Goal: Communication & Community: Answer question/provide support

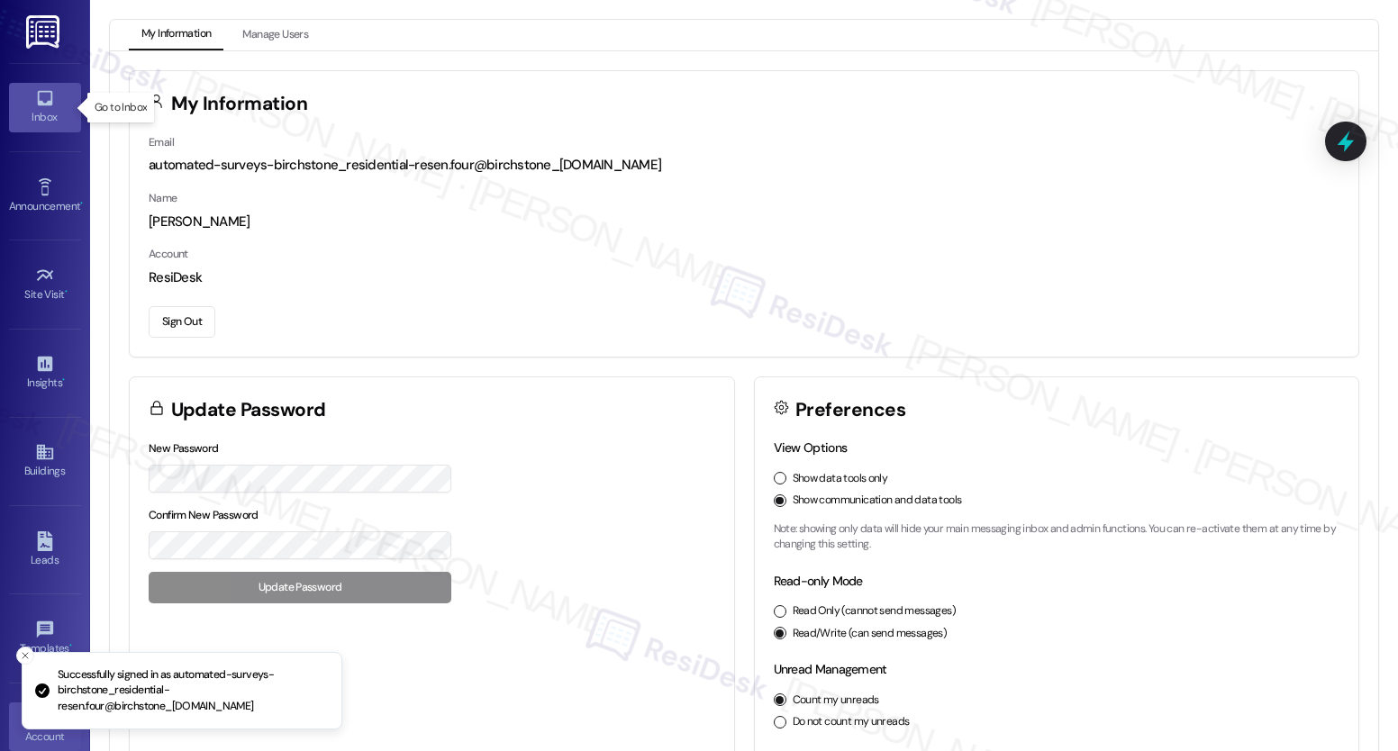
click at [50, 95] on icon at bounding box center [45, 98] width 20 height 20
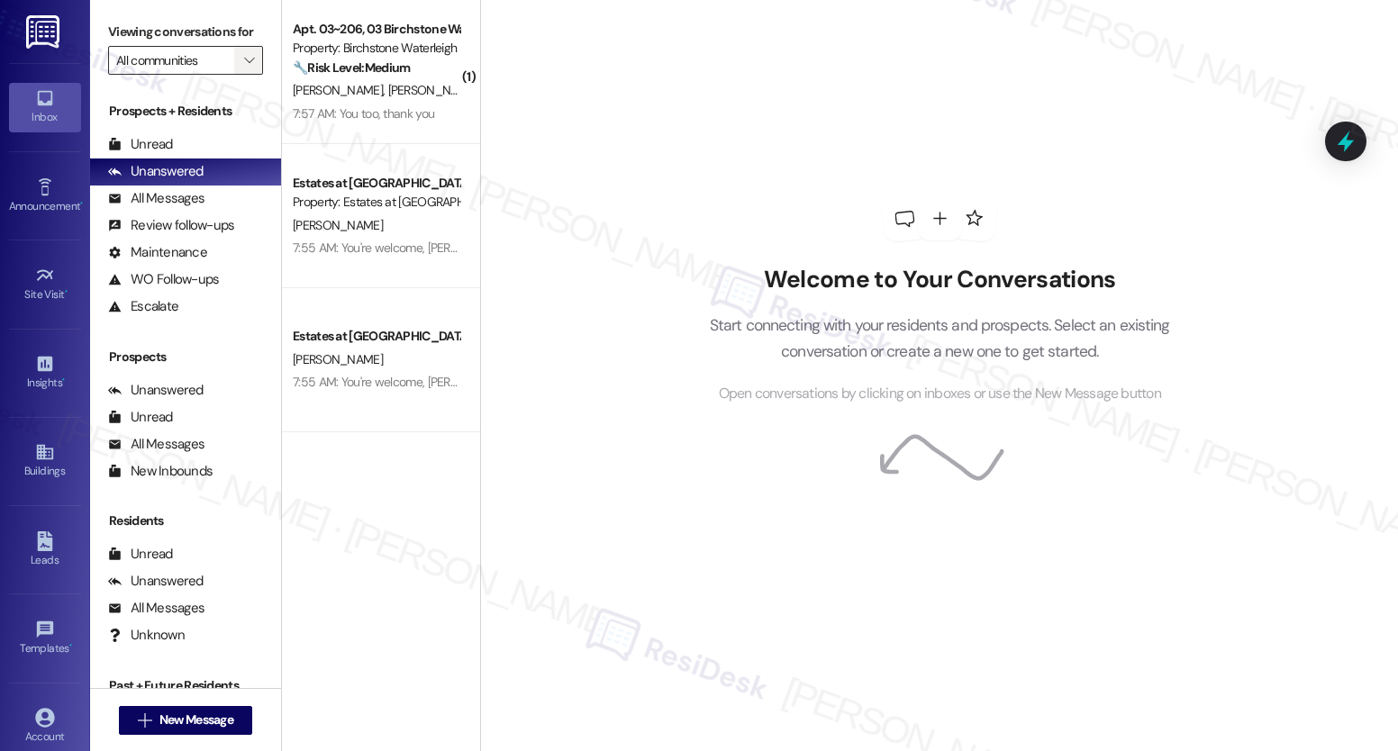
click at [244, 68] on icon "" at bounding box center [249, 60] width 10 height 14
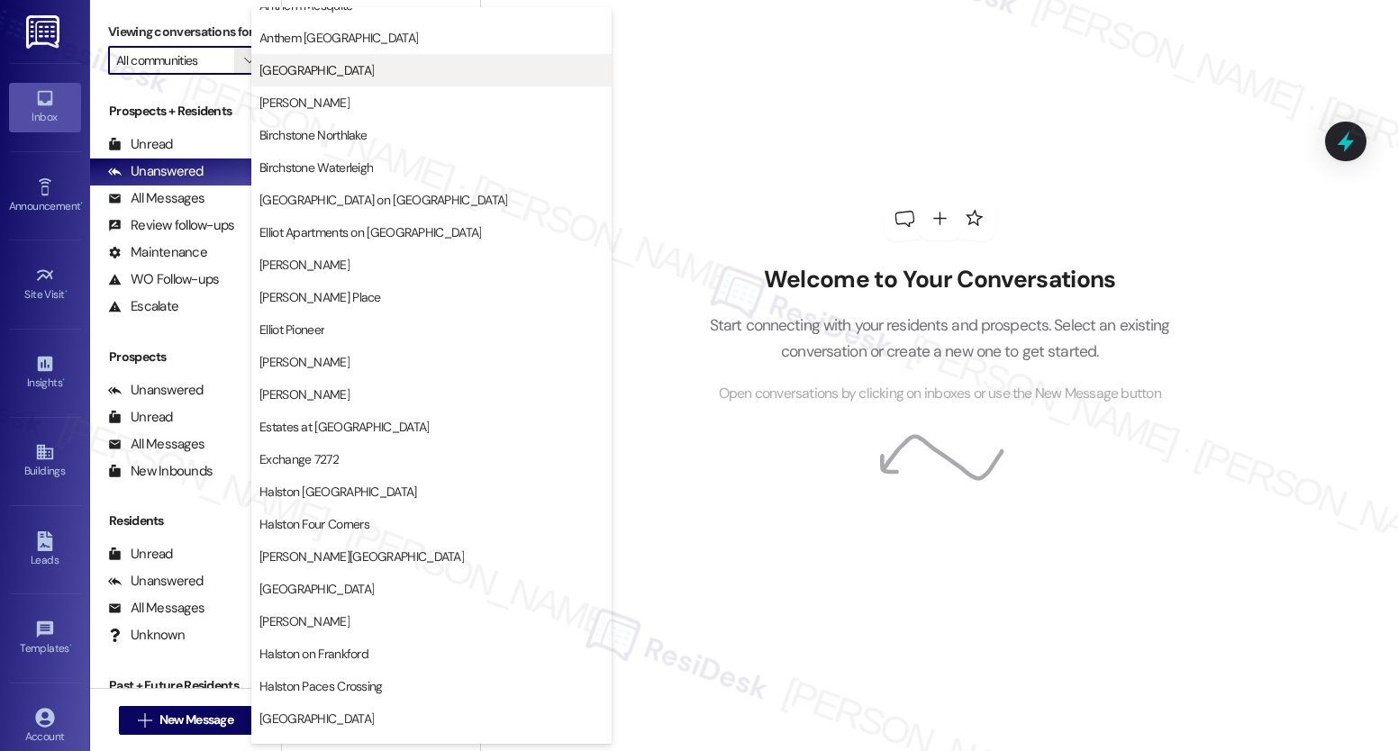
scroll to position [345, 0]
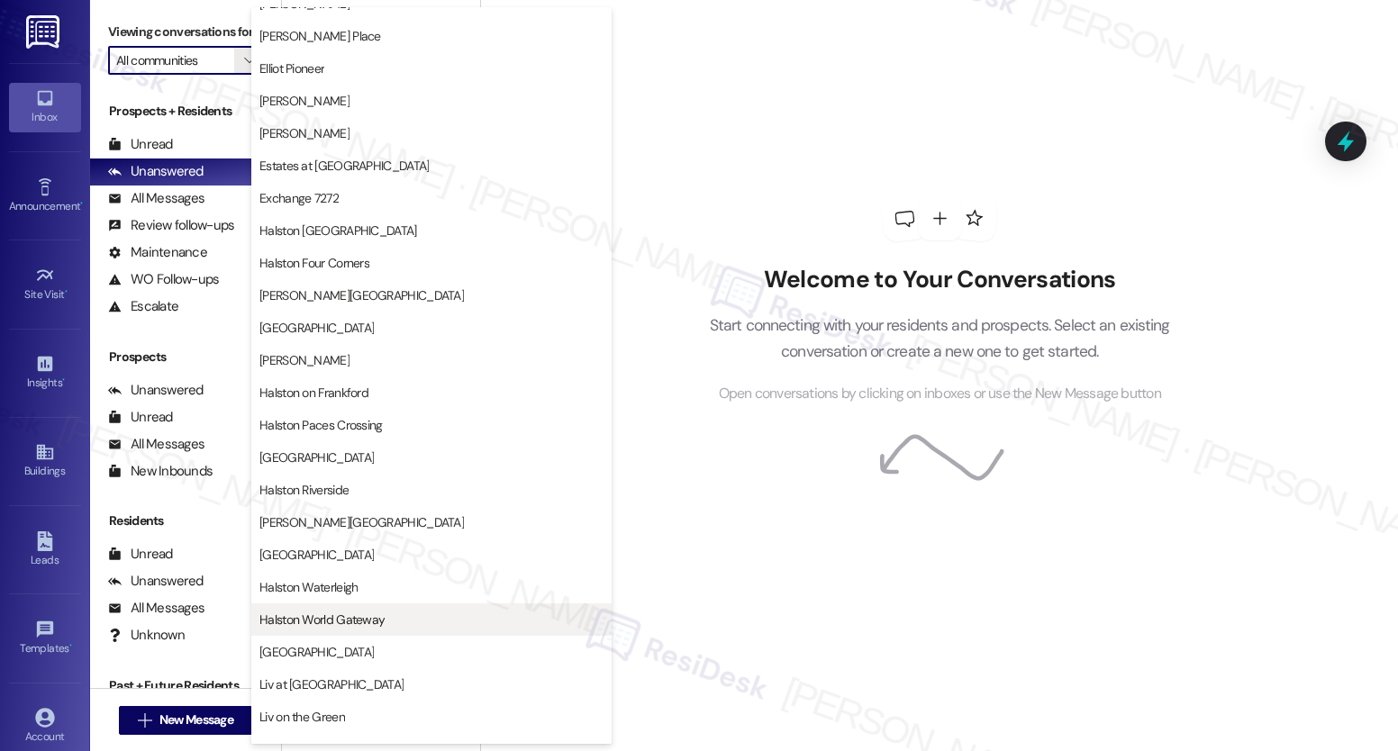
click at [376, 624] on span "Halston World Gateway" at bounding box center [321, 620] width 125 height 18
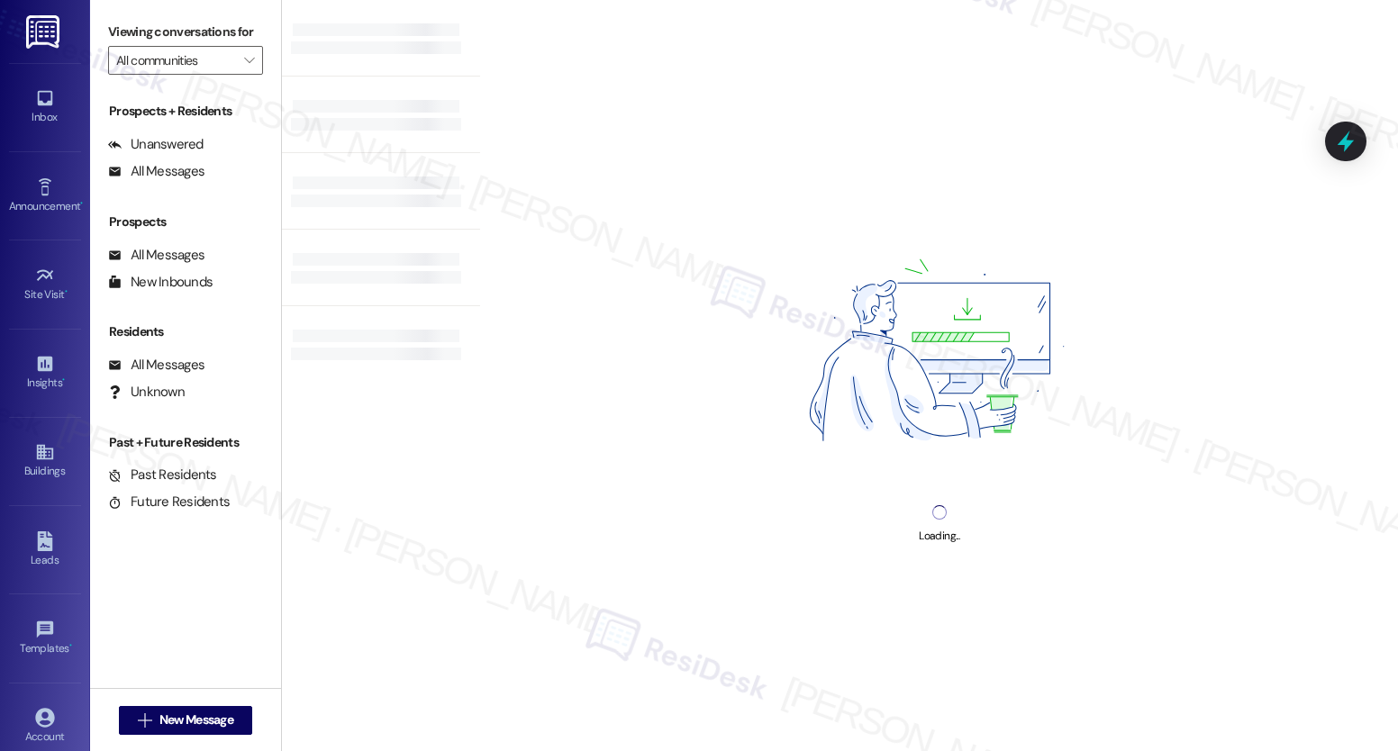
type input "Halston World Gateway"
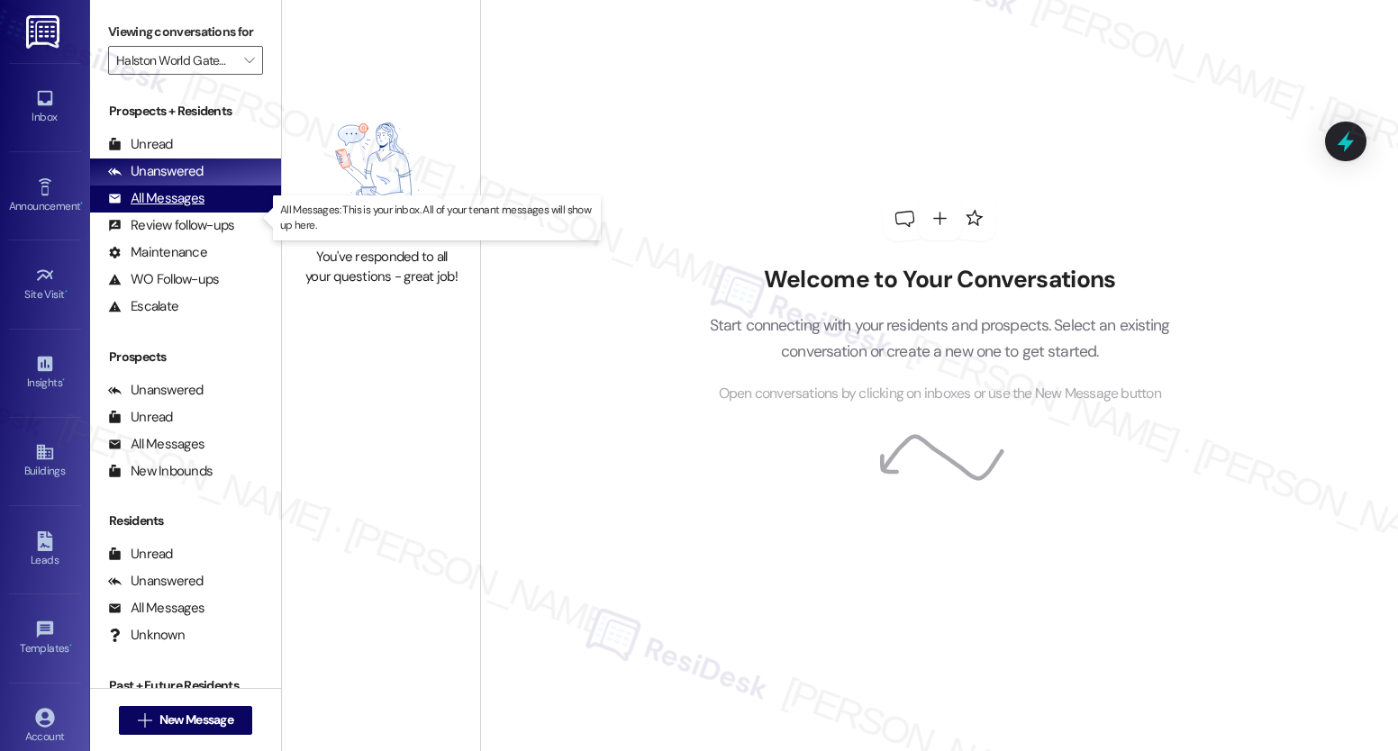
click at [169, 208] on div "All Messages" at bounding box center [156, 198] width 96 height 19
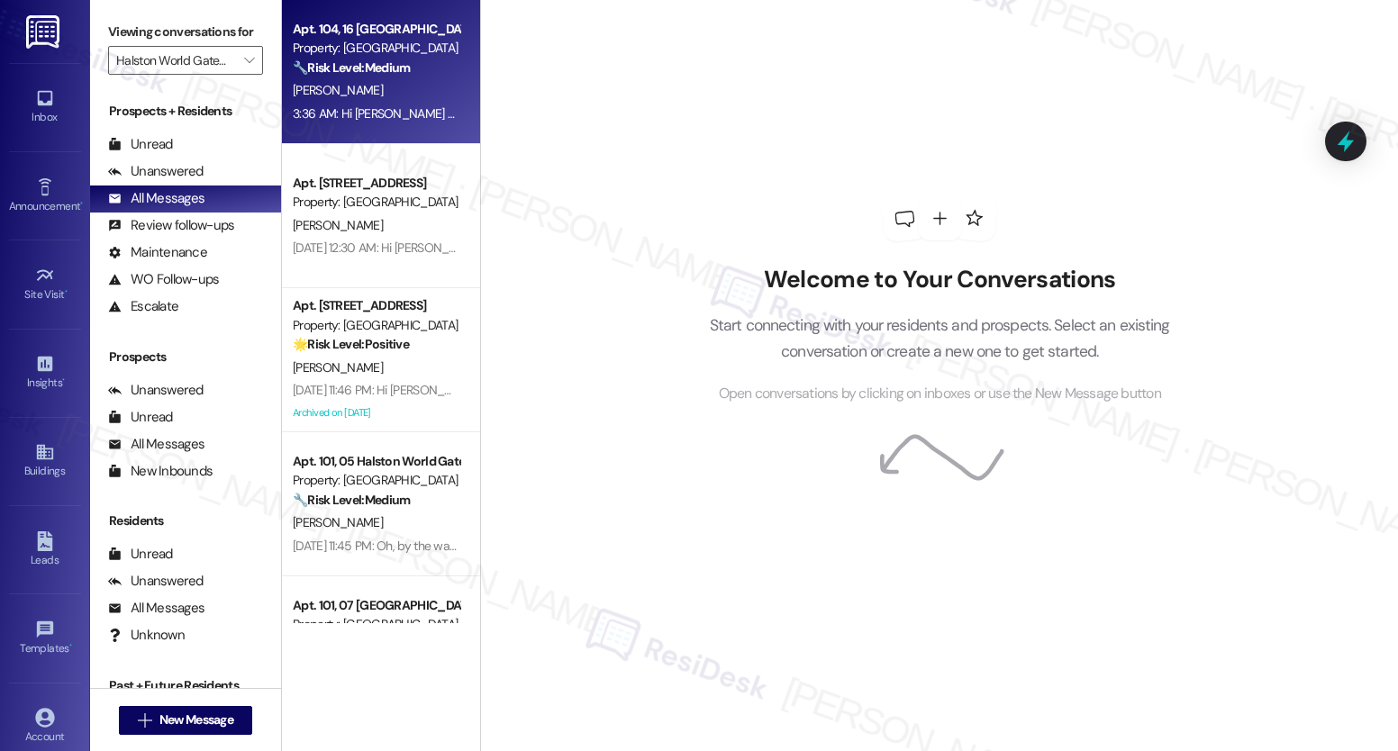
click at [366, 100] on div "[PERSON_NAME]" at bounding box center [376, 90] width 170 height 23
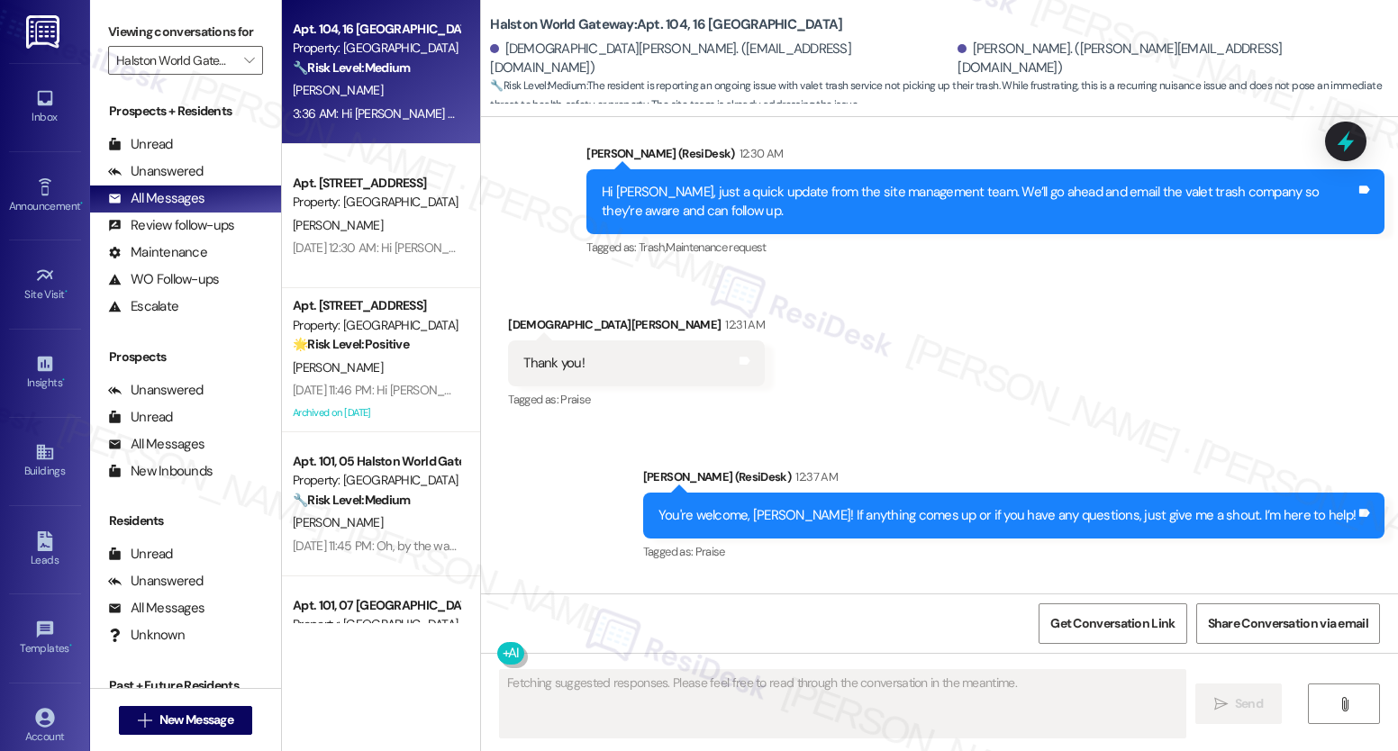
scroll to position [9086, 0]
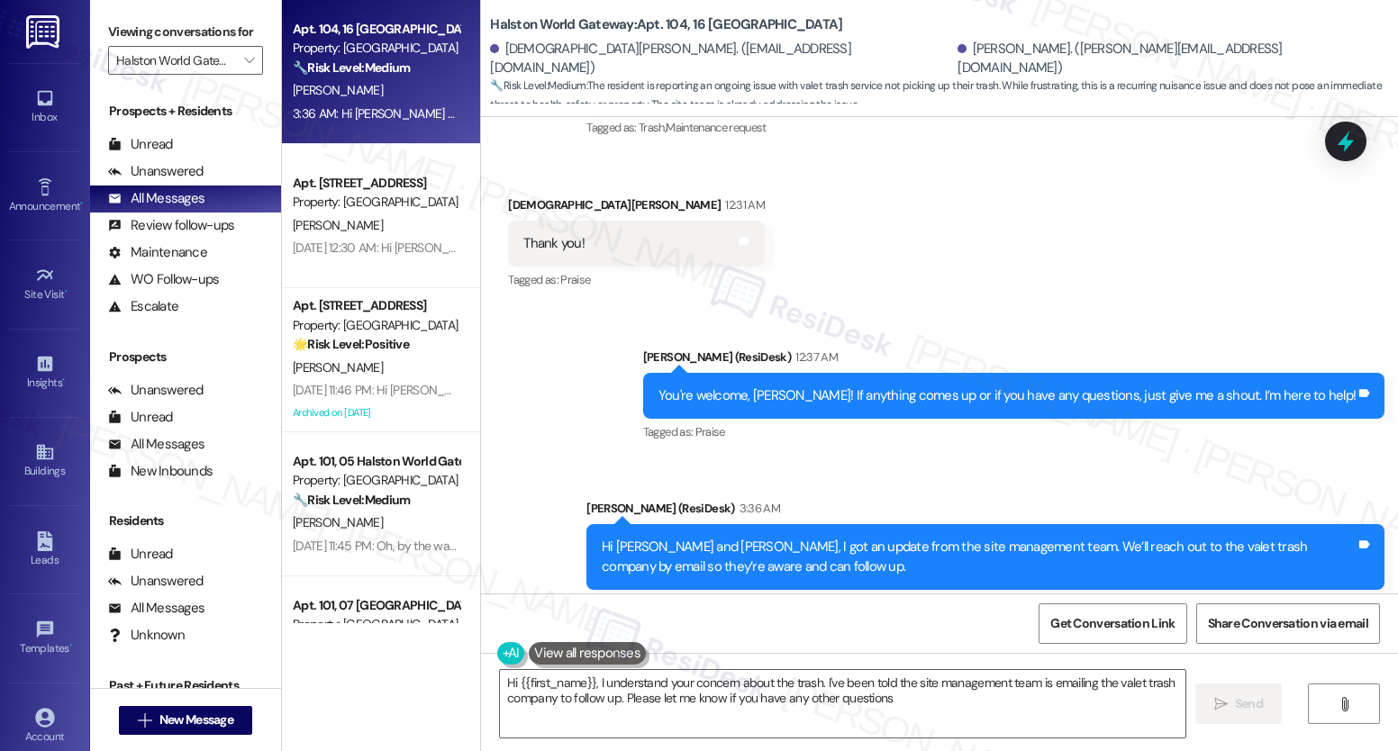
type textarea "Hi {{first_name}}, I understand your concern about the trash. I've been told th…"
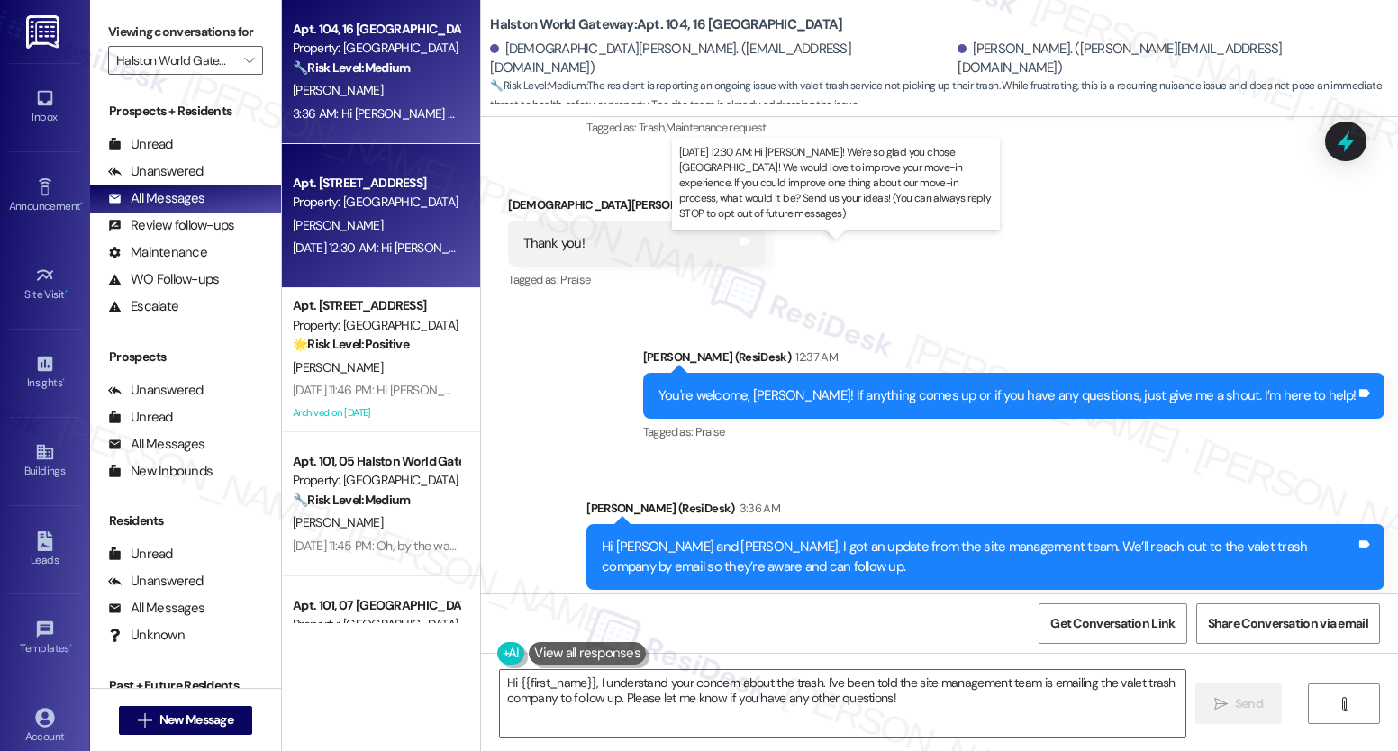
click at [340, 241] on div "[DATE] 12:30 AM: Hi [PERSON_NAME]! We're so glad you chose [GEOGRAPHIC_DATA]! W…" at bounding box center [1062, 248] width 1539 height 16
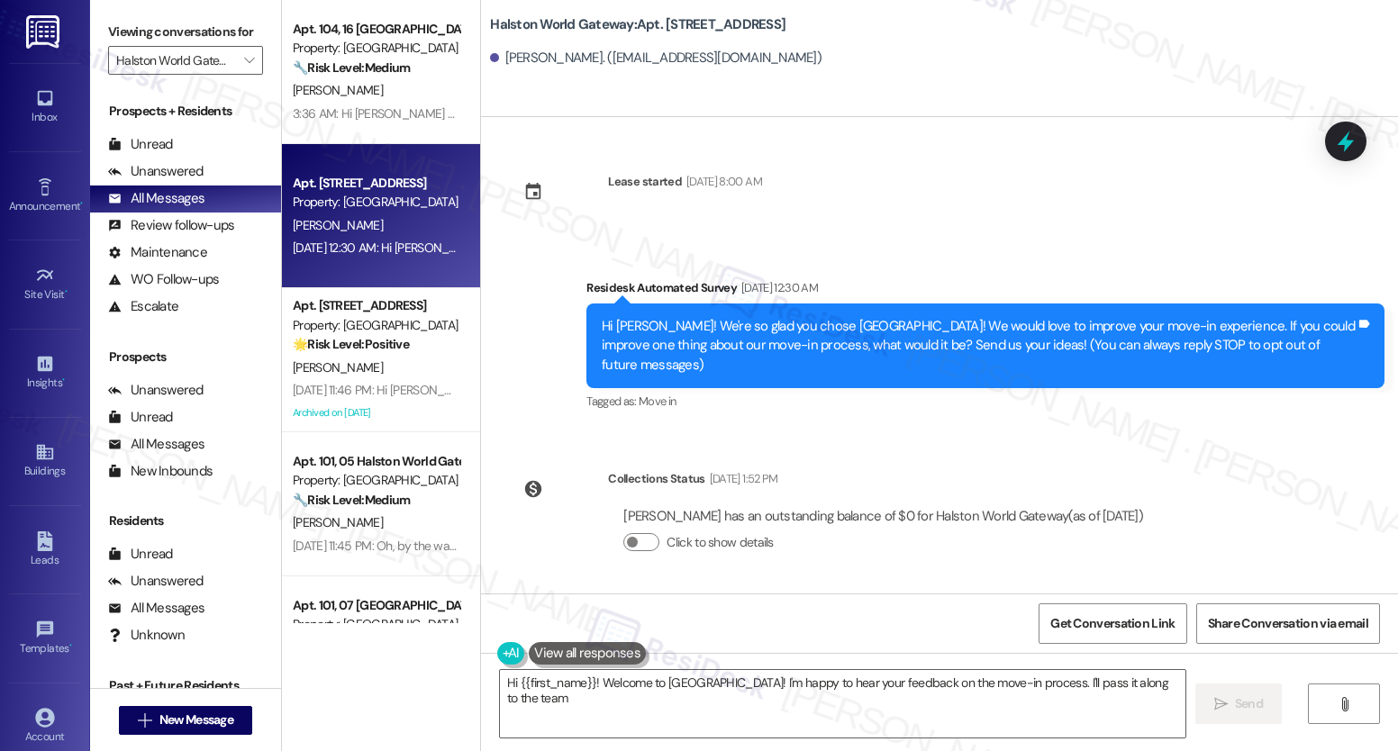
type textarea "Hi {{first_name}}! Welcome to [GEOGRAPHIC_DATA]! I'm happy to hear your feedbac…"
click at [244, 68] on icon "" at bounding box center [249, 60] width 10 height 14
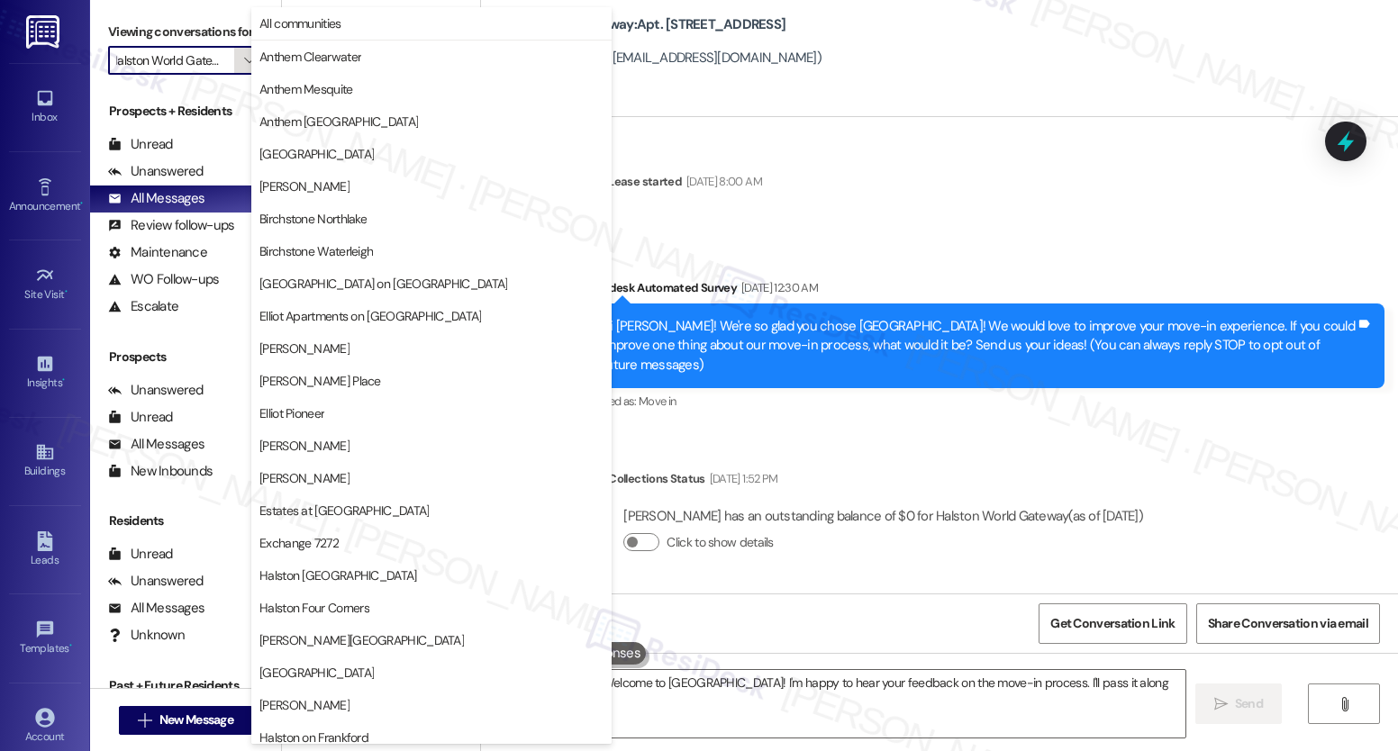
scroll to position [561, 0]
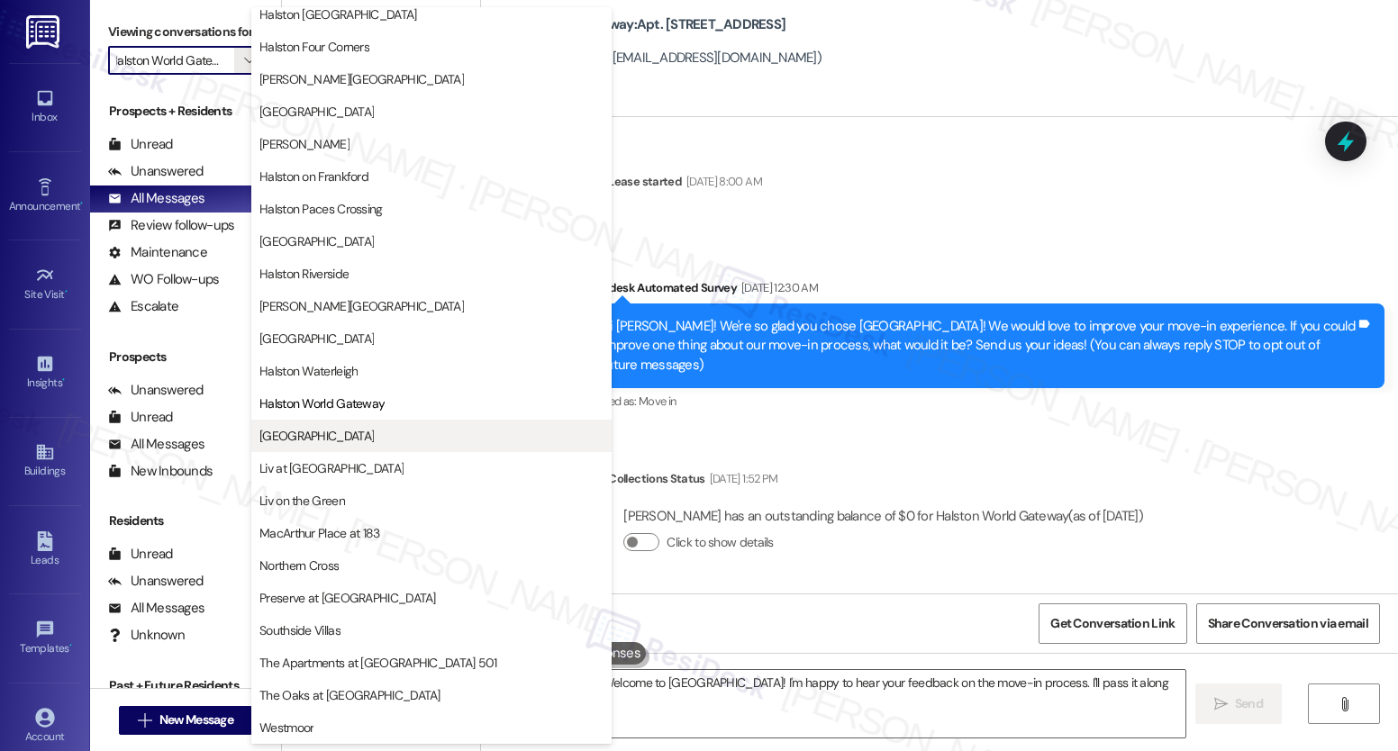
click at [283, 444] on span "[GEOGRAPHIC_DATA]" at bounding box center [316, 436] width 114 height 18
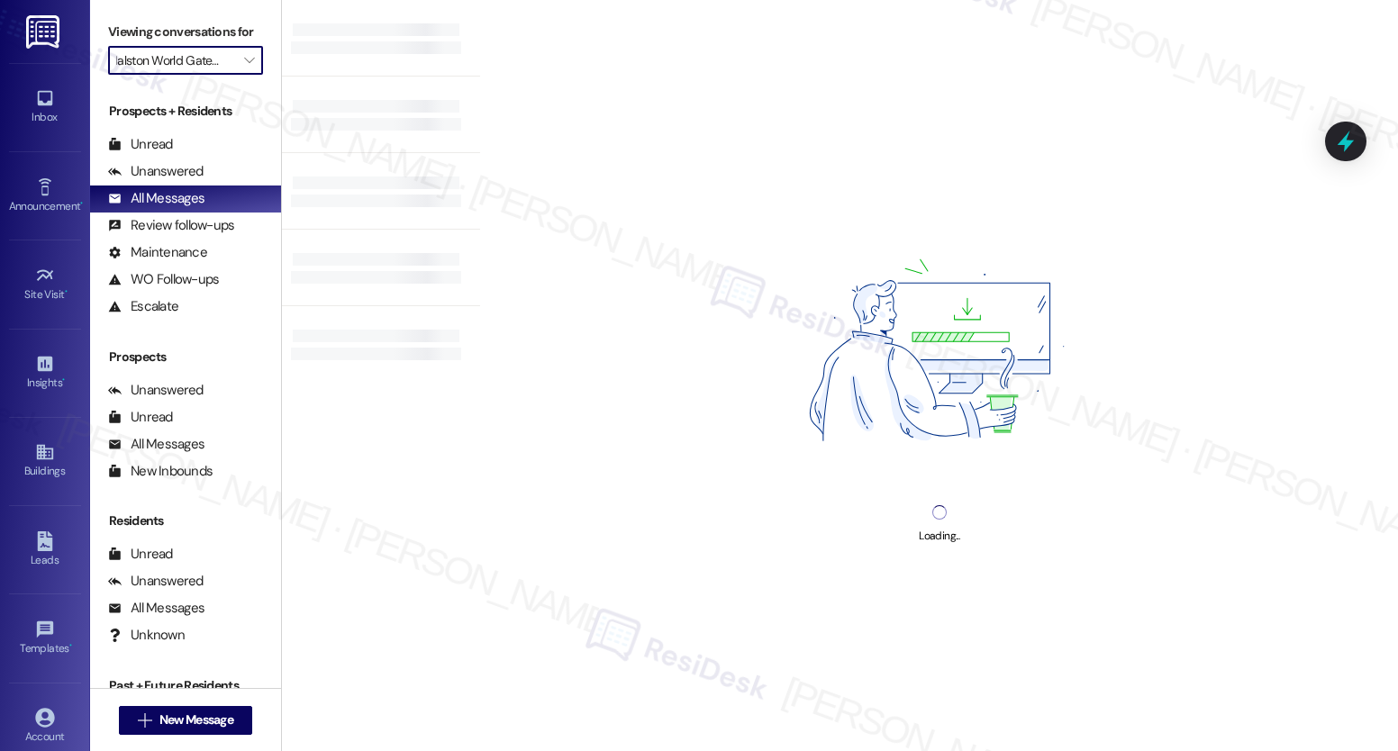
type input "[GEOGRAPHIC_DATA]"
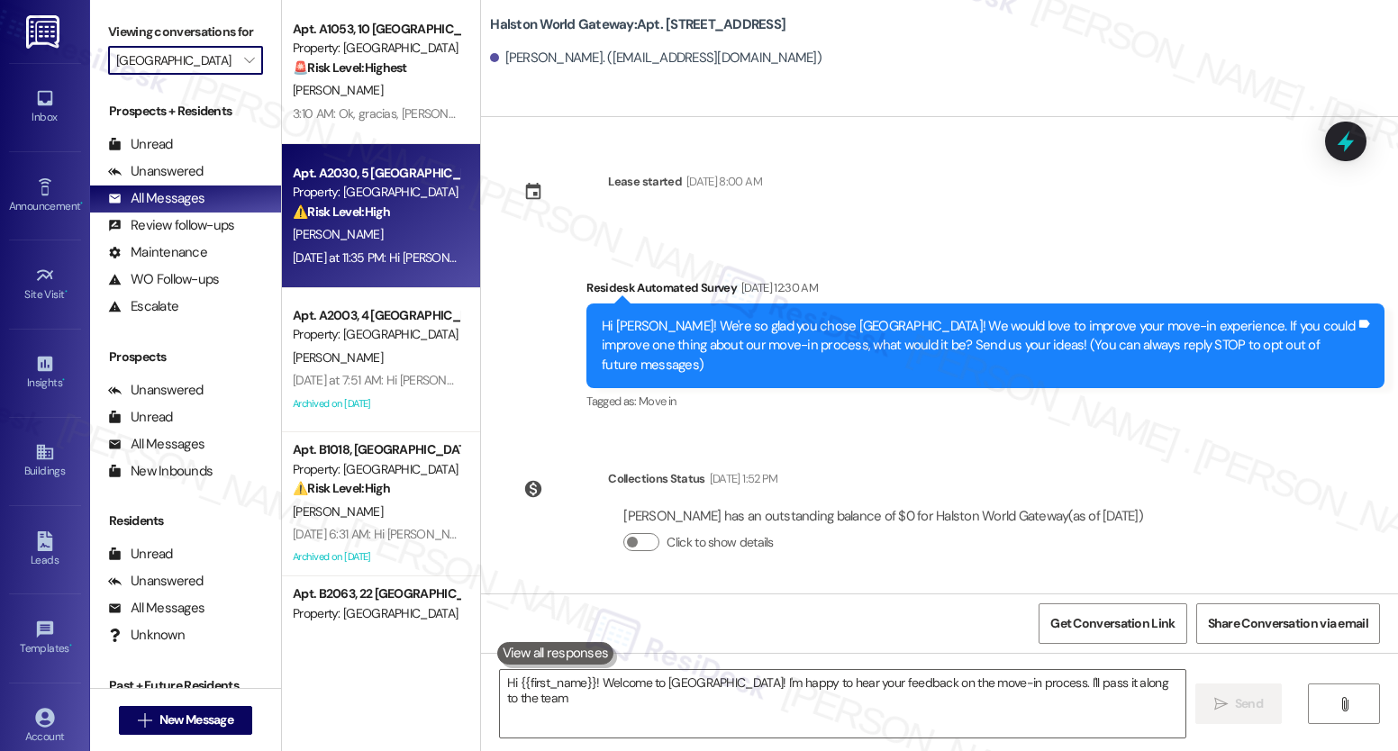
type textarea "Hi {{first_name}}! Welcome to [GEOGRAPHIC_DATA]! I'm happy to hear your feedbac…"
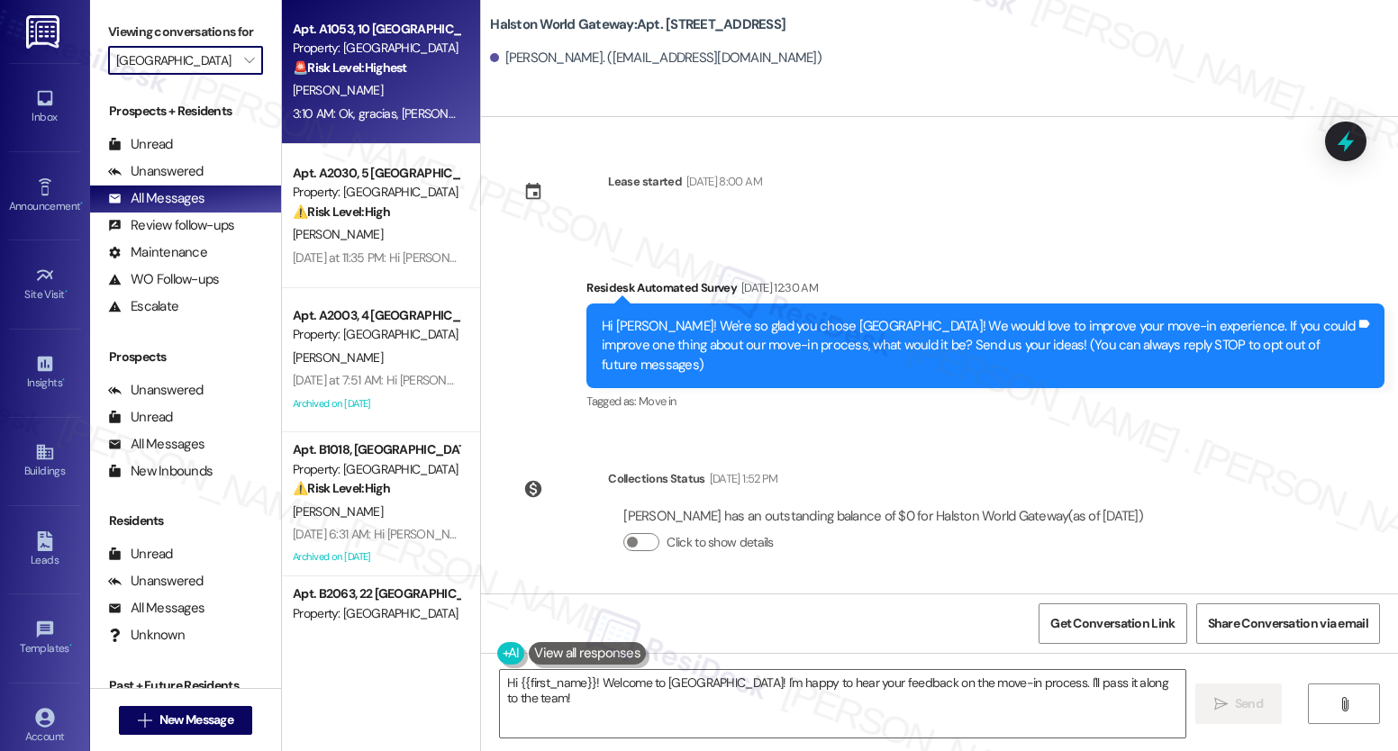
click at [356, 87] on span "[PERSON_NAME]" at bounding box center [338, 90] width 90 height 16
type textarea "Hi {{first_name}}! Welcome to [GEOGRAPHIC_DATA]! I'm happy to hear your feedbac…"
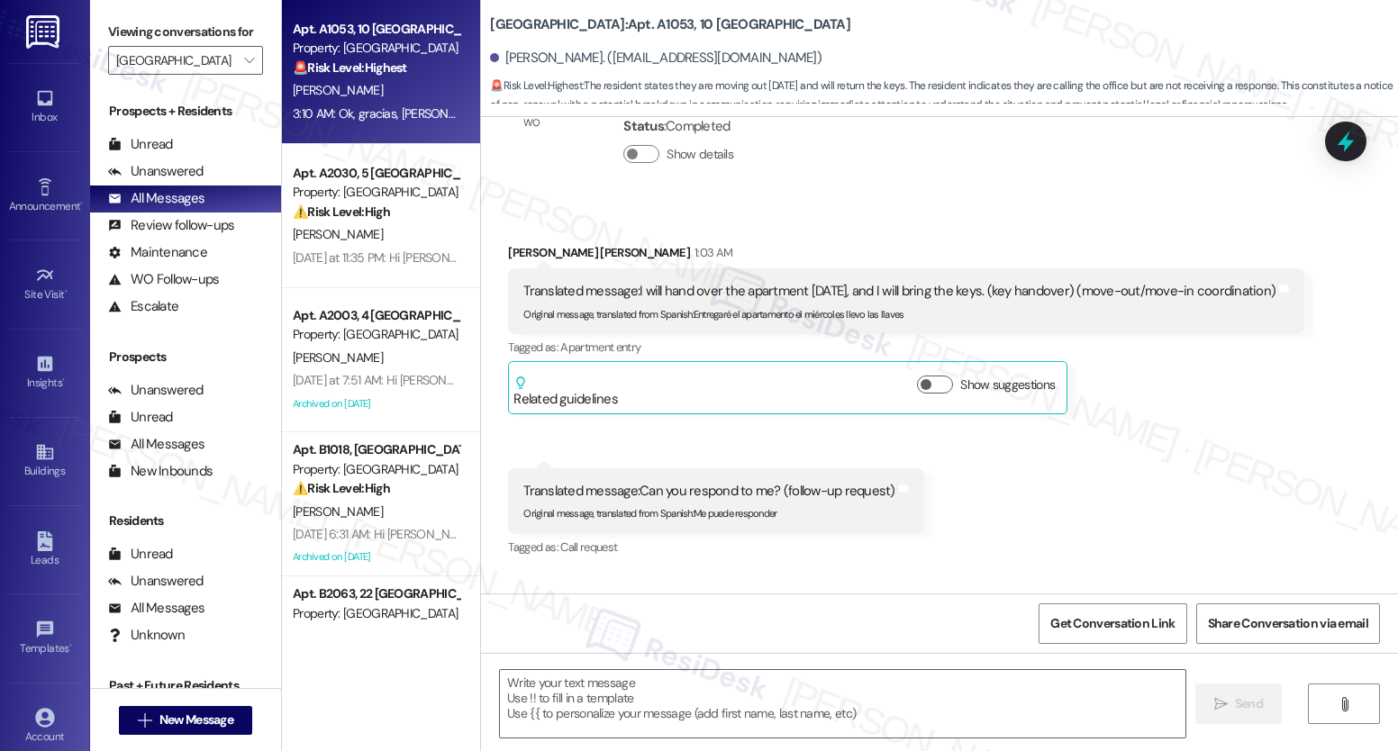
scroll to position [18482, 0]
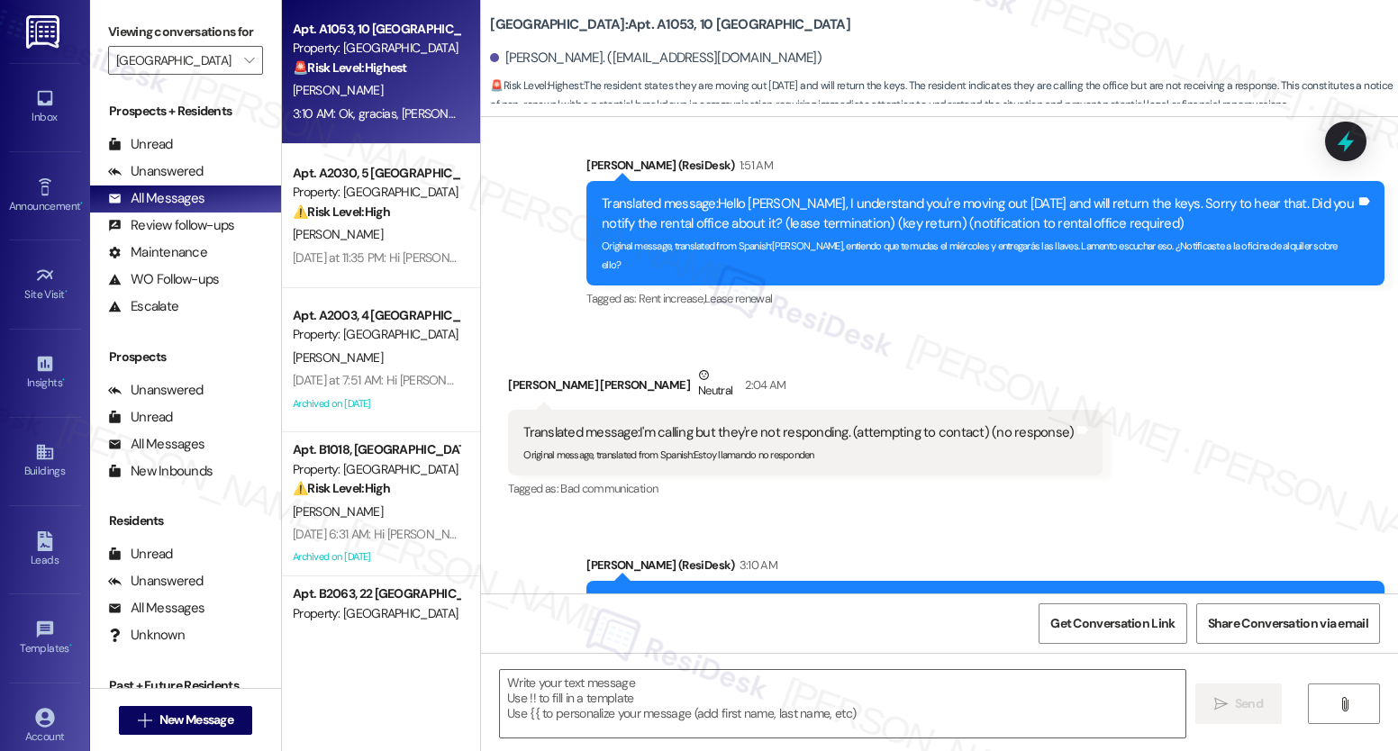
type textarea "Fetching suggested responses. Please feel free to read through the conversation…"
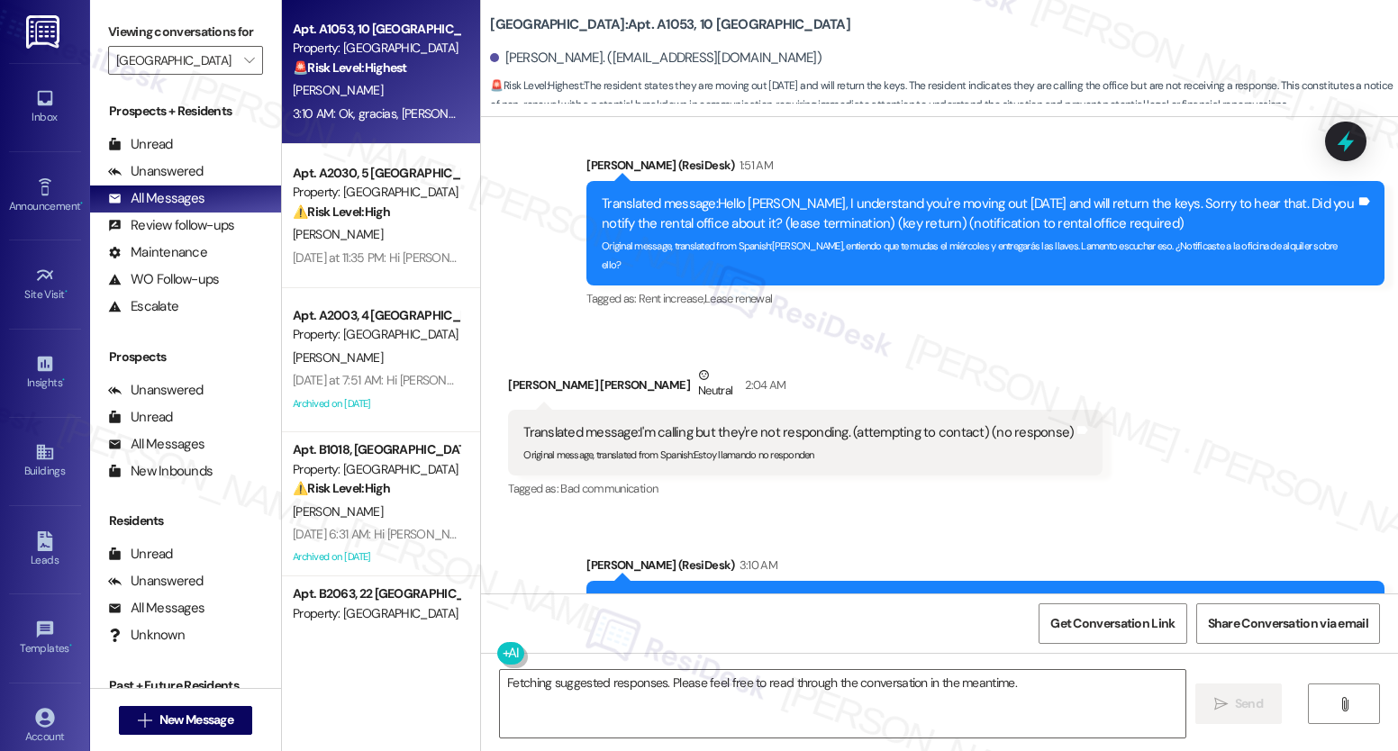
click at [377, 101] on div "[PERSON_NAME]" at bounding box center [376, 90] width 170 height 23
click at [244, 68] on icon "" at bounding box center [249, 60] width 10 height 14
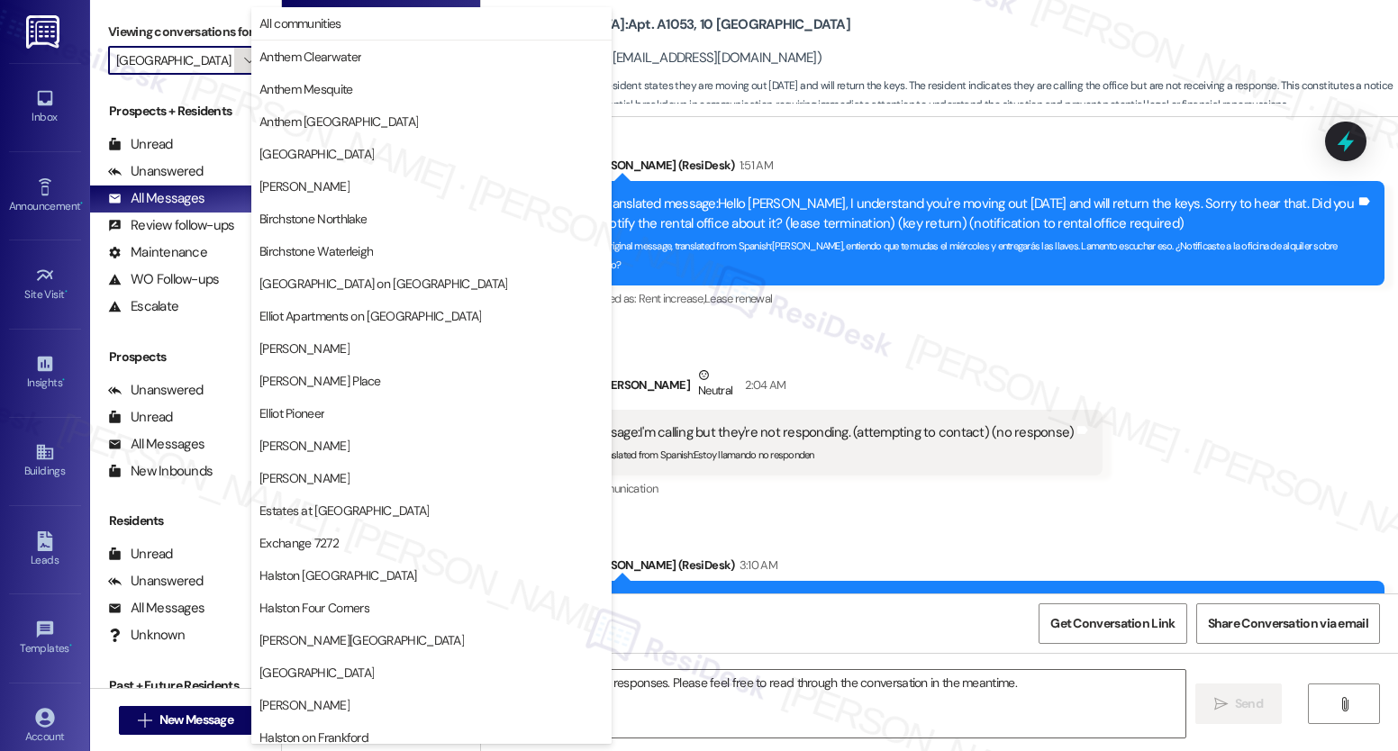
scroll to position [561, 0]
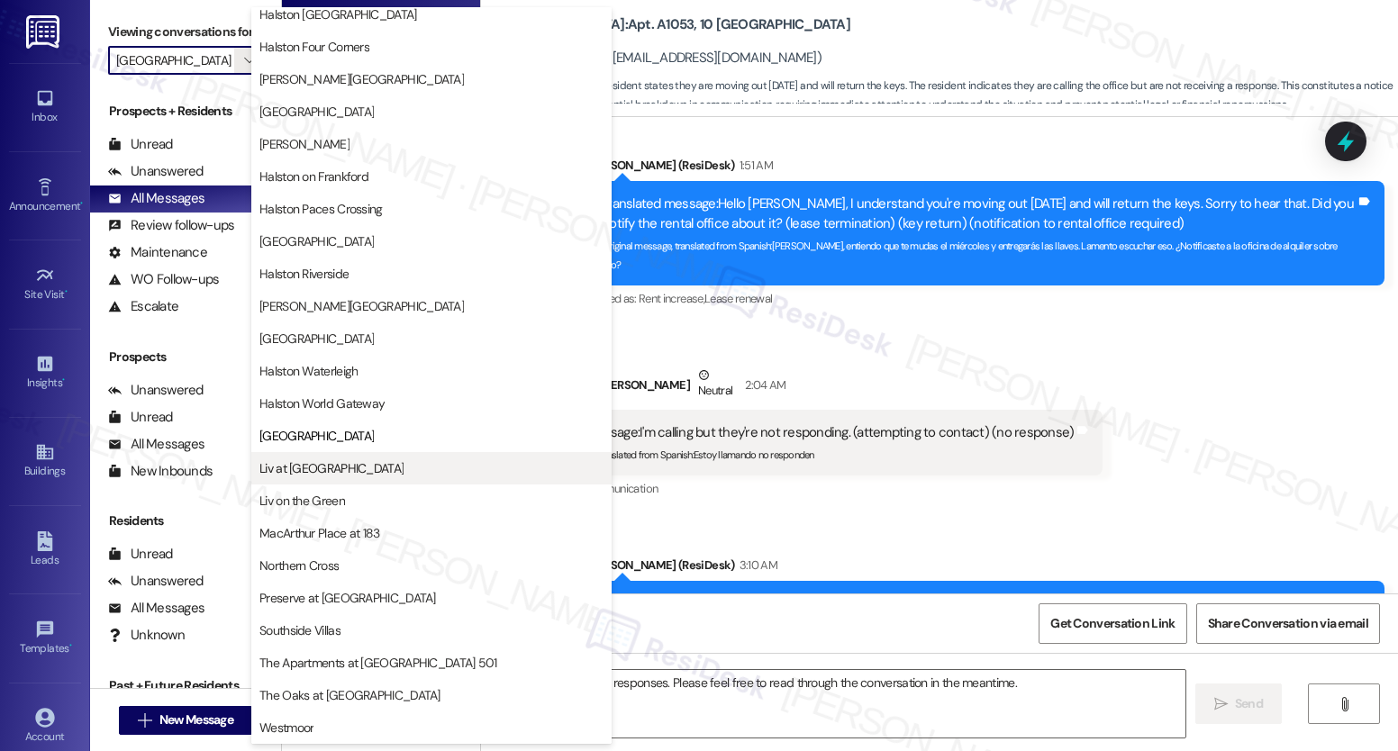
click at [358, 479] on button "Liv at [GEOGRAPHIC_DATA]" at bounding box center [431, 468] width 360 height 32
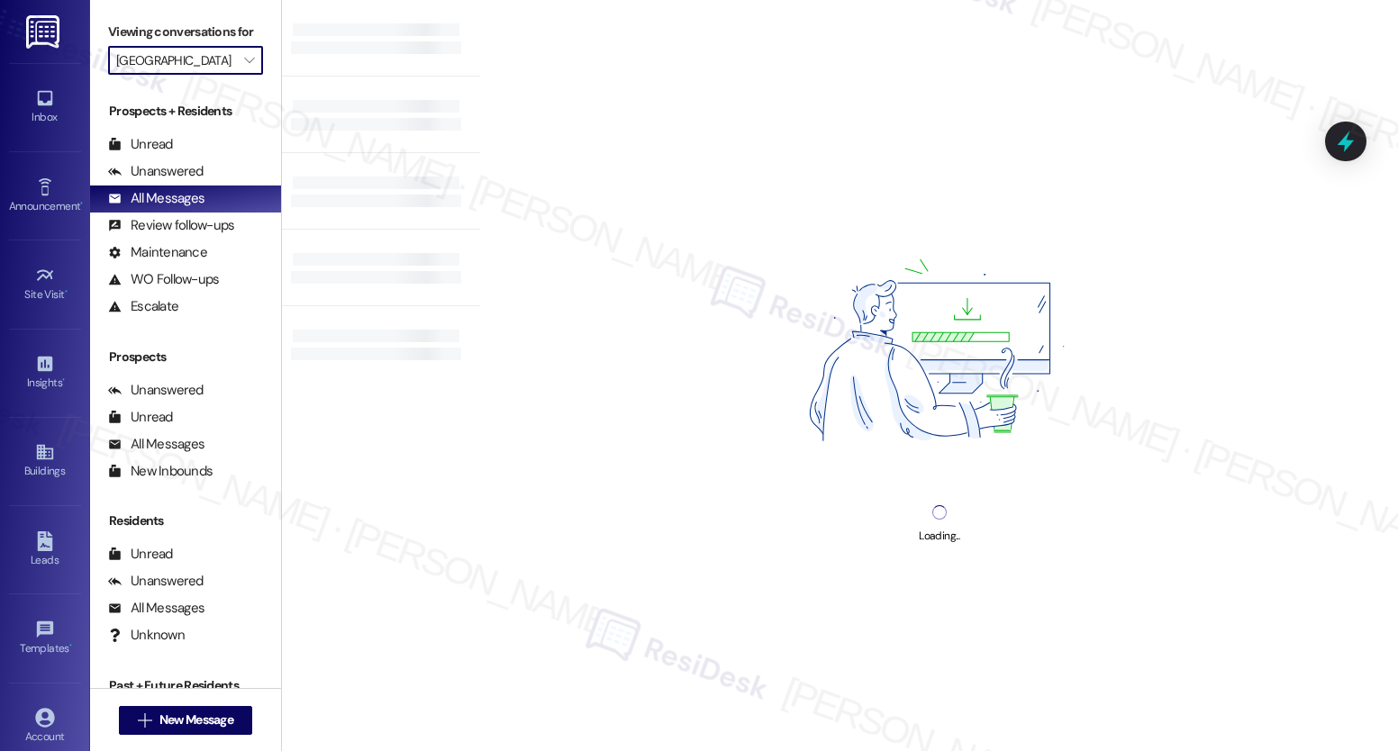
type input "Liv at [GEOGRAPHIC_DATA]"
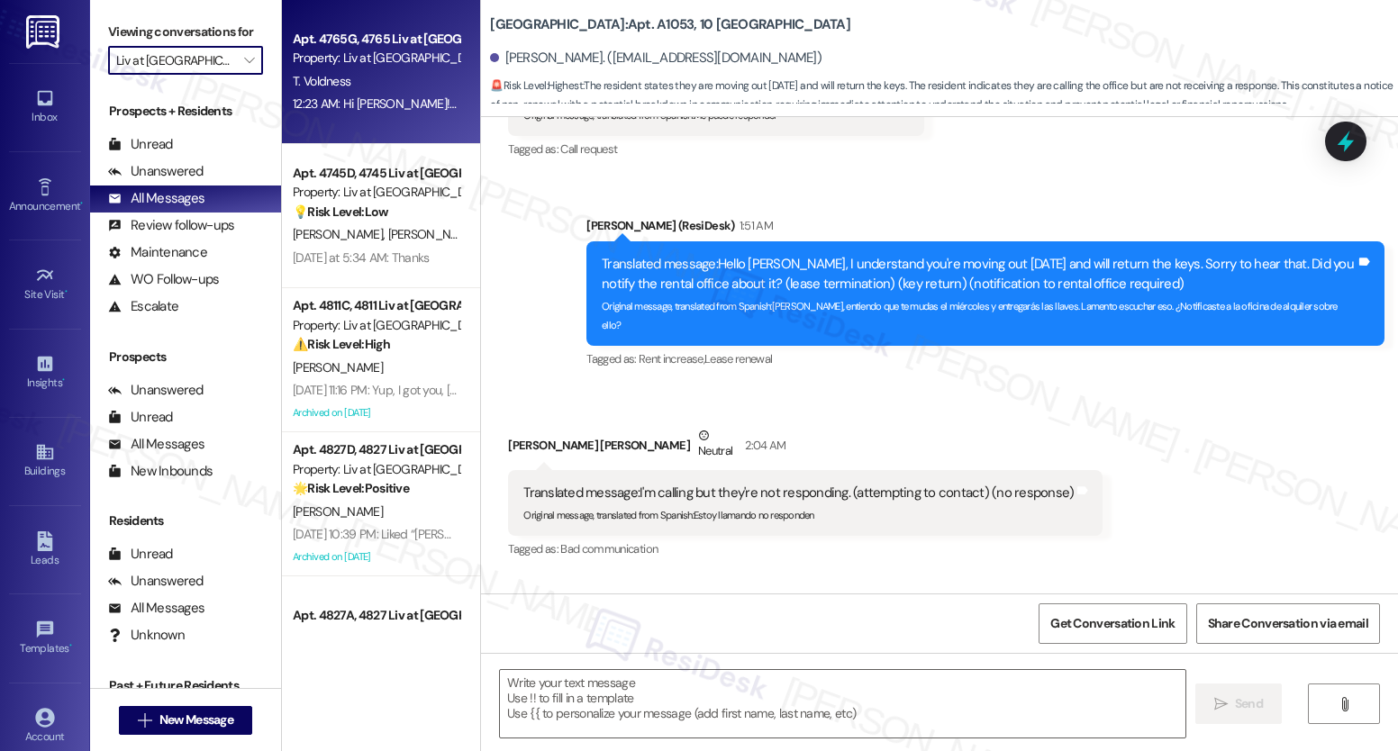
type textarea "Fetching suggested responses. Please feel free to read through the conversation…"
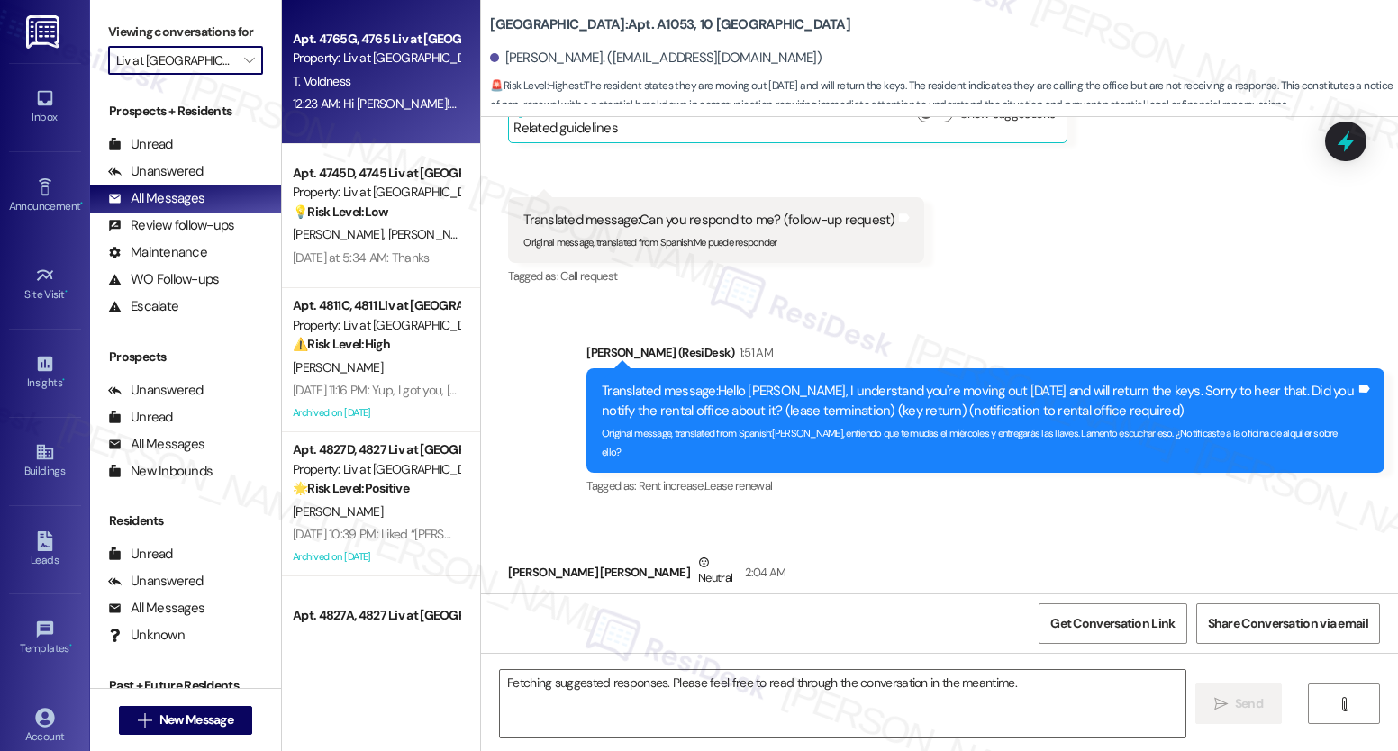
scroll to position [18290, 0]
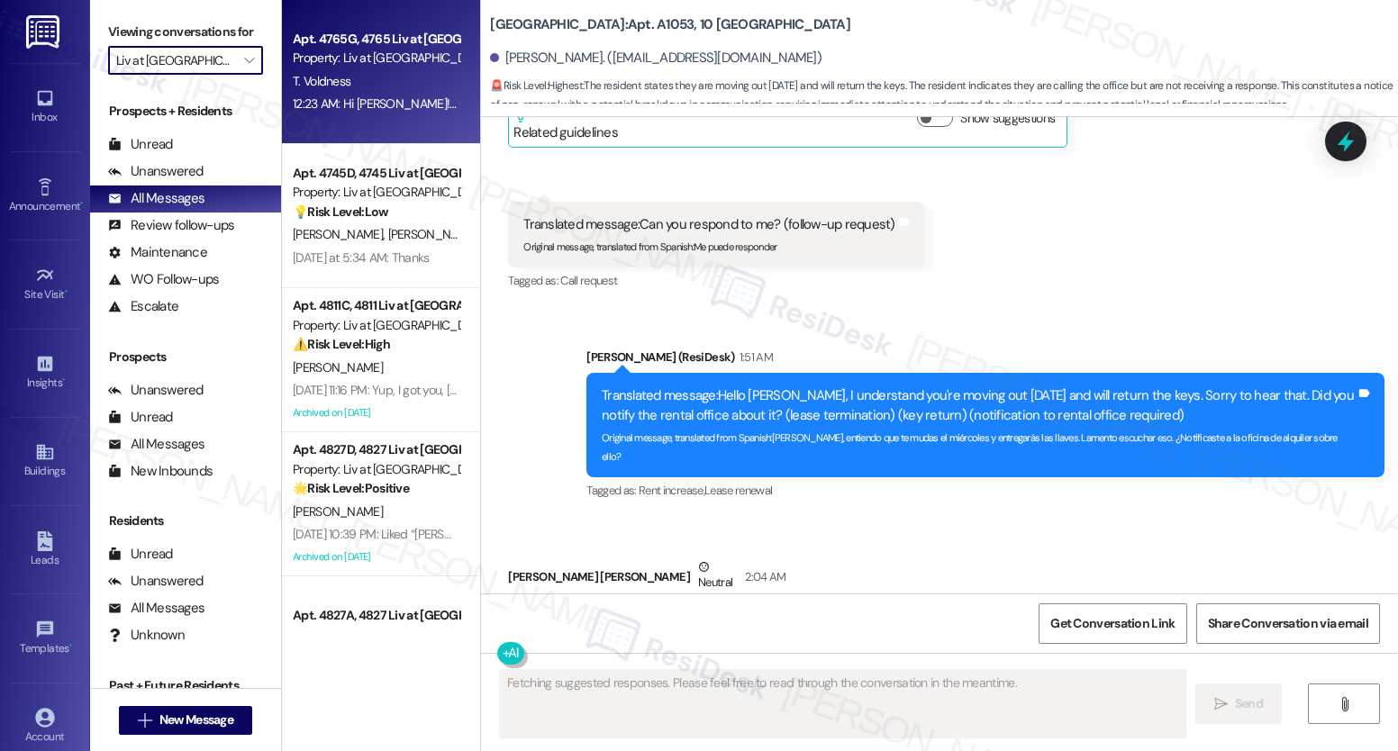
click at [382, 105] on div "12:23 AM: Hi [PERSON_NAME]! We're so glad you chose [PERSON_NAME] at [GEOGRAPHI…" at bounding box center [941, 103] width 1297 height 16
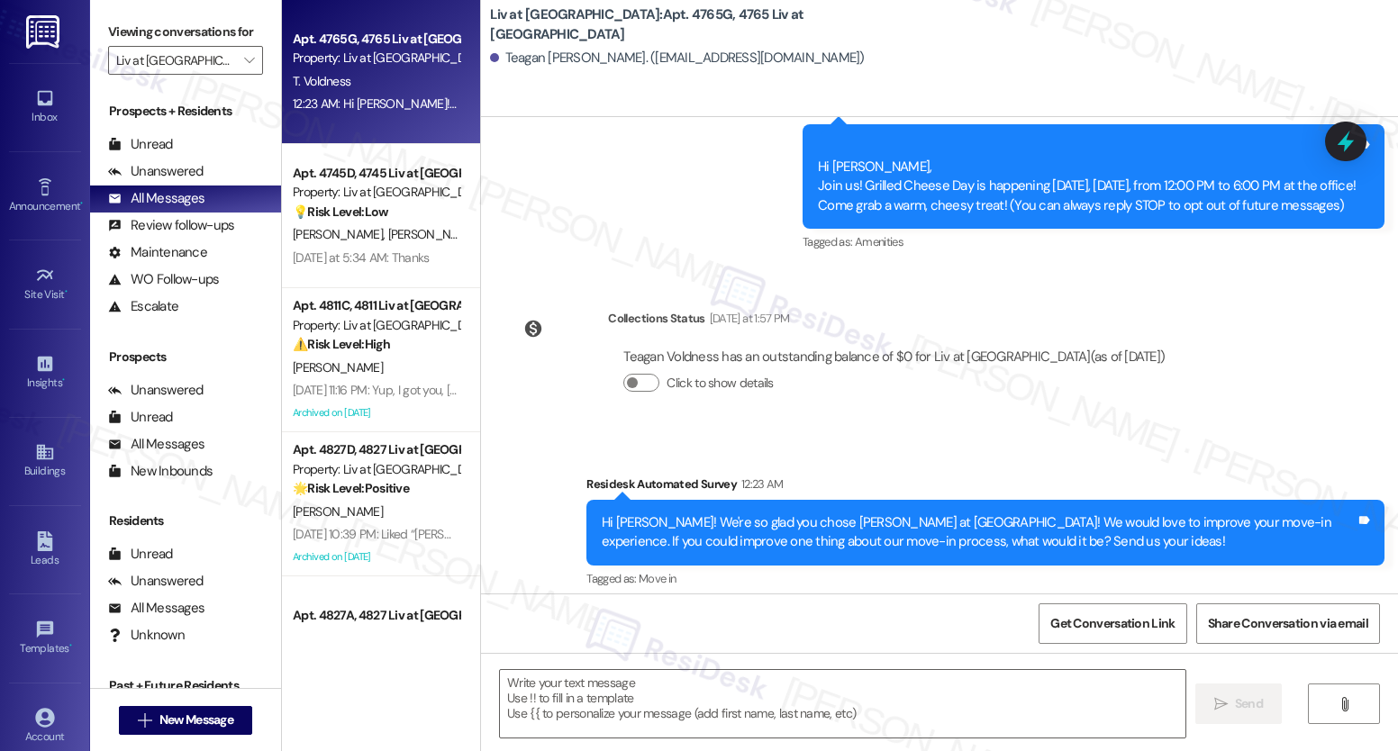
scroll to position [227, 0]
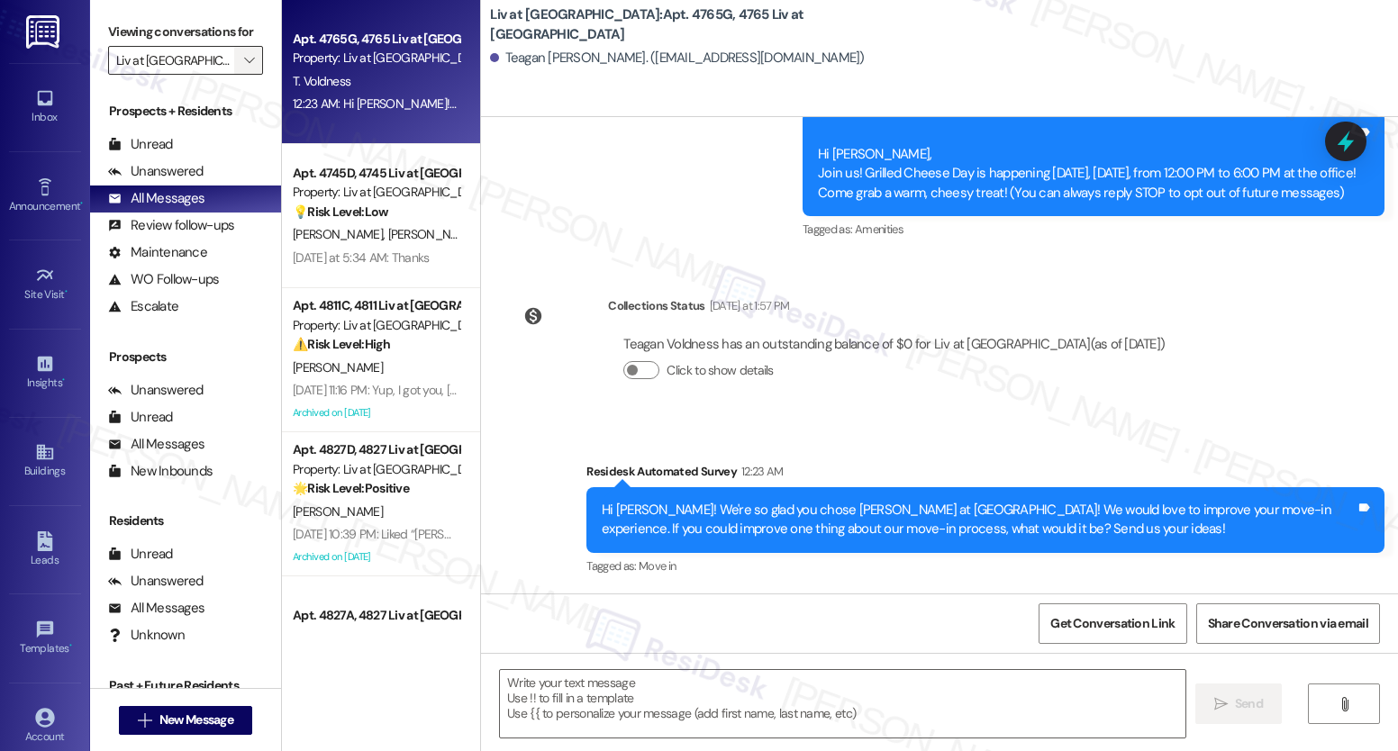
click at [244, 68] on icon "" at bounding box center [249, 60] width 10 height 14
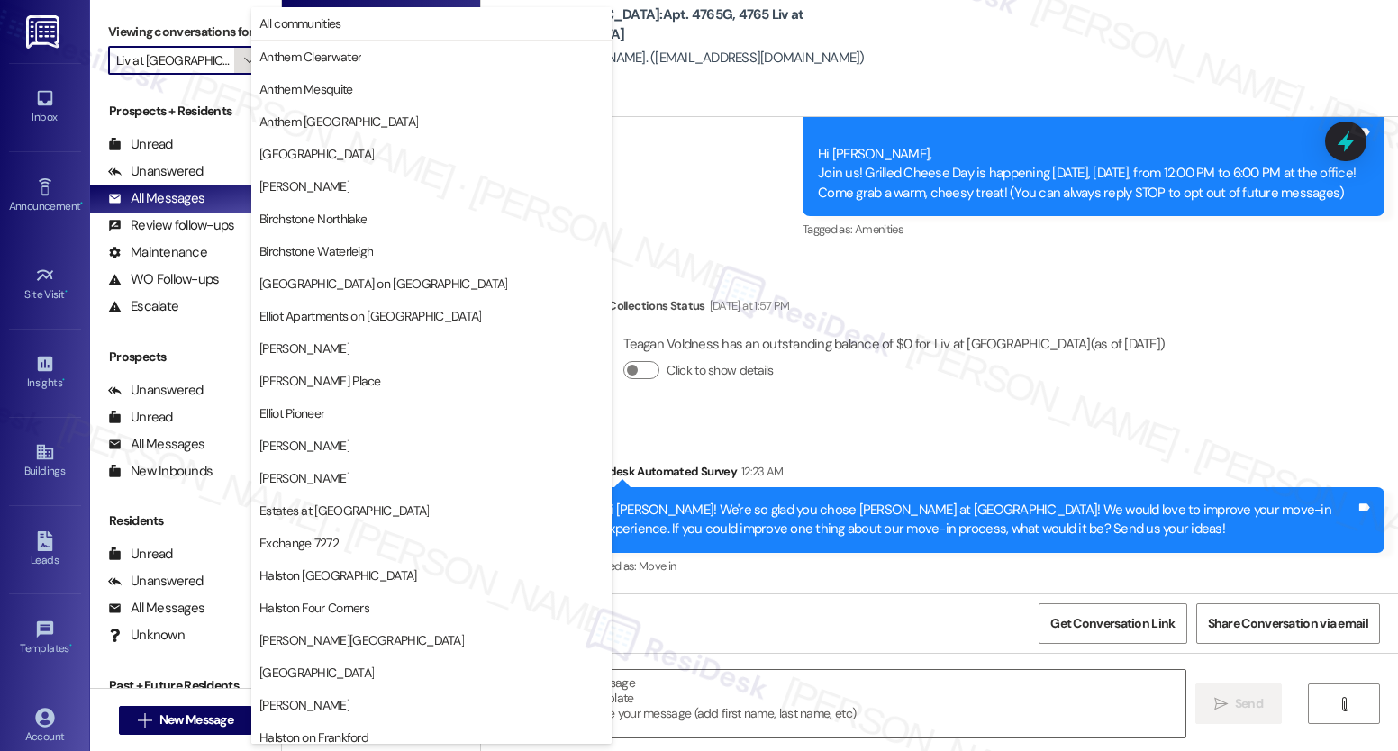
scroll to position [561, 0]
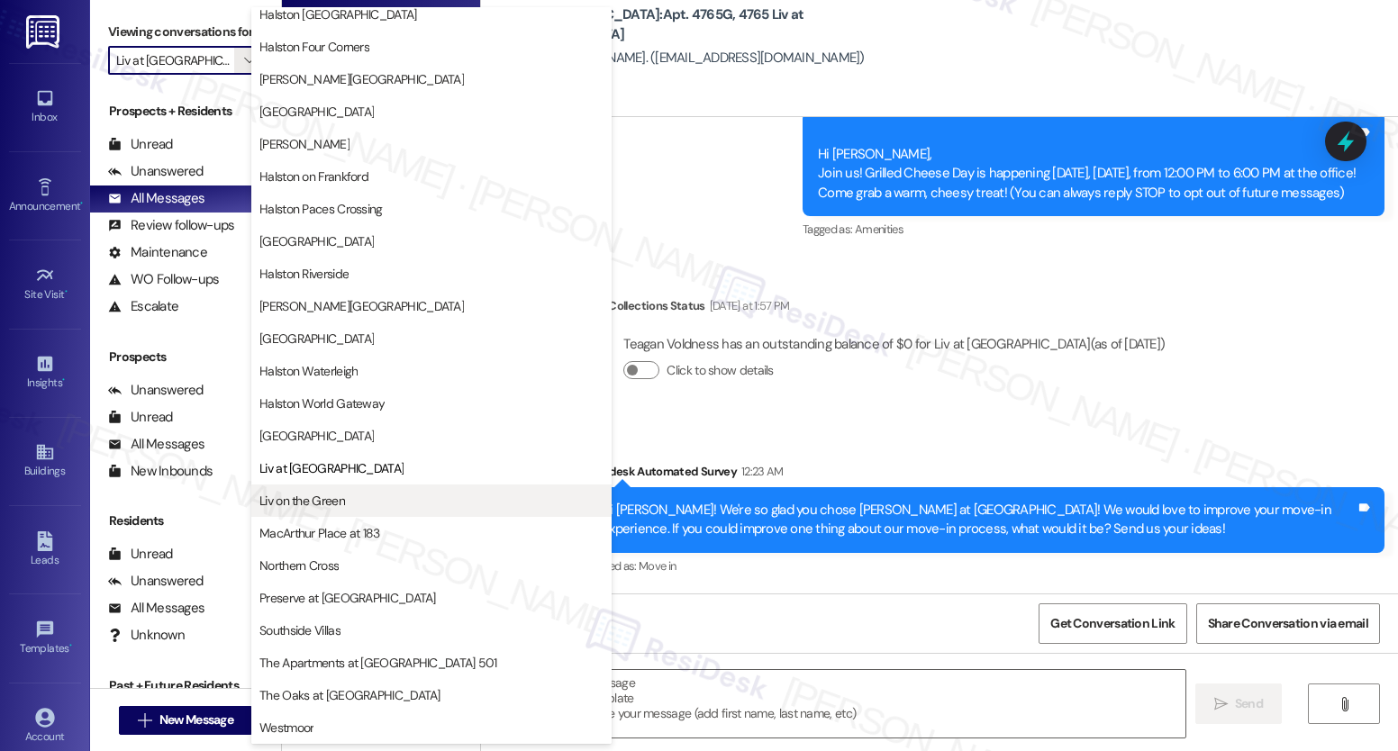
click at [358, 496] on span "Liv on the Green" at bounding box center [431, 501] width 344 height 18
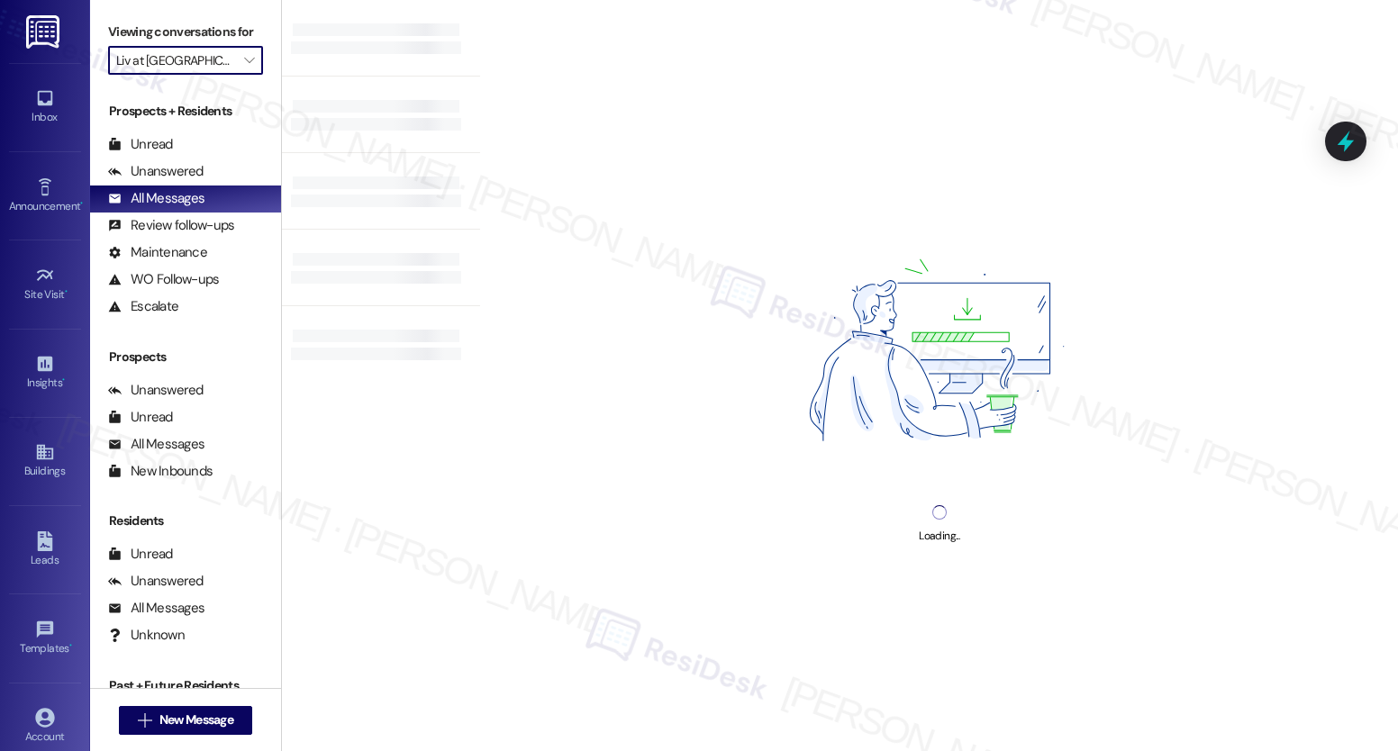
type input "Liv on the Green"
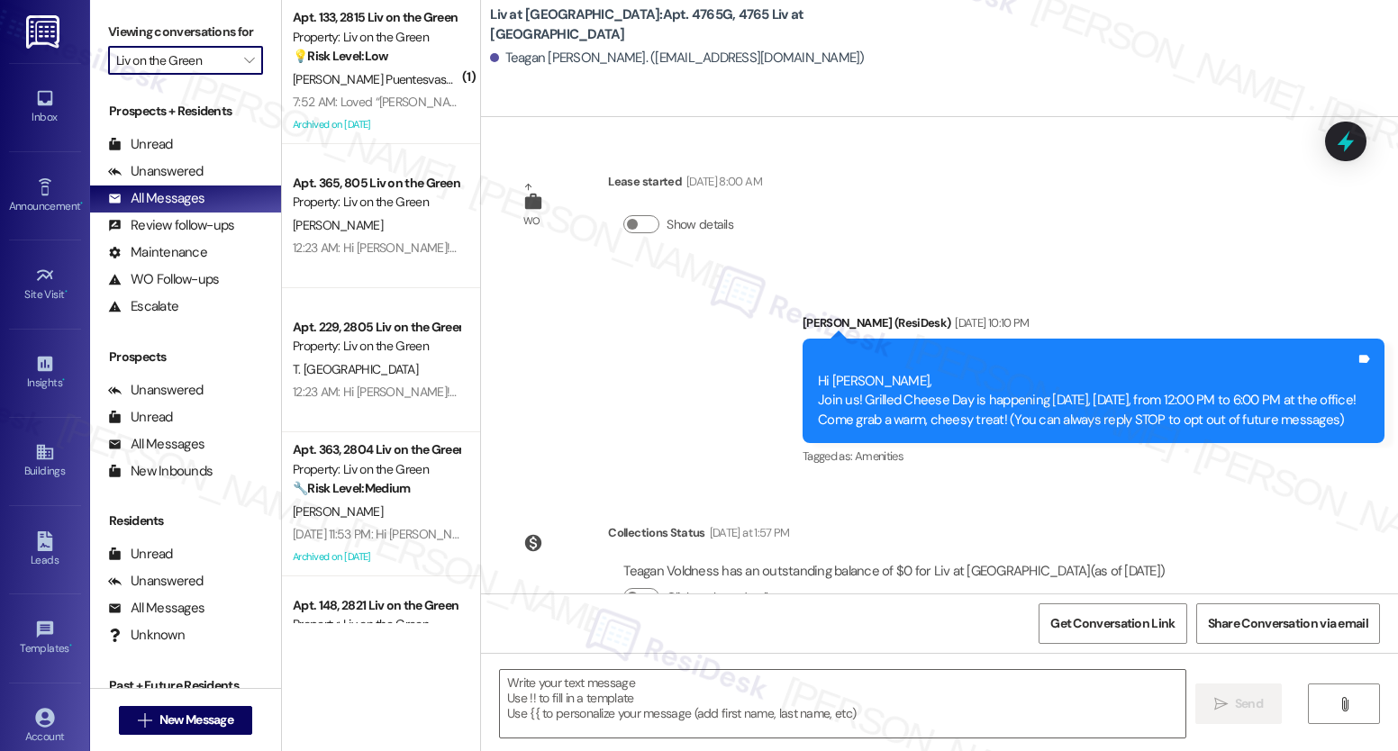
type textarea "Fetching suggested responses. Please feel free to read through the conversation…"
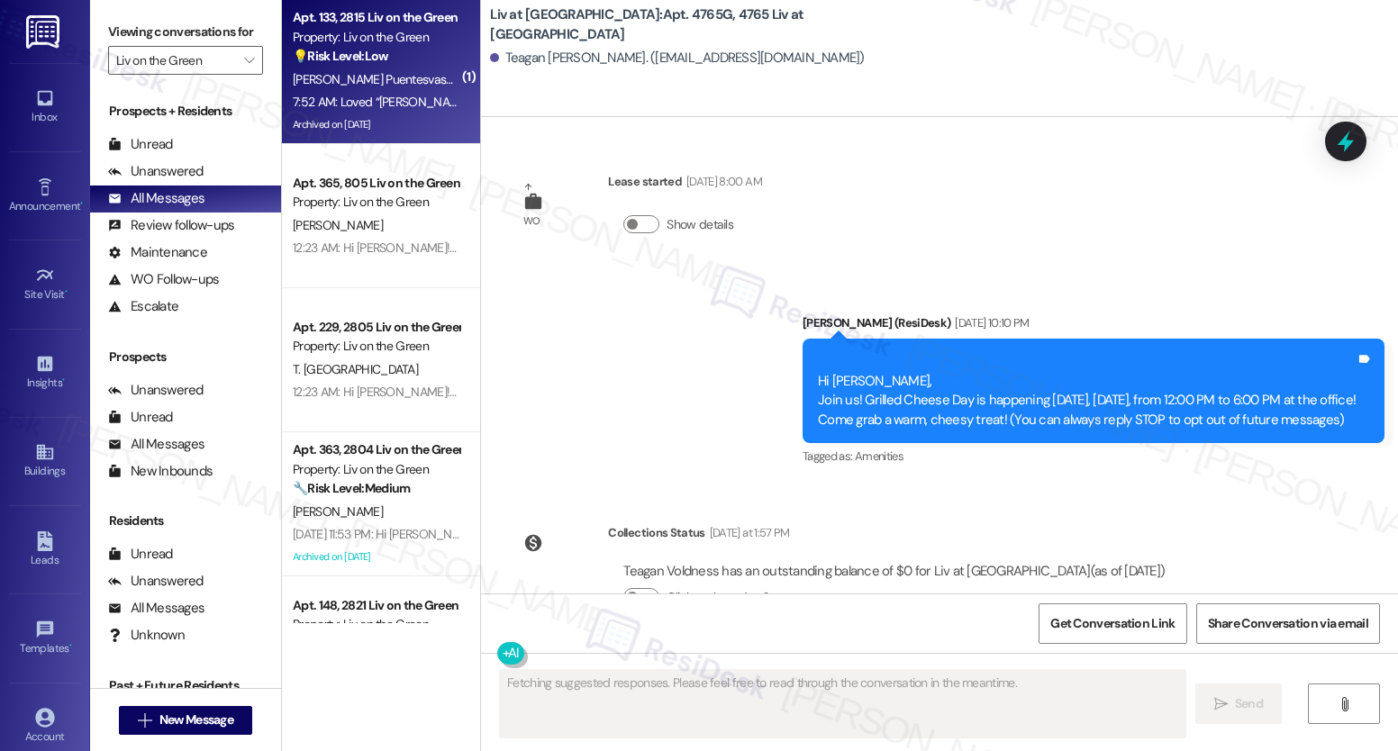
click at [398, 91] on div "7:52 AM: Loved “[PERSON_NAME] ([PERSON_NAME] on the Green): Got that, [PERSON_N…" at bounding box center [376, 102] width 170 height 23
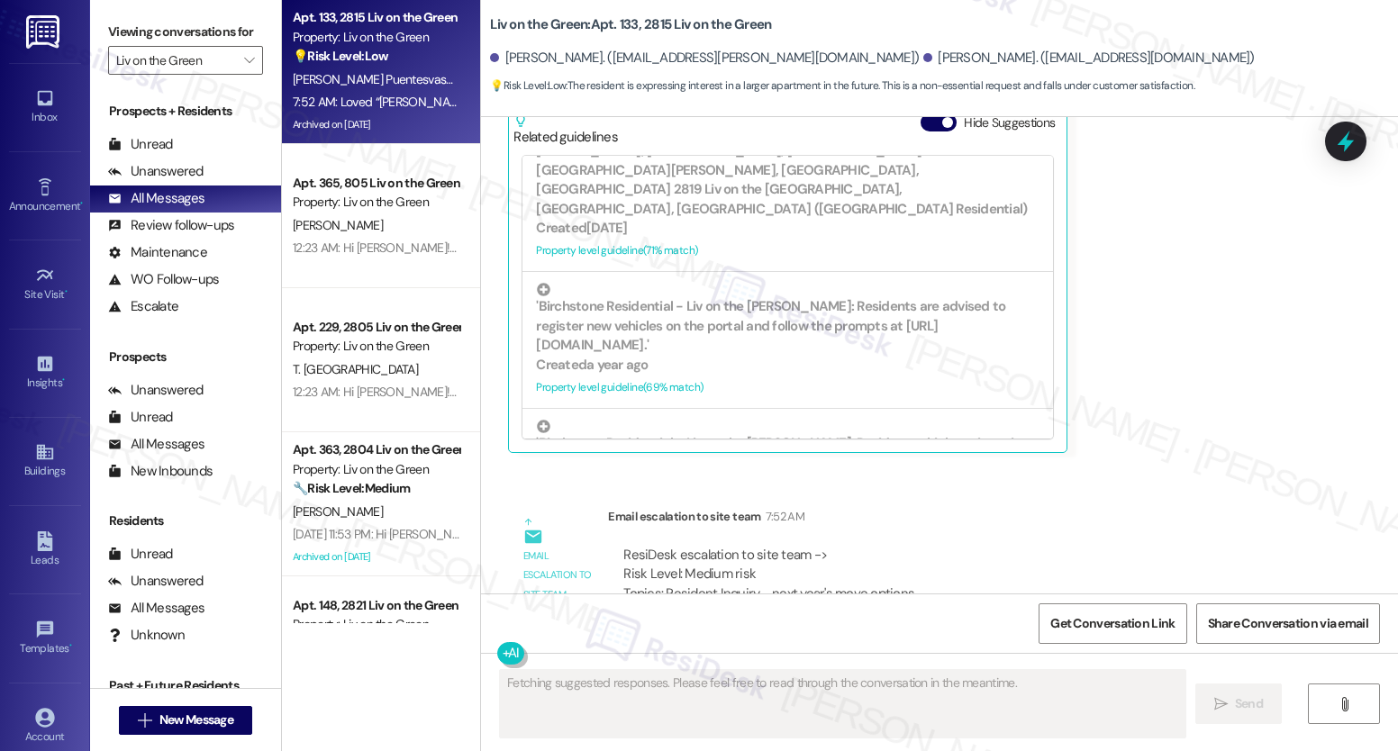
scroll to position [585, 0]
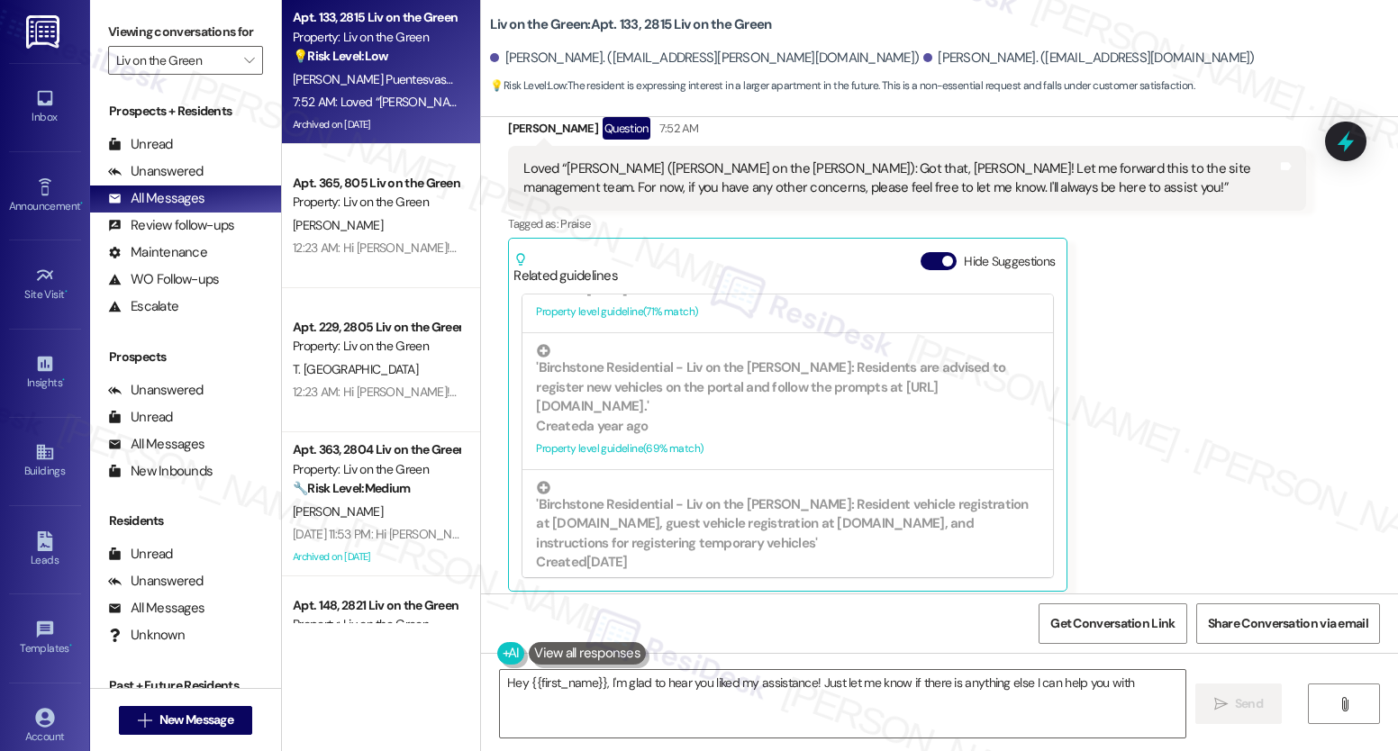
type textarea "Hey {{first_name}}, I'm glad to hear you liked my assistance! Just let me know …"
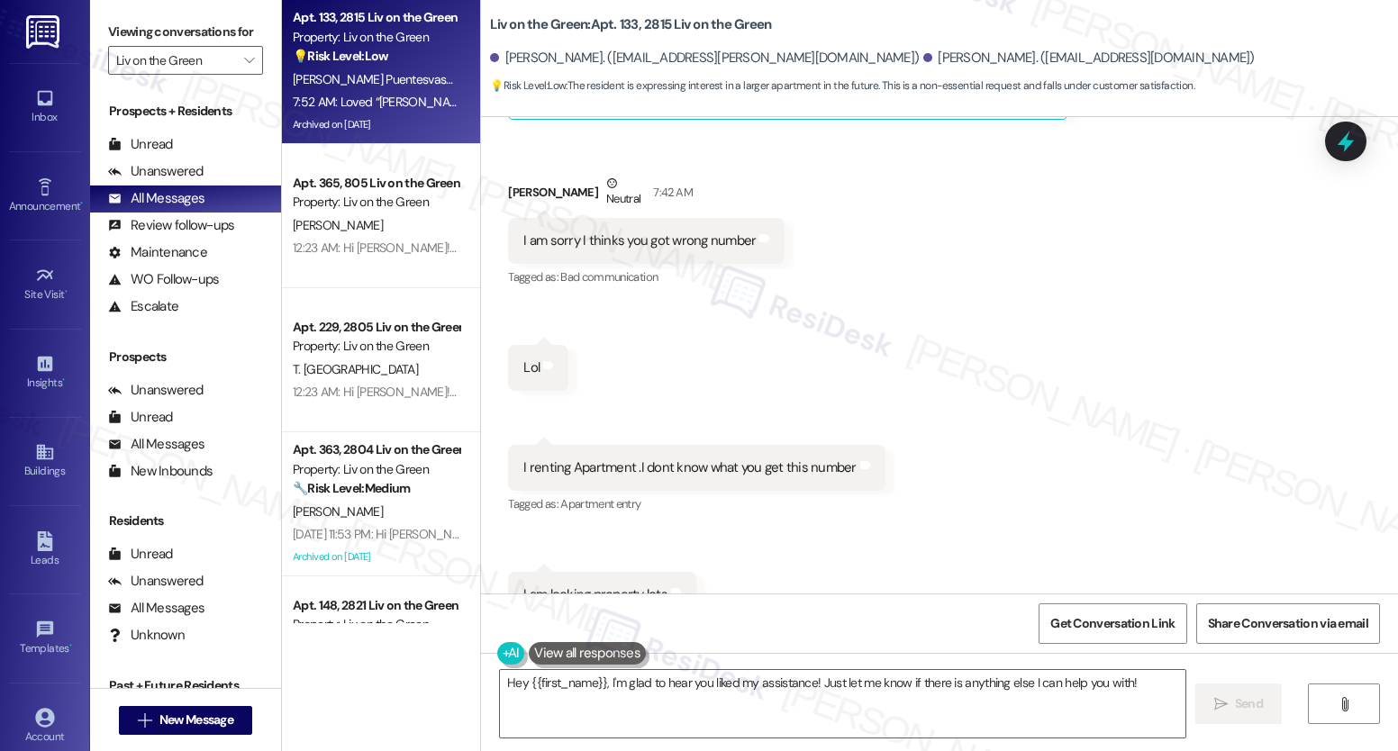
scroll to position [14157, 0]
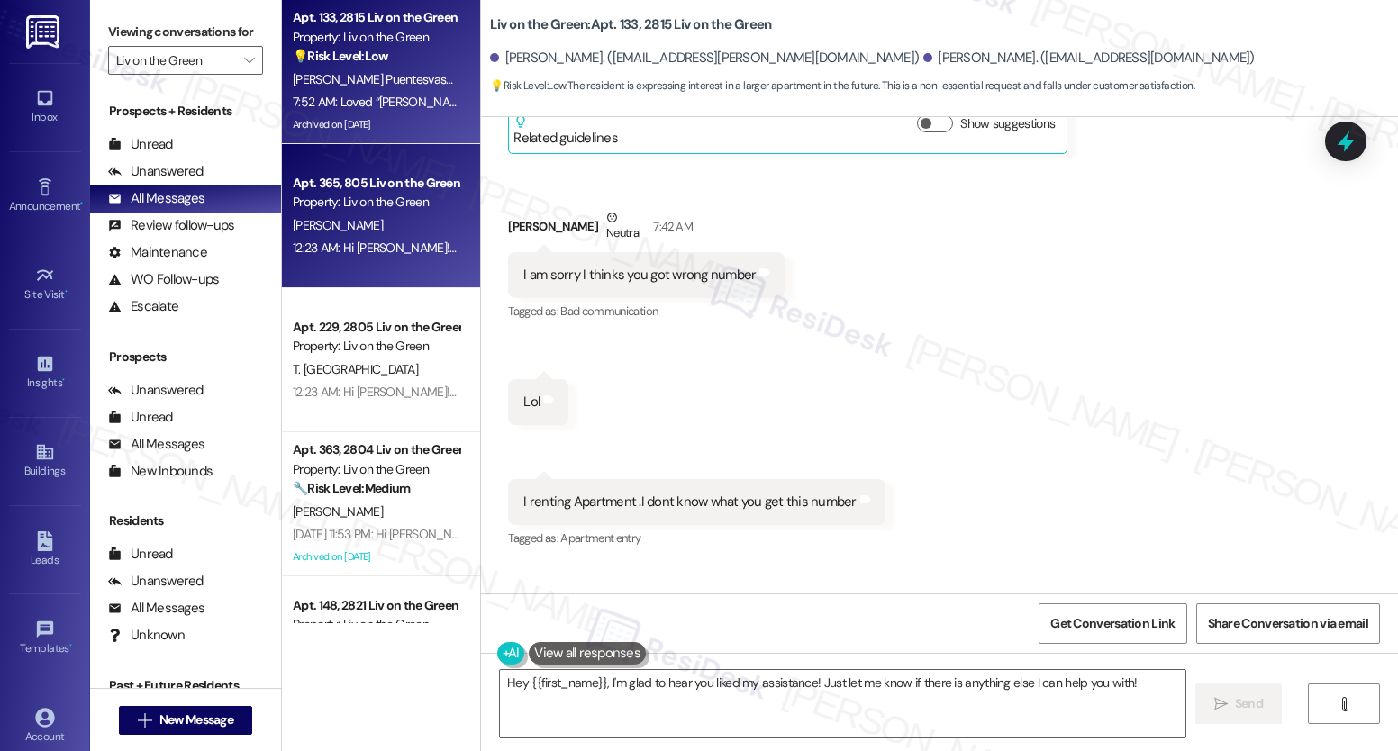
click at [346, 222] on div "[PERSON_NAME]" at bounding box center [376, 225] width 170 height 23
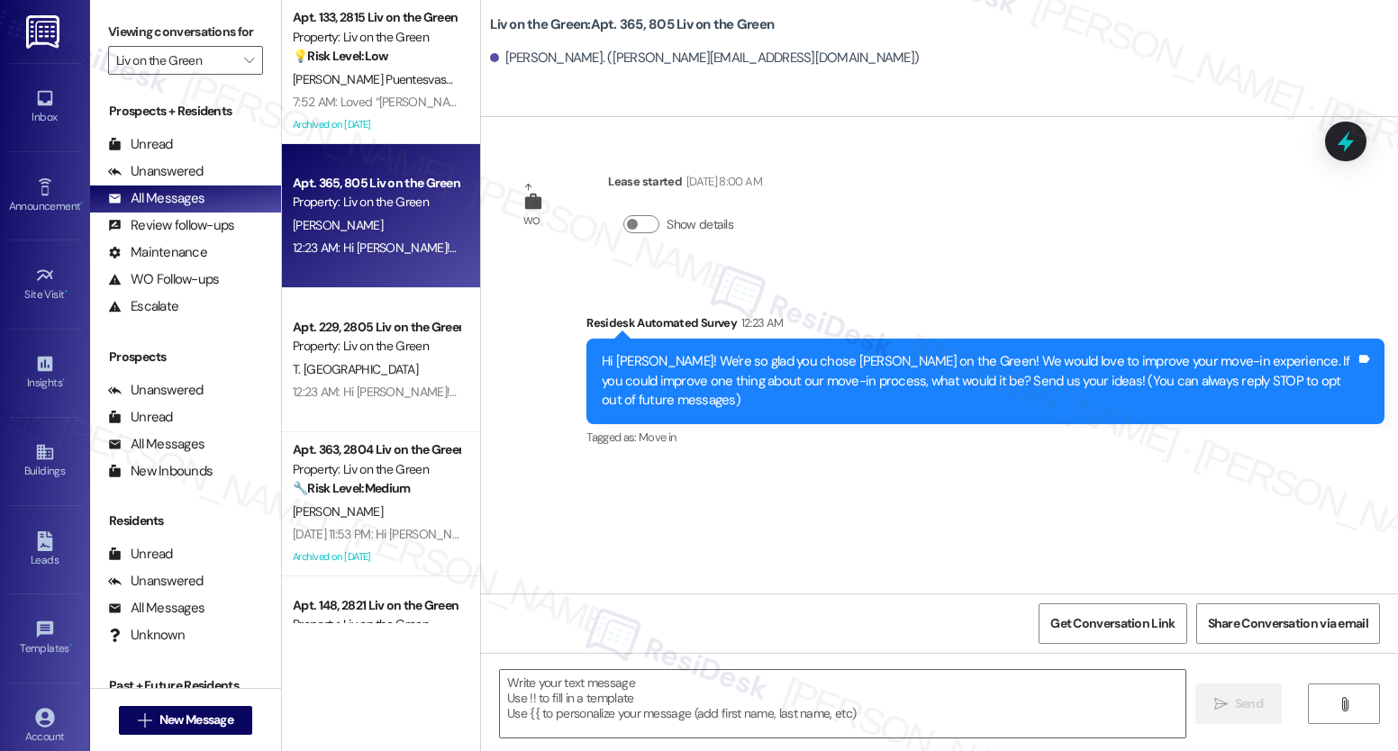
type textarea "Fetching suggested responses. Please feel free to read through the conversation…"
click at [244, 68] on icon "" at bounding box center [249, 60] width 10 height 14
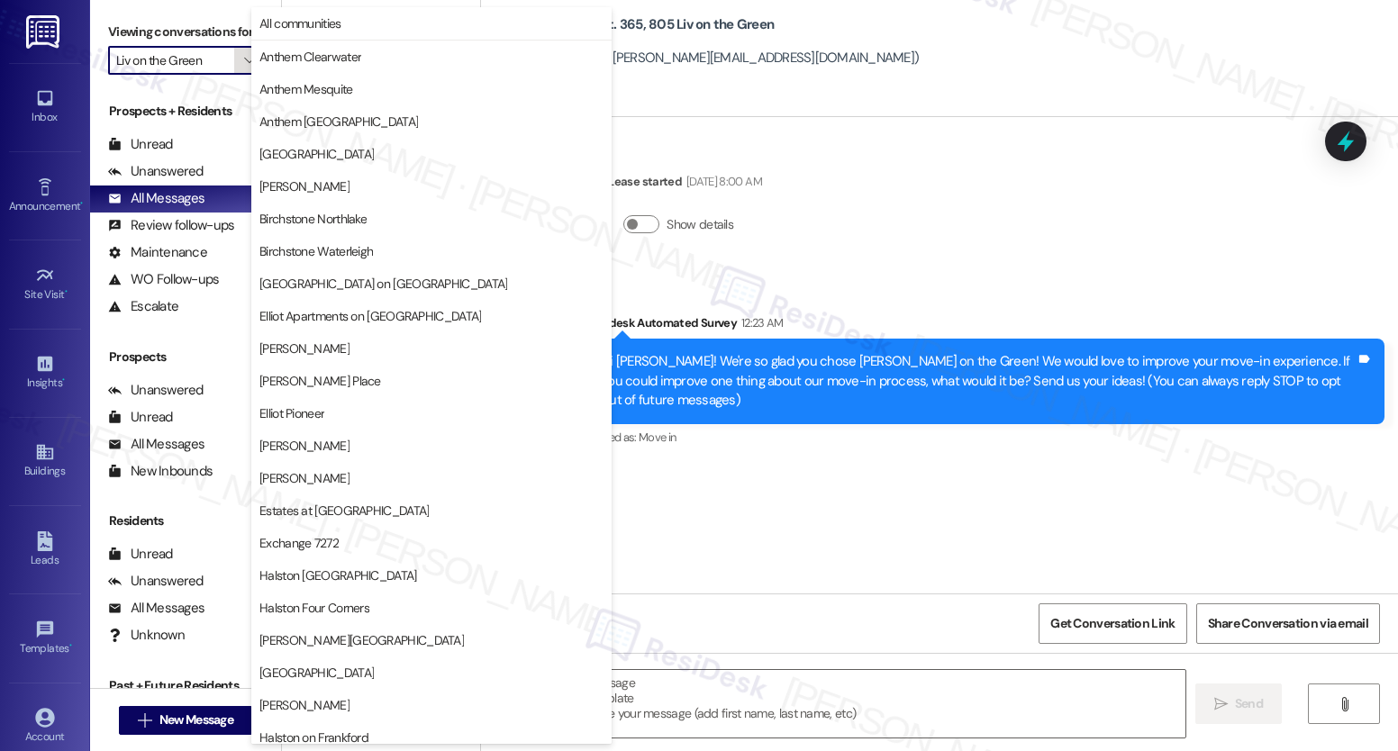
scroll to position [561, 0]
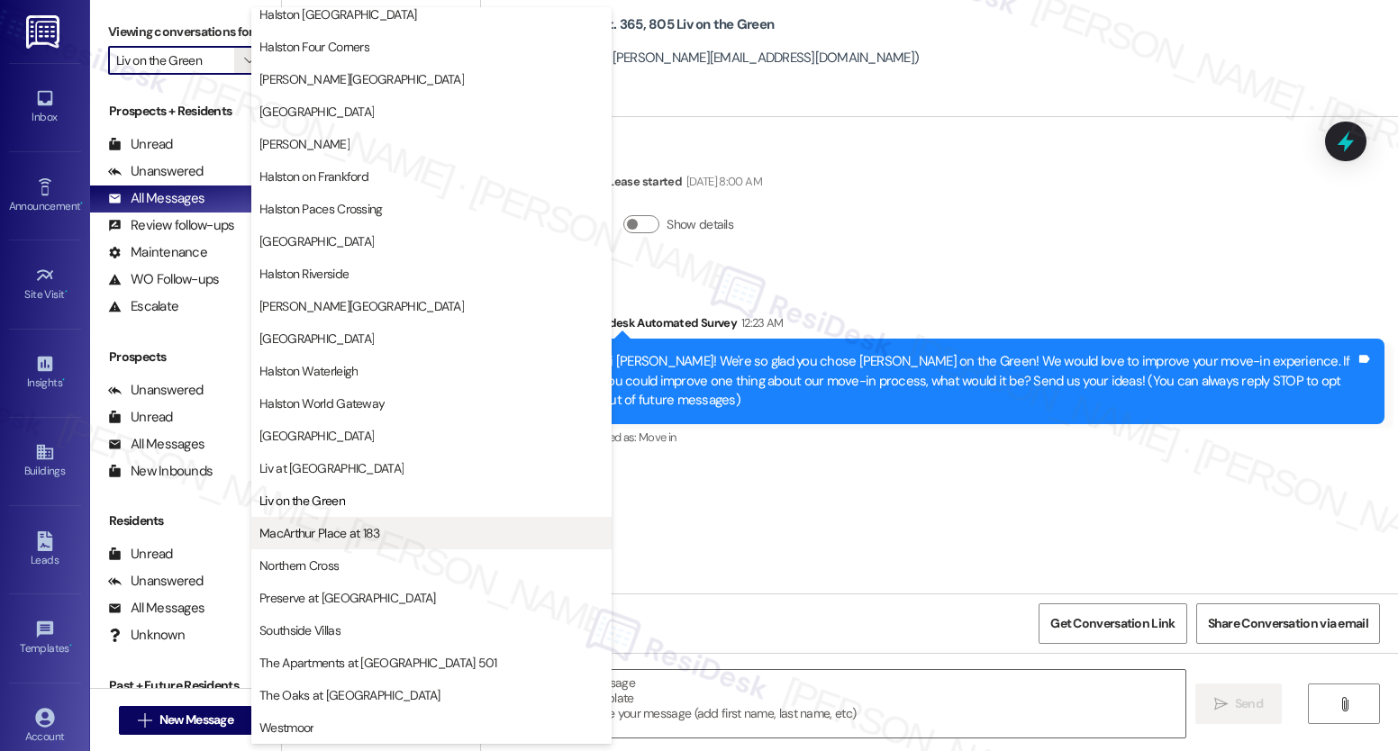
click at [354, 539] on span "MacArthur Place at 183" at bounding box center [319, 533] width 121 height 18
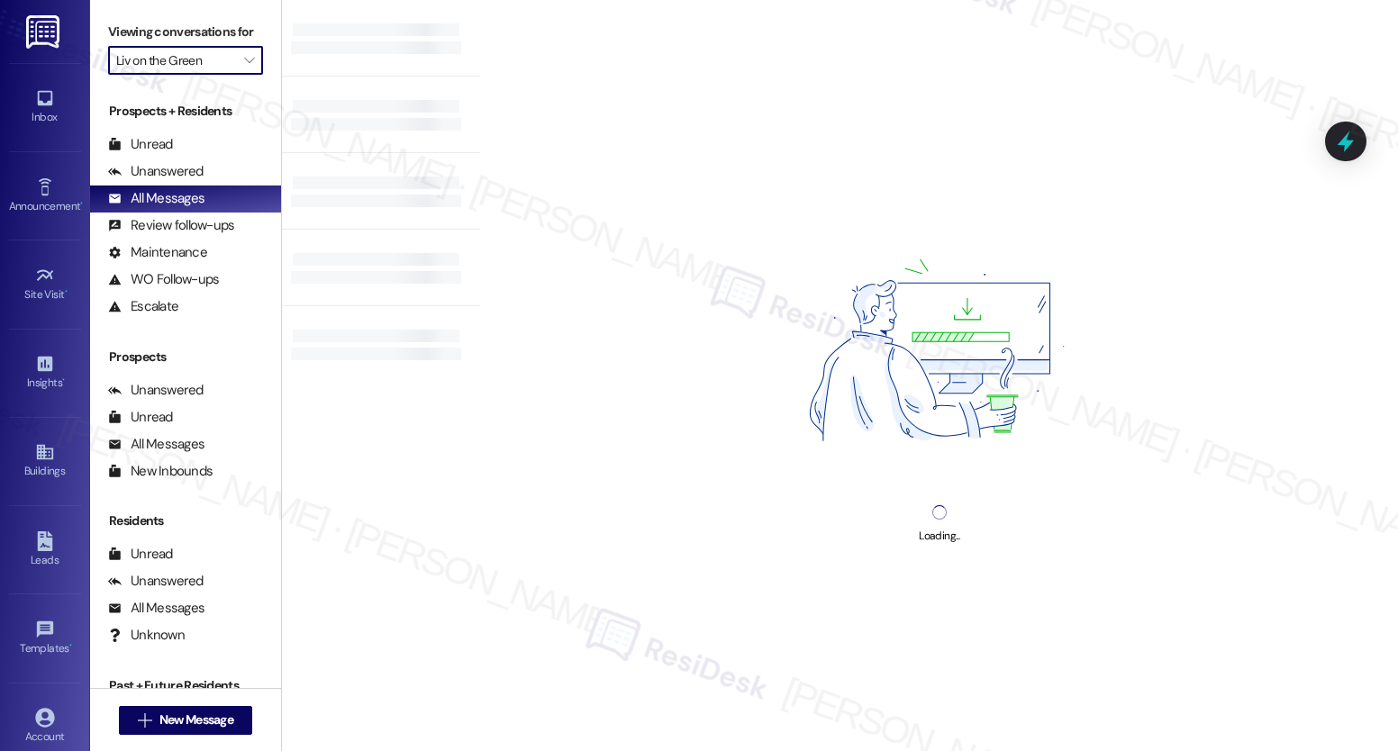
type input "MacArthur Place at 183"
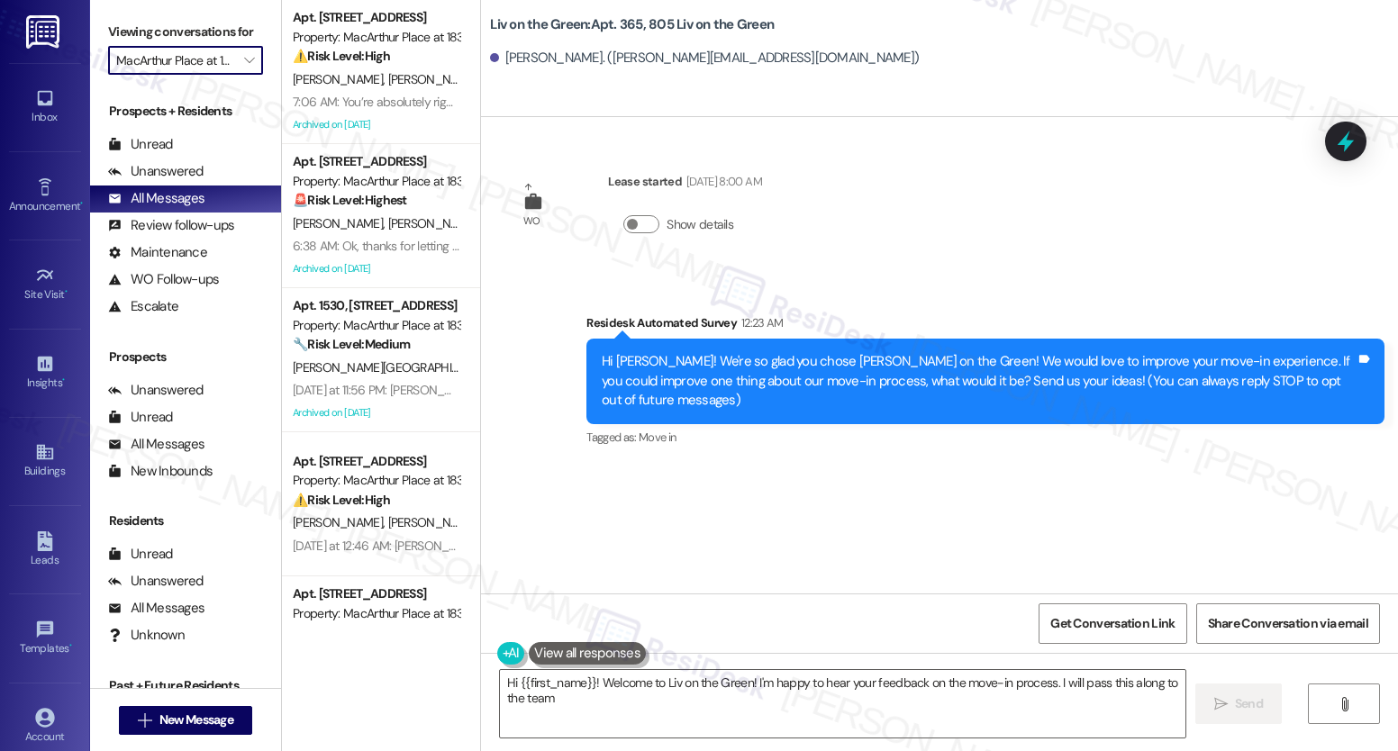
type textarea "Hi {{first_name}}! Welcome to Liv on the [PERSON_NAME]! I'm happy to hear your …"
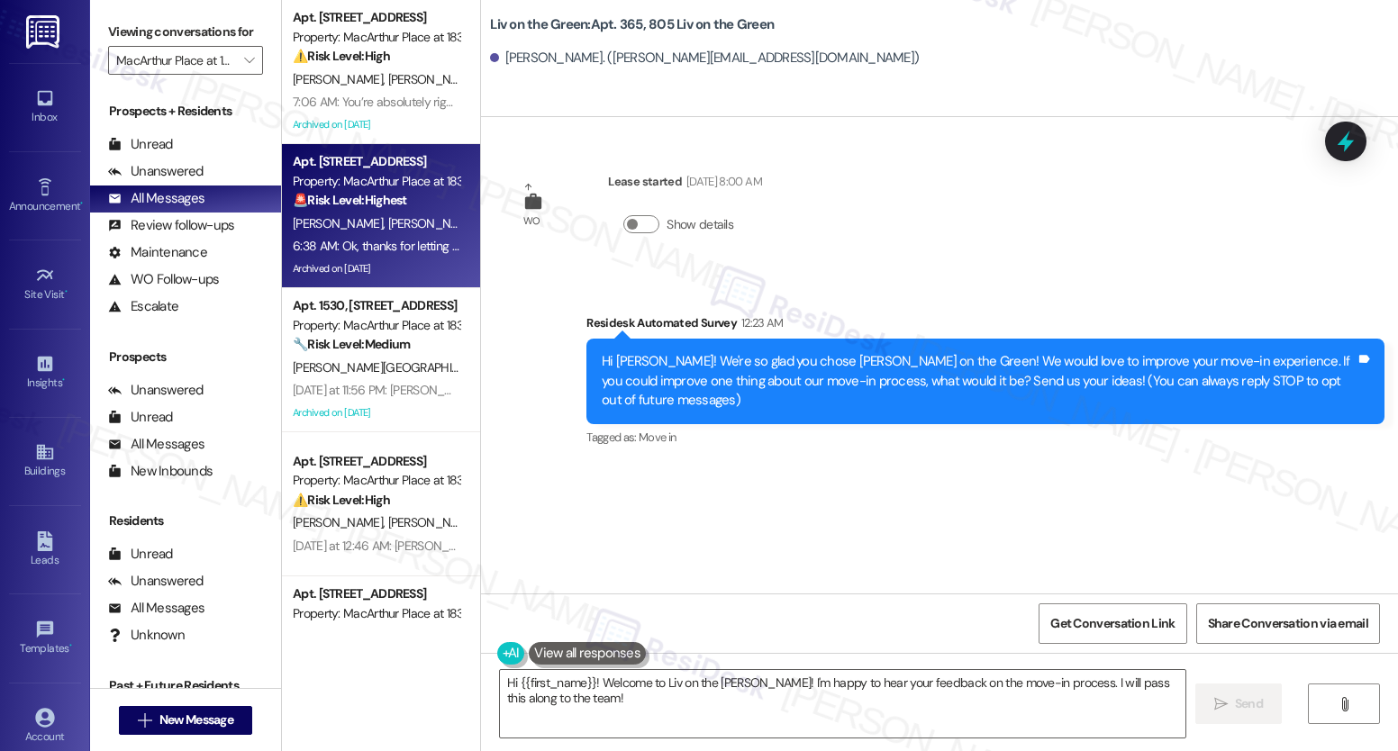
click at [417, 232] on div "[PERSON_NAME] [PERSON_NAME]" at bounding box center [376, 224] width 170 height 23
type textarea "Fetching suggested responses. Please feel free to read through the conversation…"
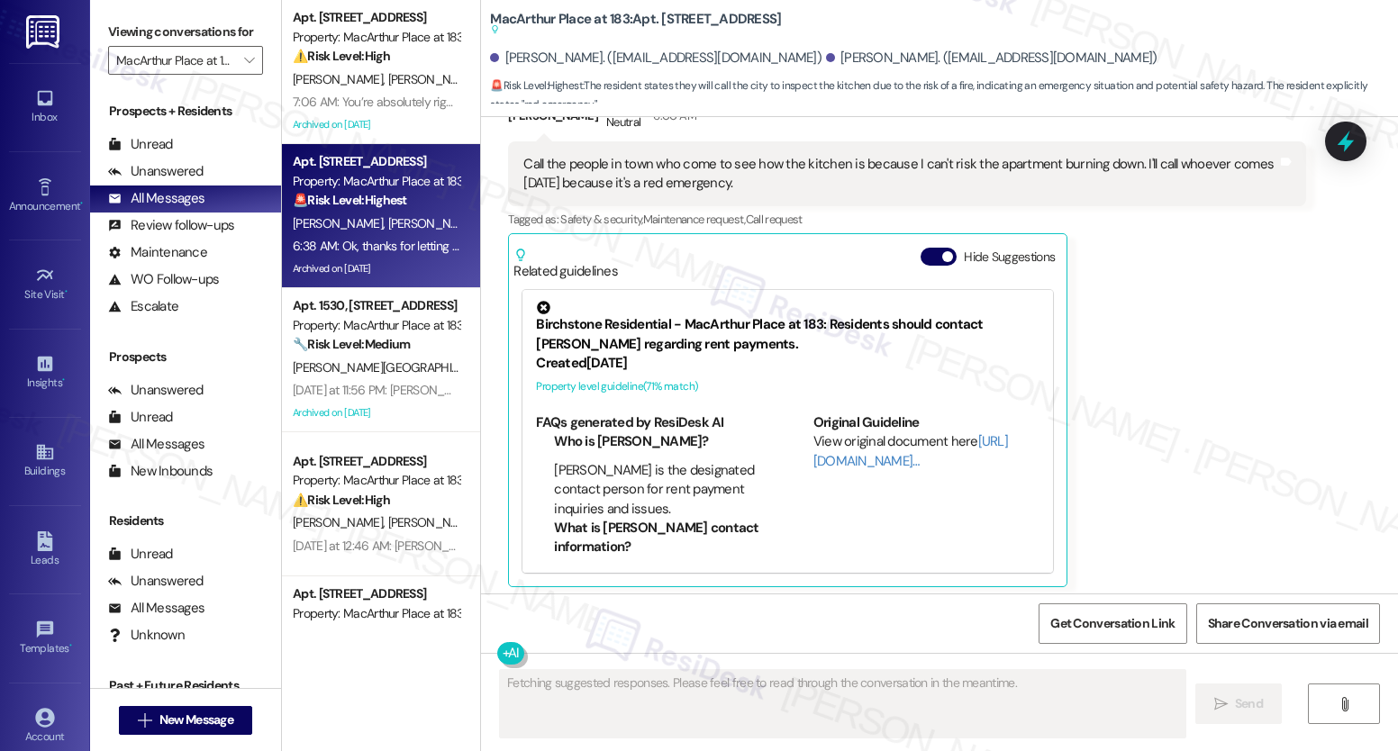
scroll to position [11280, 0]
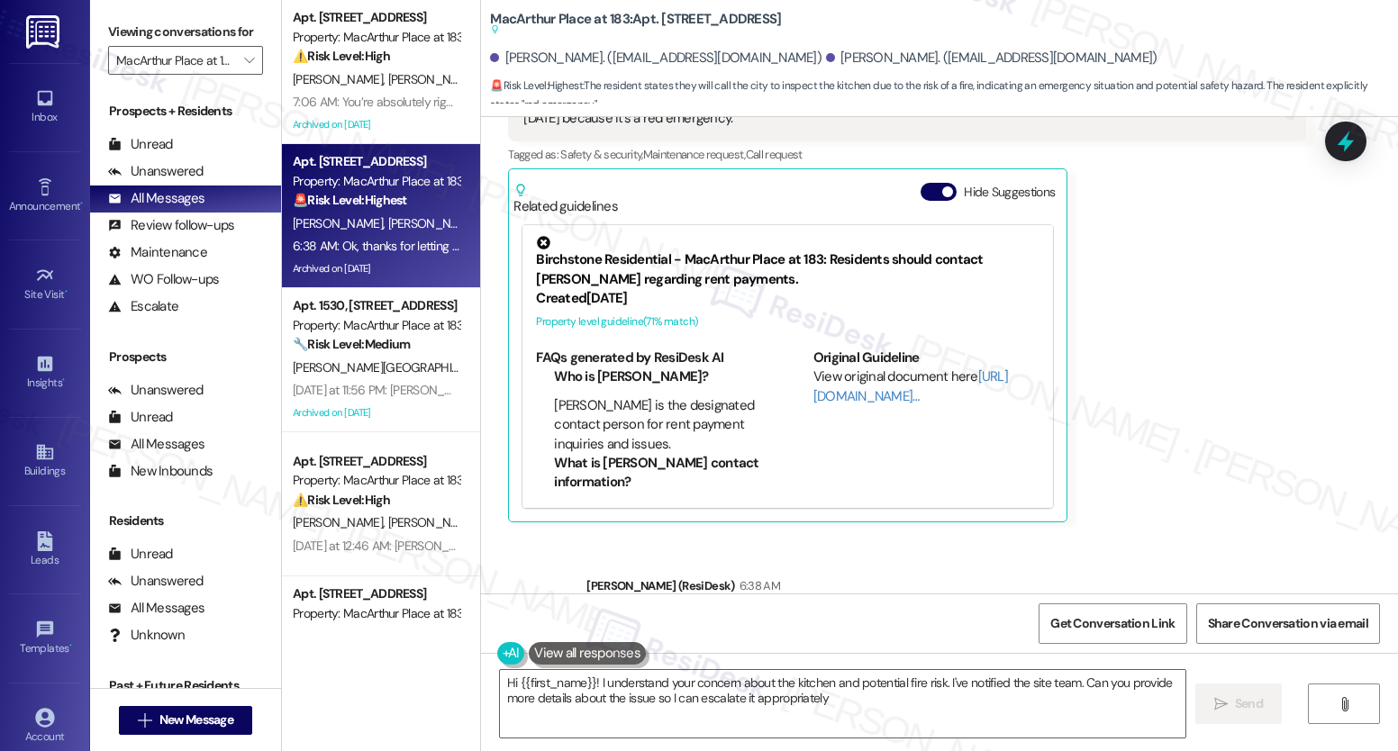
type textarea "Hi {{first_name}}! I understand your concern about the kitchen and potential fi…"
click at [242, 75] on span "" at bounding box center [248, 60] width 17 height 29
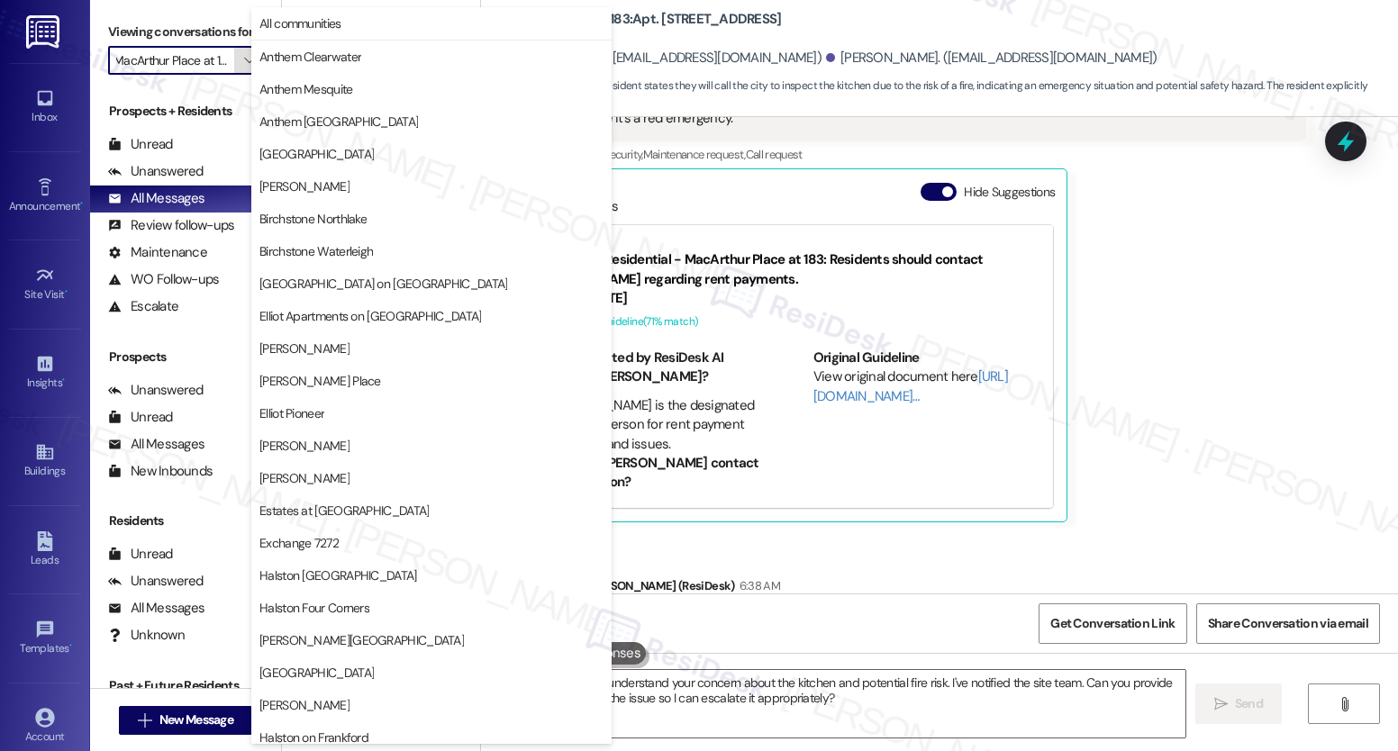
scroll to position [561, 0]
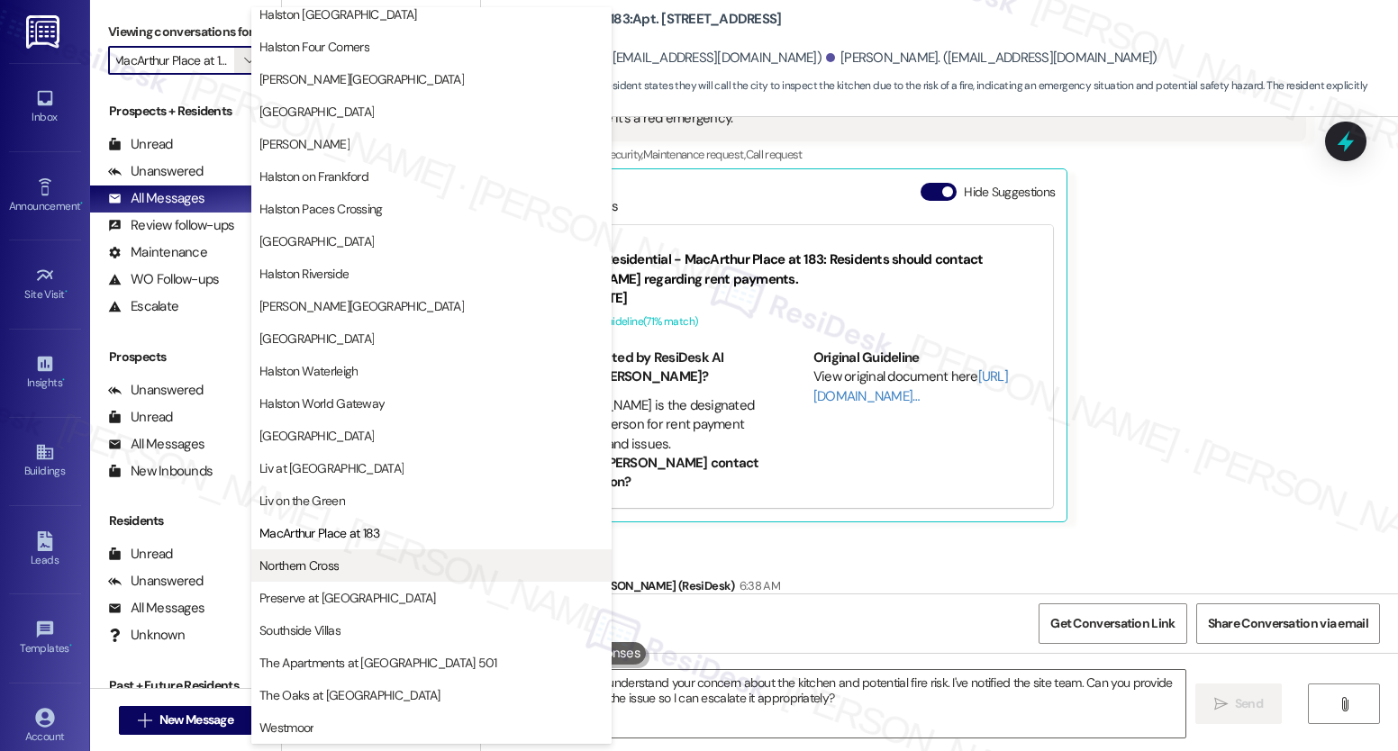
click at [354, 566] on span "Northern Cross" at bounding box center [431, 566] width 344 height 18
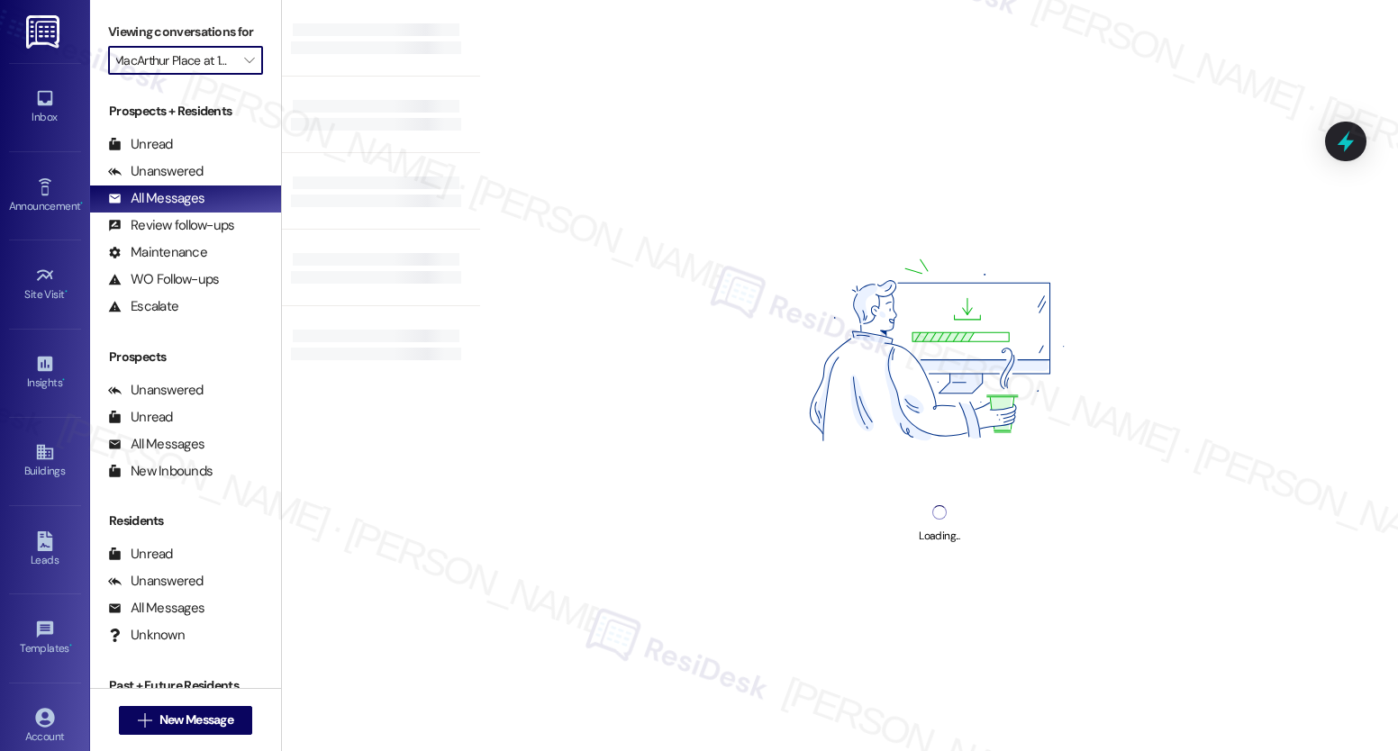
type input "Northern Cross"
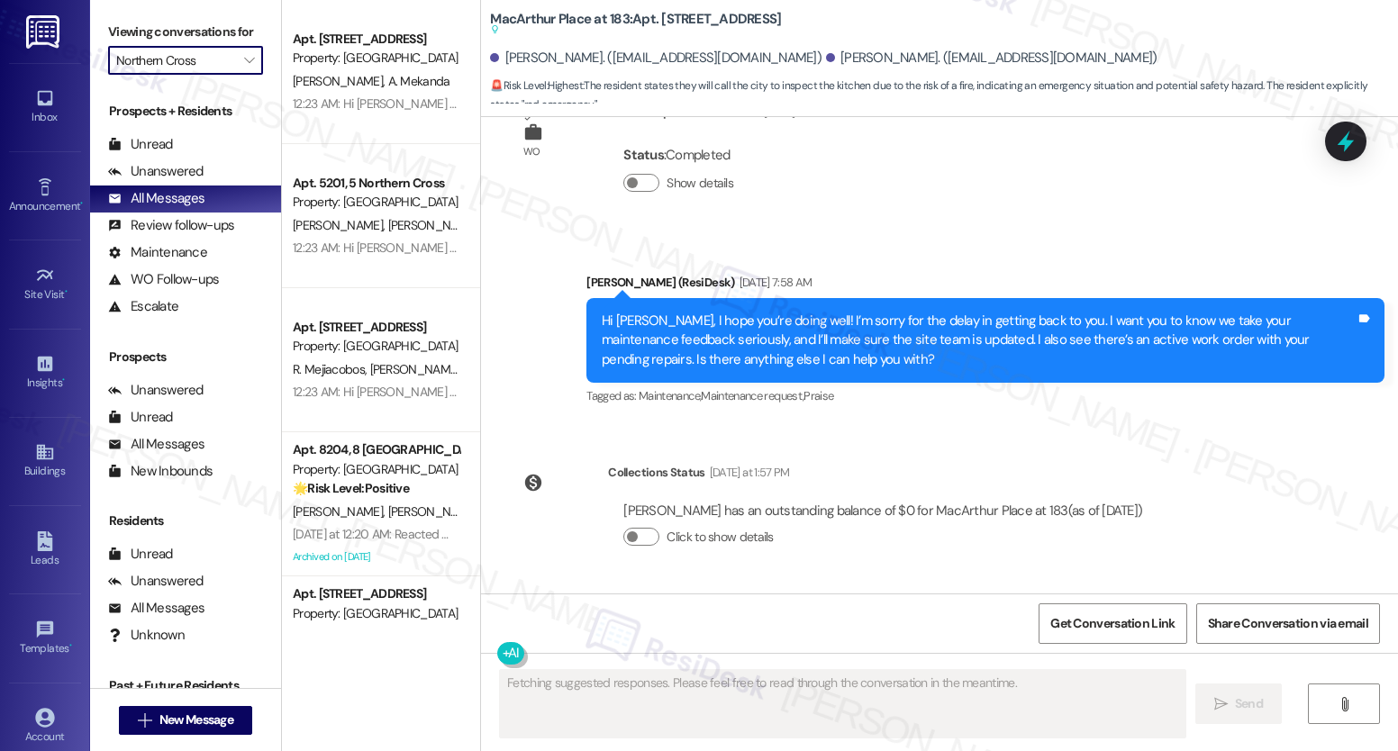
scroll to position [11107, 0]
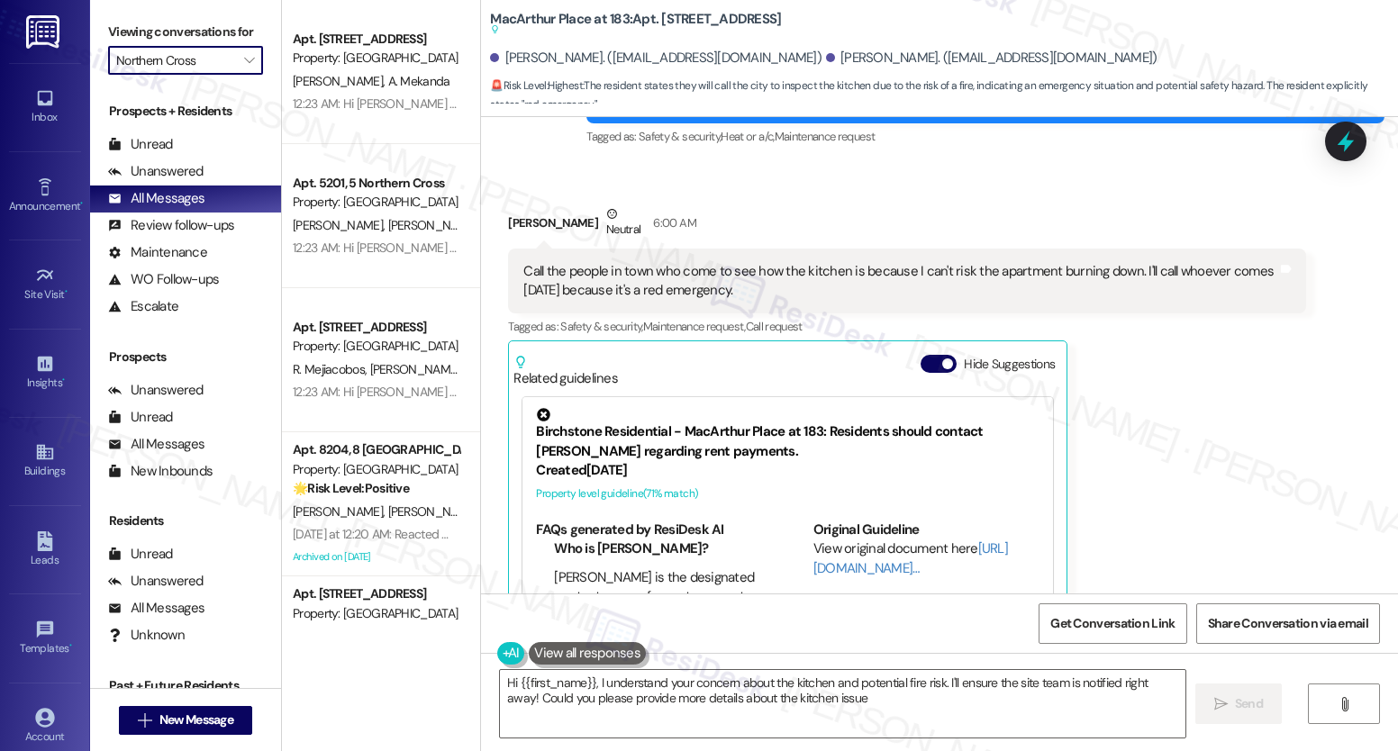
type textarea "Hi {{first_name}}, I understand your concern about the kitchen and potential fi…"
click at [244, 68] on icon "" at bounding box center [249, 60] width 10 height 14
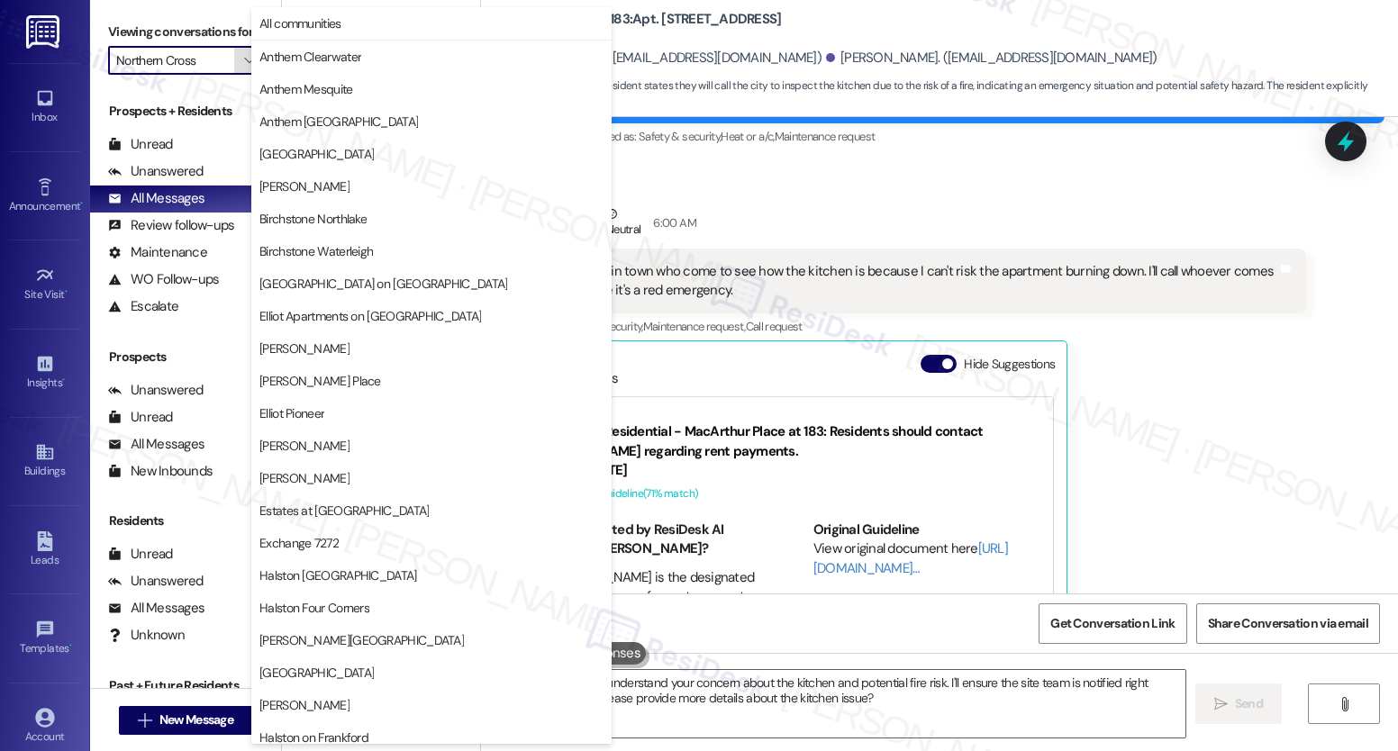
scroll to position [561, 0]
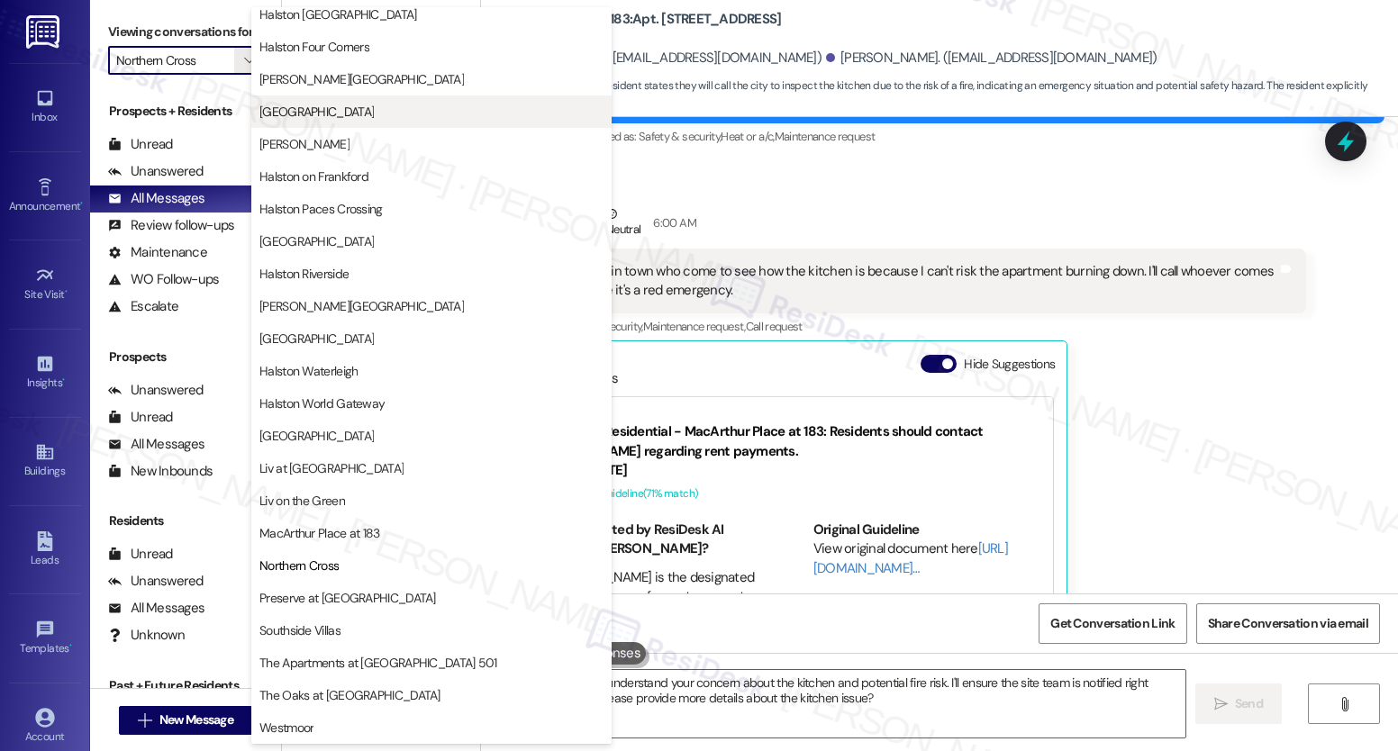
click at [349, 113] on span "[GEOGRAPHIC_DATA]" at bounding box center [431, 112] width 344 height 18
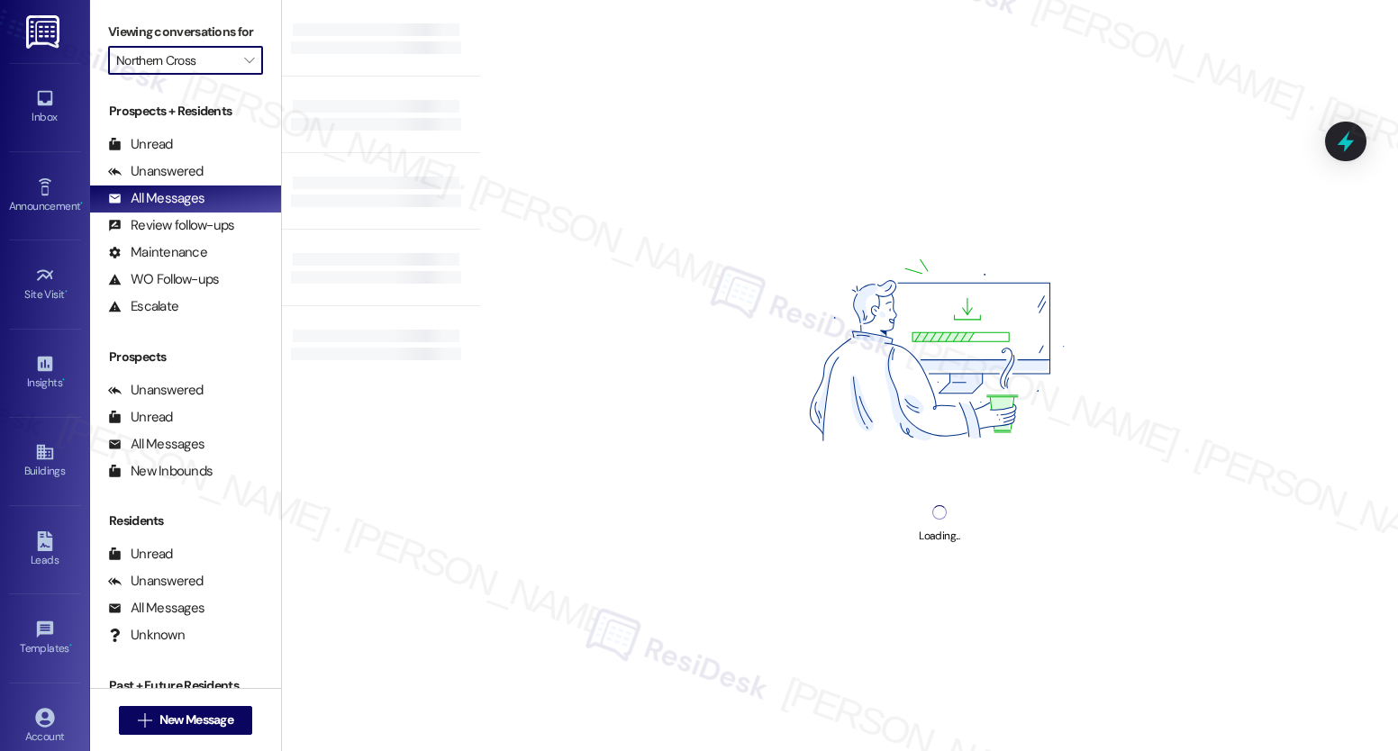
type input "[GEOGRAPHIC_DATA]"
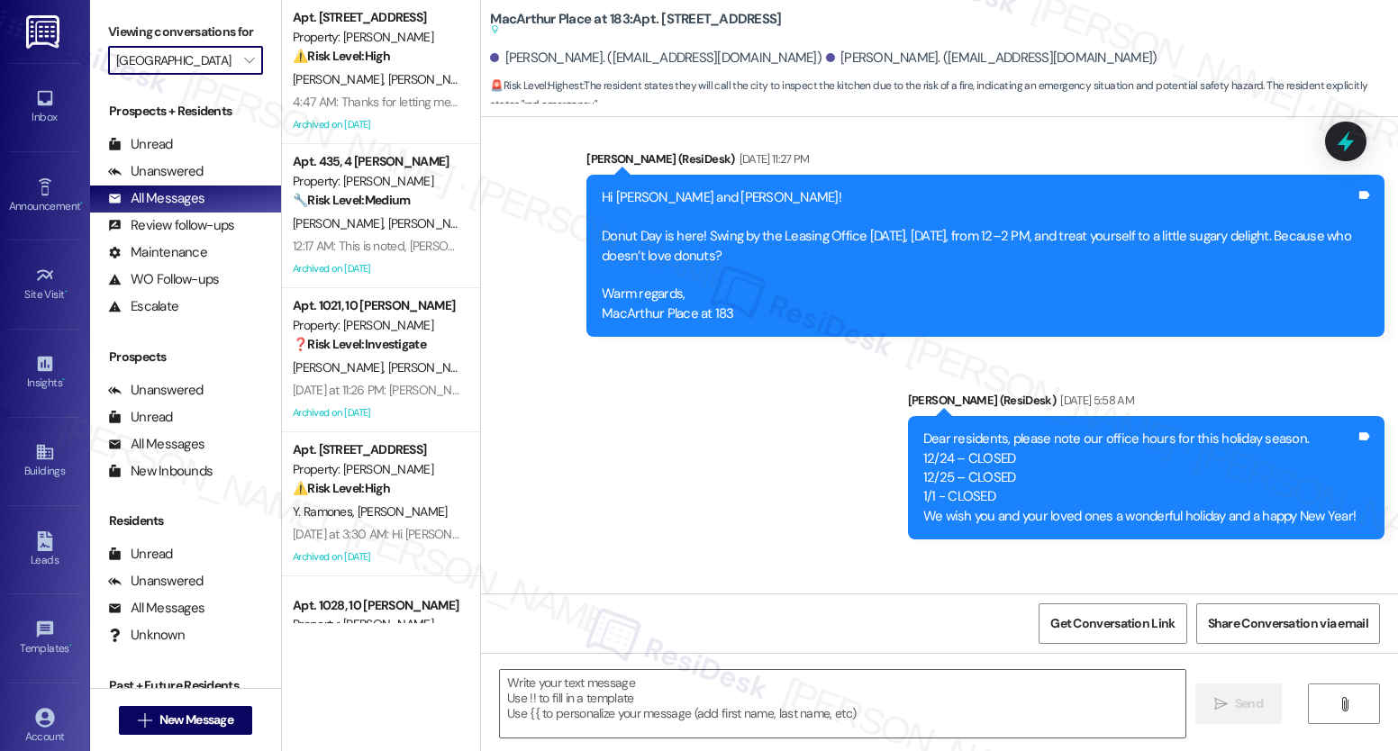
type textarea "Fetching suggested responses. Please feel free to read through the conversation…"
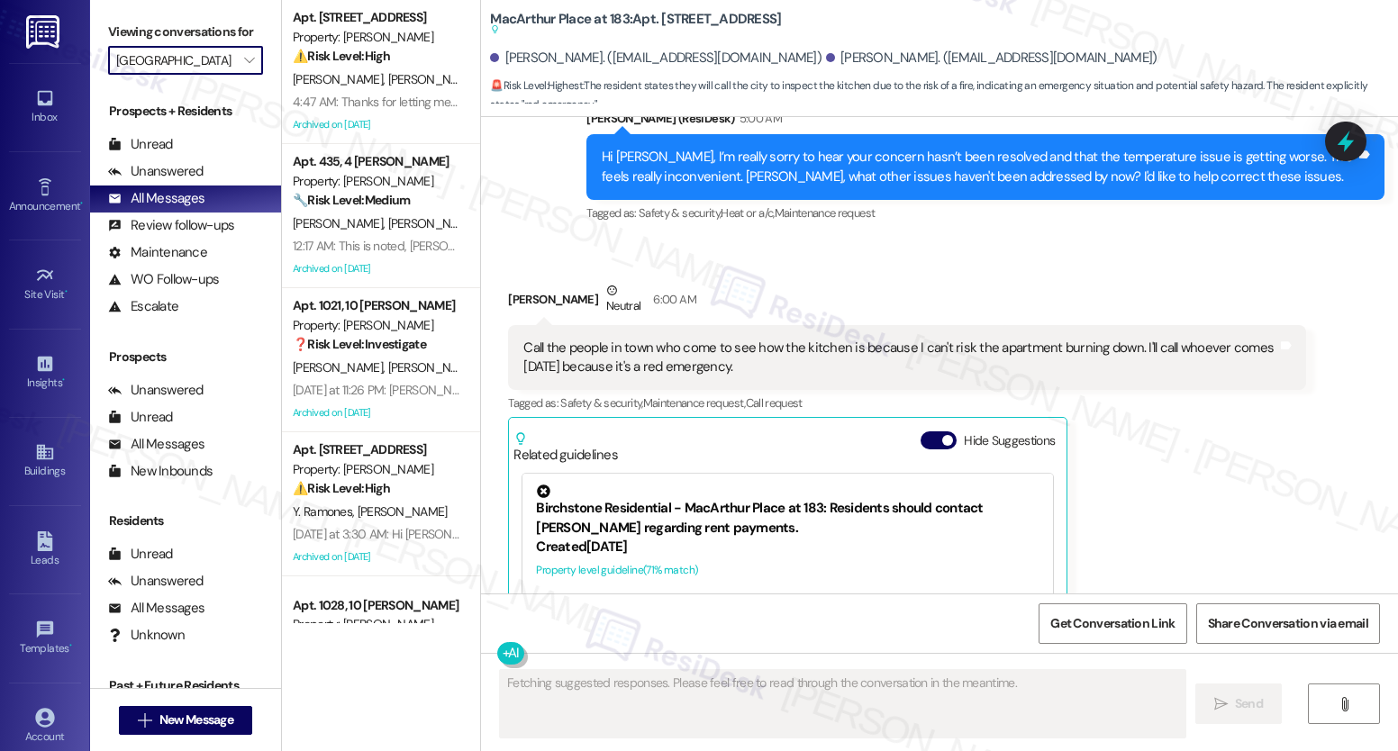
scroll to position [11107, 0]
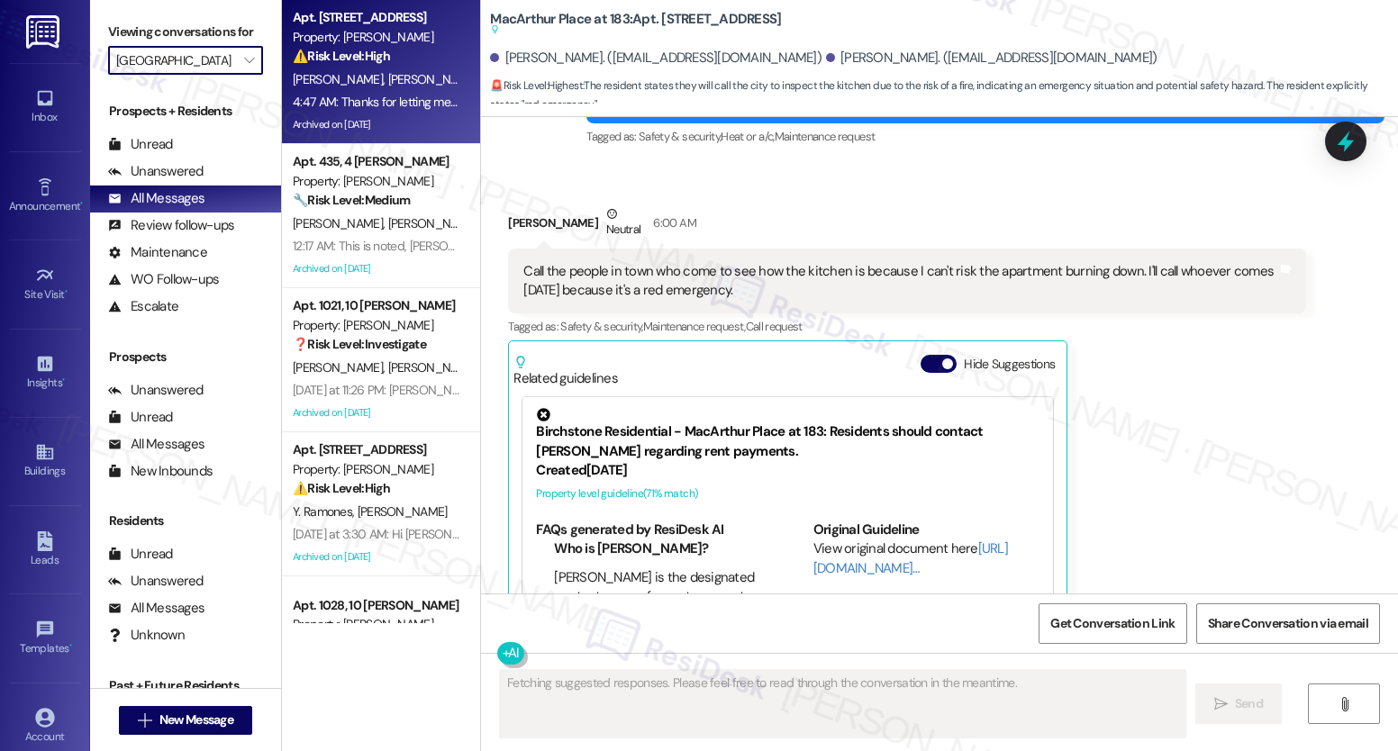
click at [408, 112] on div "4:47 AM: Thanks for letting me know, [PERSON_NAME]. I understand this isn’t the…" at bounding box center [376, 102] width 170 height 23
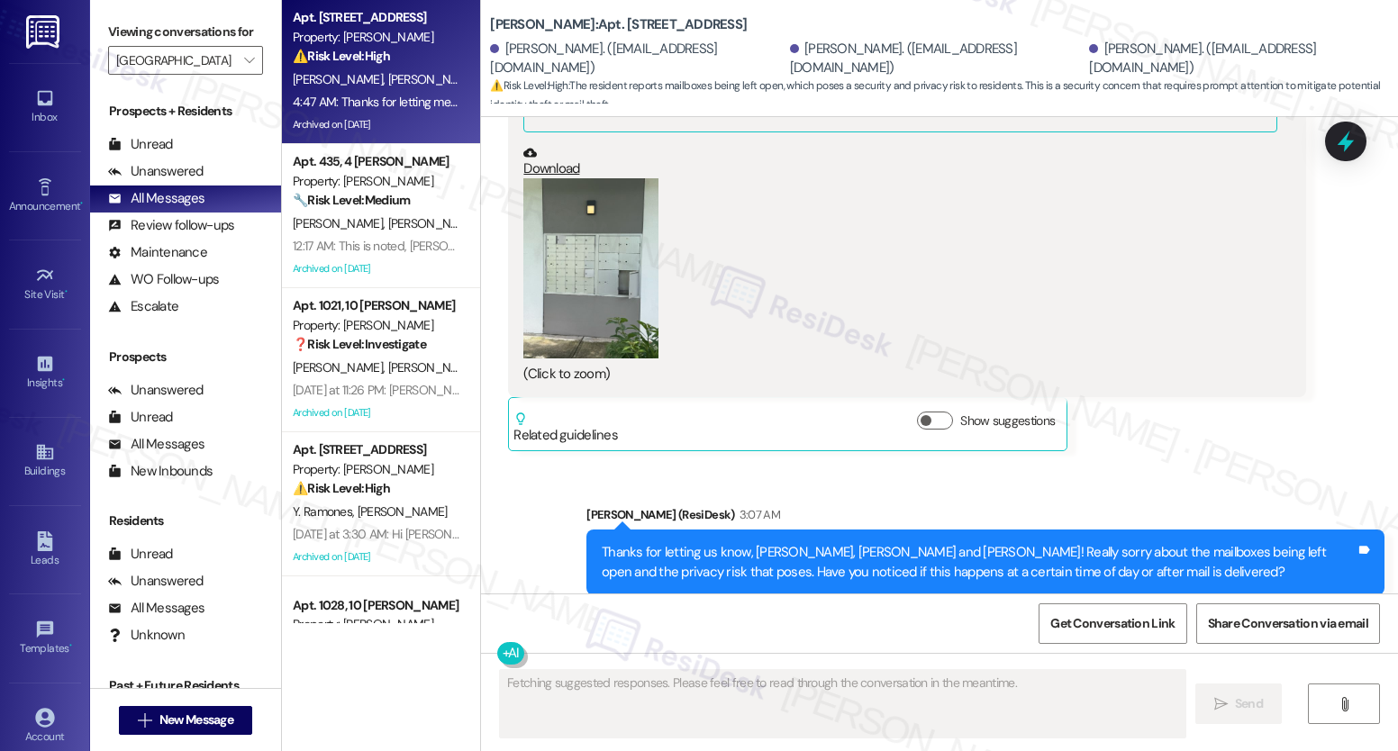
scroll to position [26727, 0]
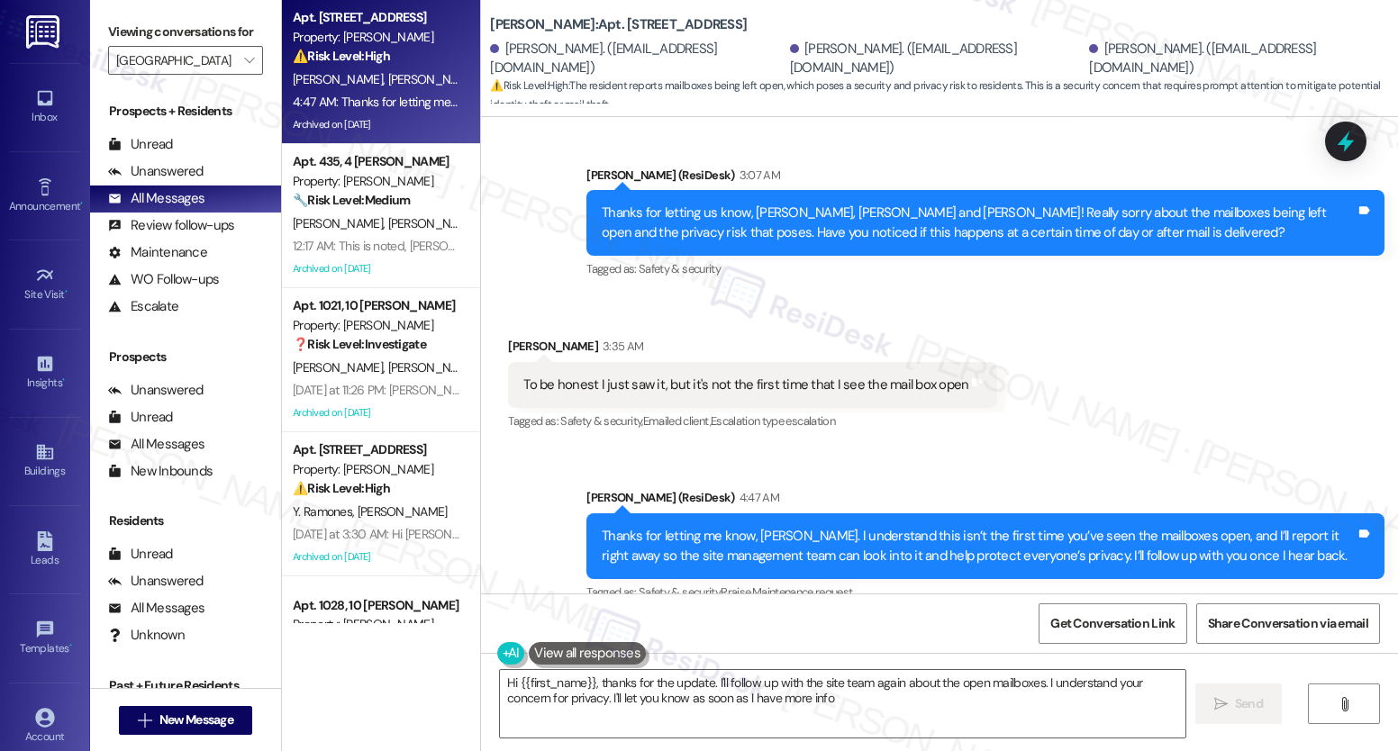
type textarea "Hi {{first_name}}, thanks for the update. I'll follow up with the site team aga…"
click at [244, 68] on icon "" at bounding box center [249, 60] width 10 height 14
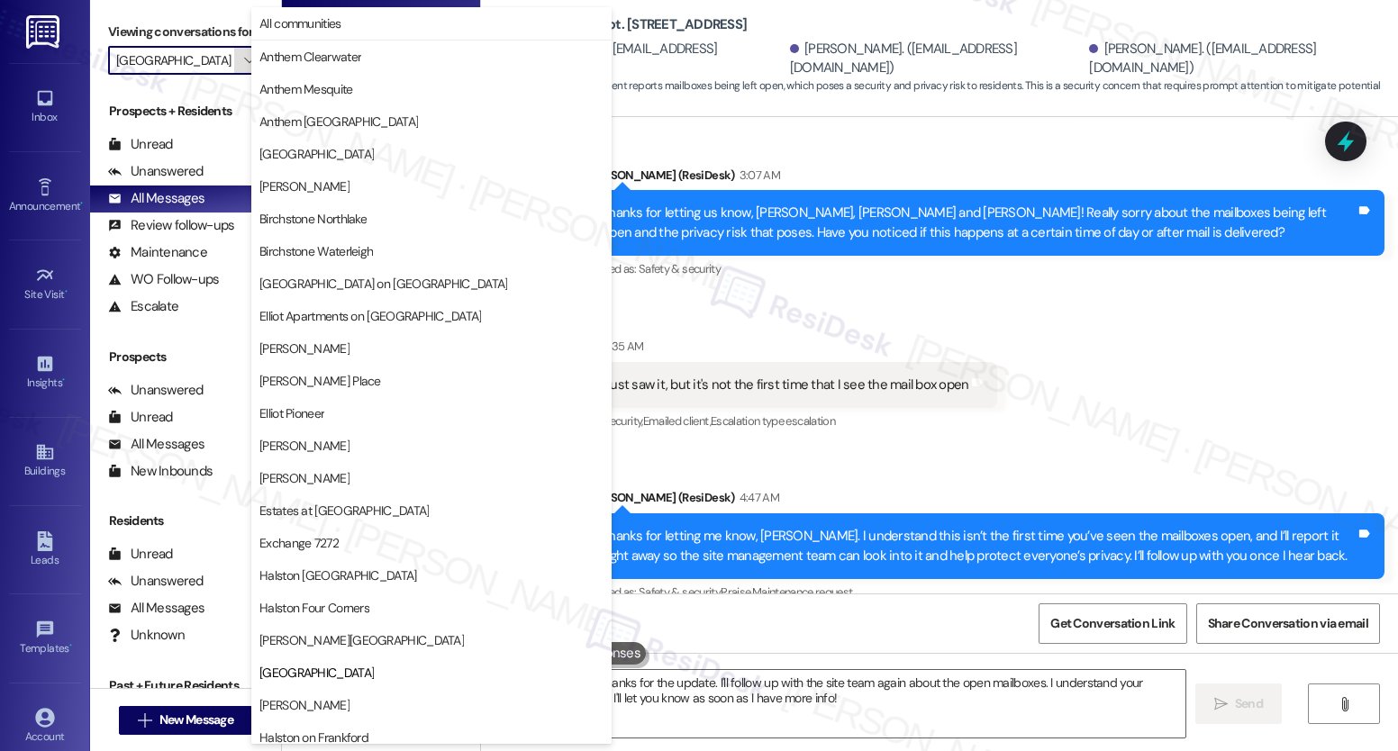
scroll to position [561, 0]
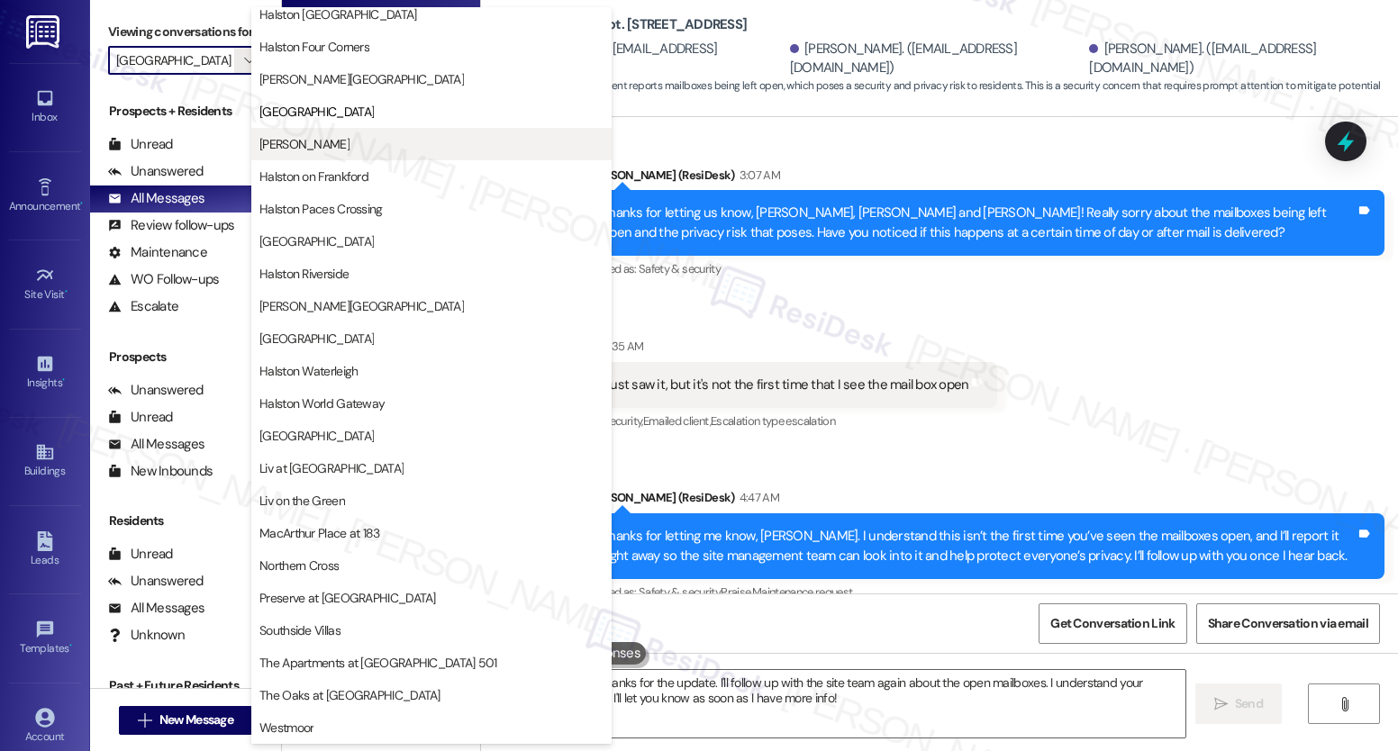
click at [380, 144] on span "[PERSON_NAME]" at bounding box center [431, 144] width 344 height 18
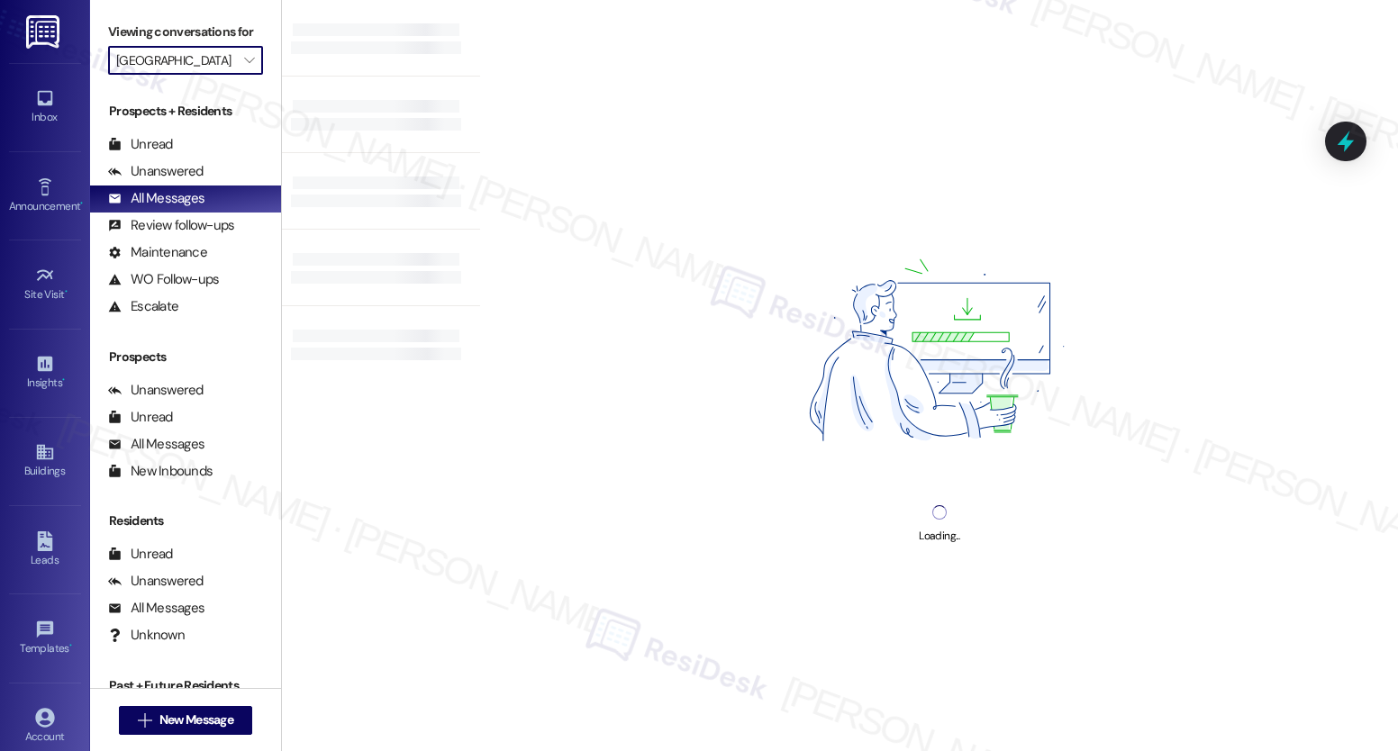
type input "[PERSON_NAME]"
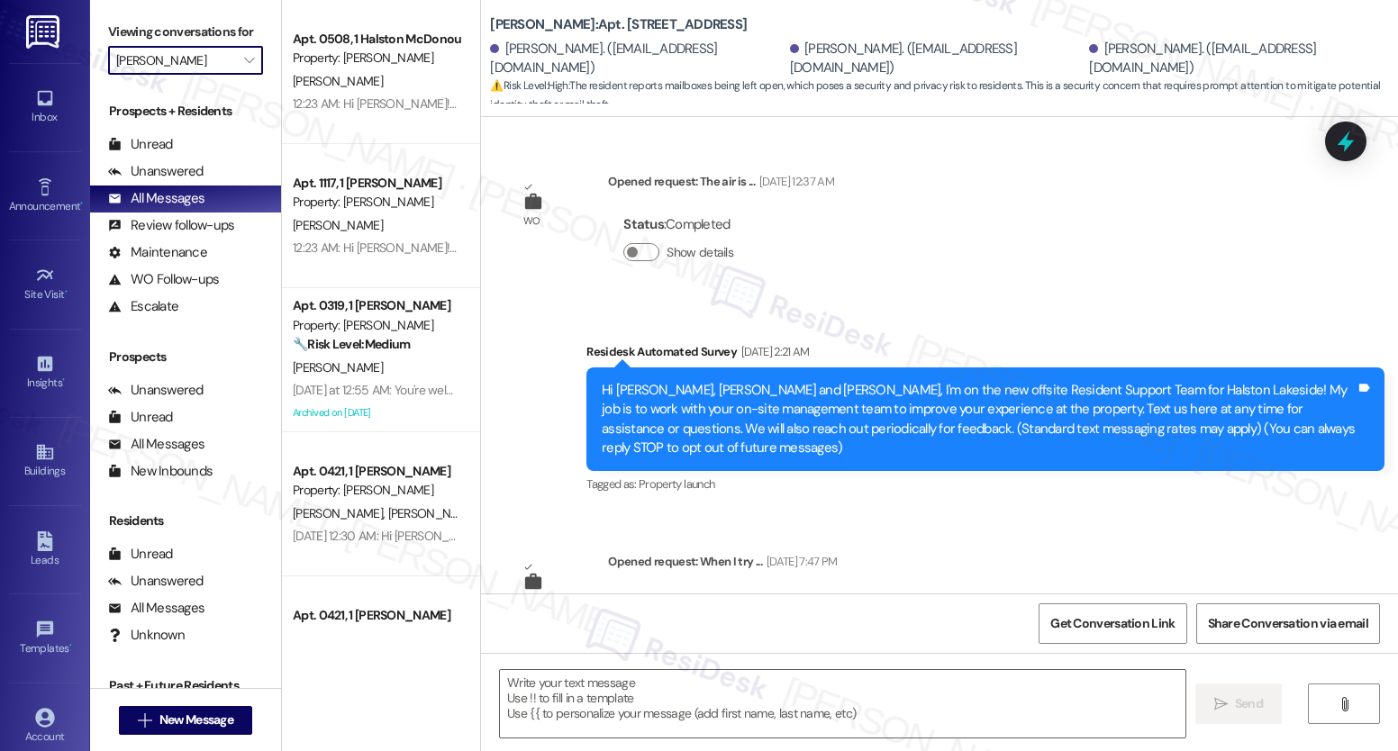
scroll to position [26726, 0]
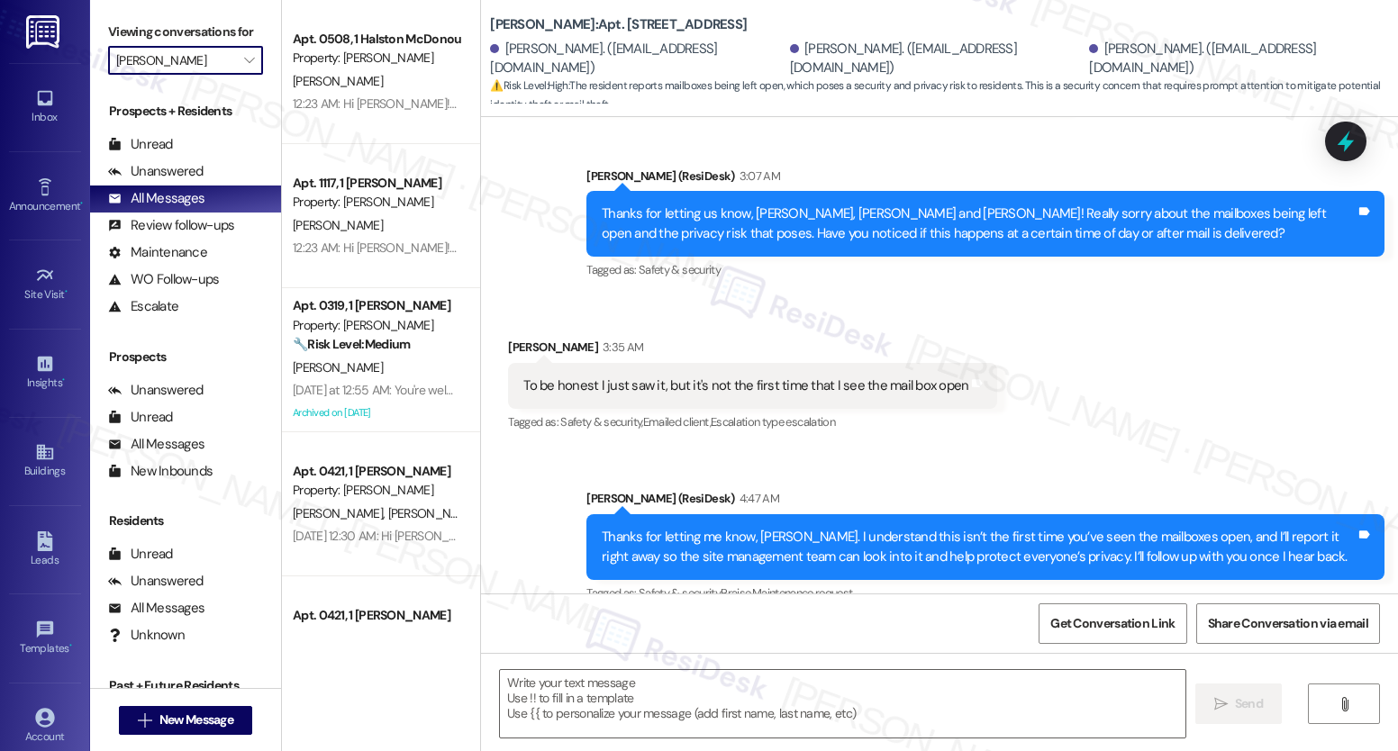
type textarea "Fetching suggested responses. Please feel free to read through the conversation…"
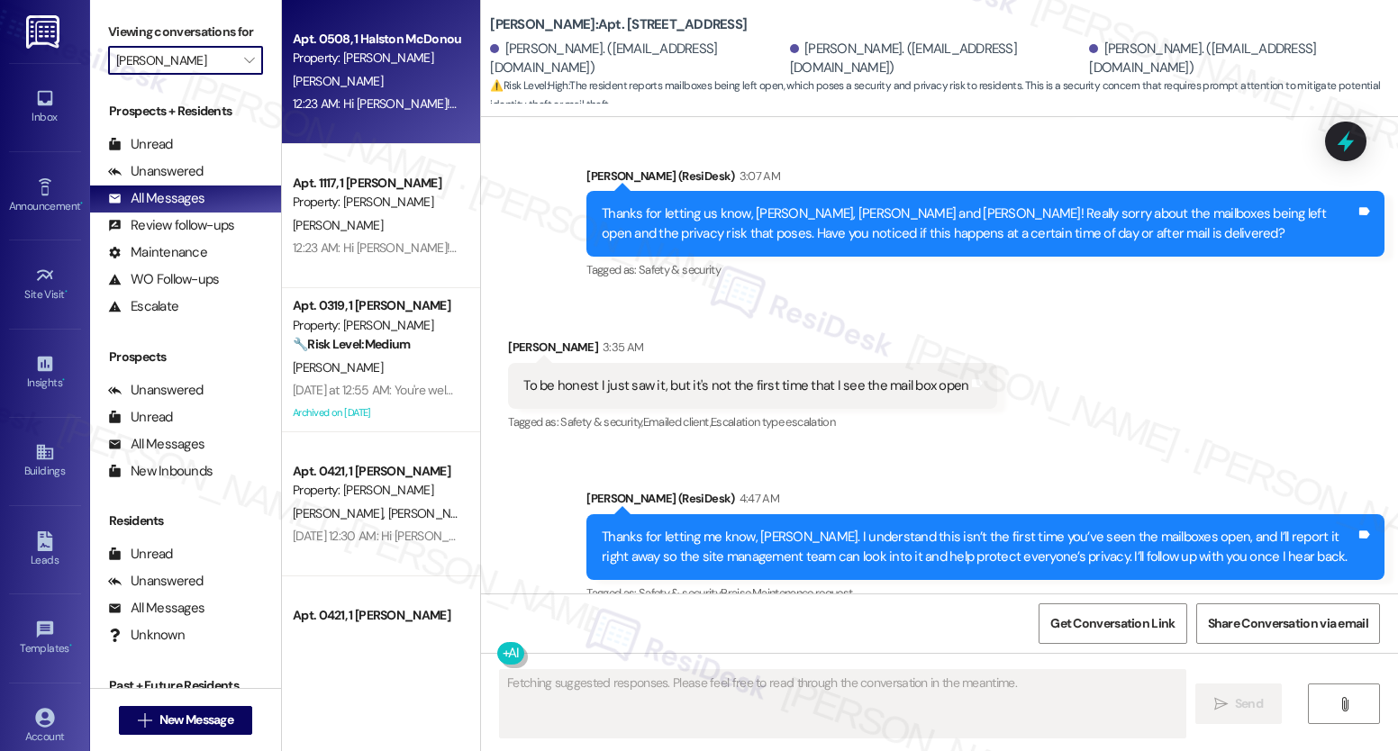
click at [355, 80] on div "[PERSON_NAME]" at bounding box center [376, 81] width 170 height 23
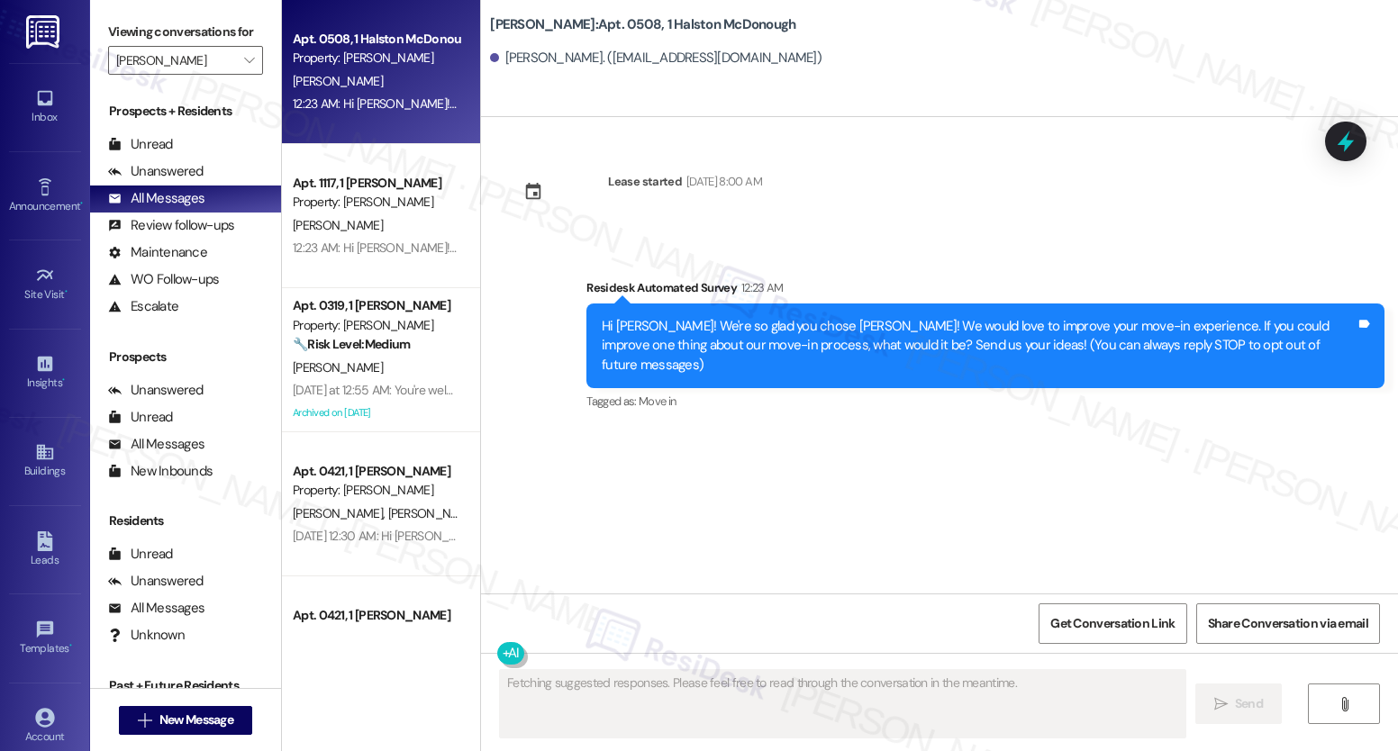
scroll to position [0, 0]
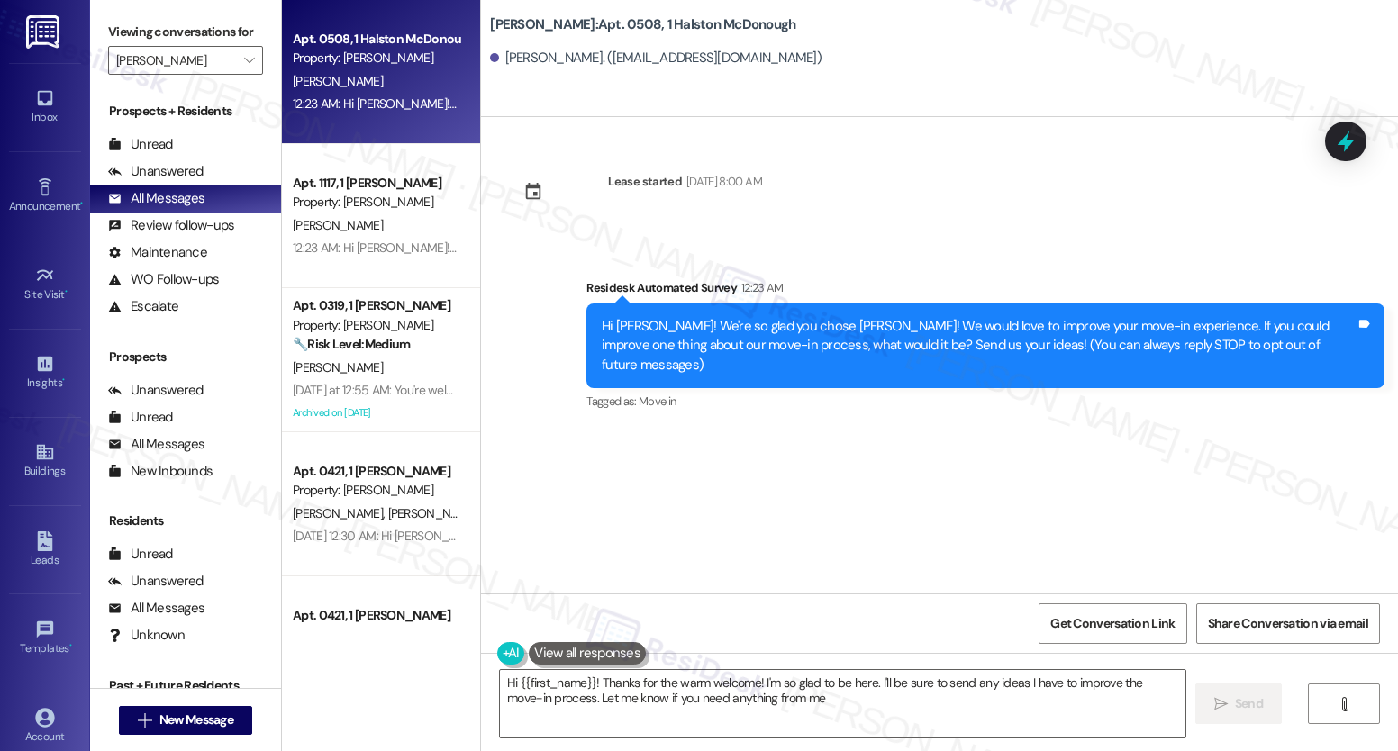
type textarea "Hi {{first_name}}! Thanks for the warm welcome! I'm so glad to be here. I'll be…"
click at [244, 68] on icon "" at bounding box center [249, 60] width 10 height 14
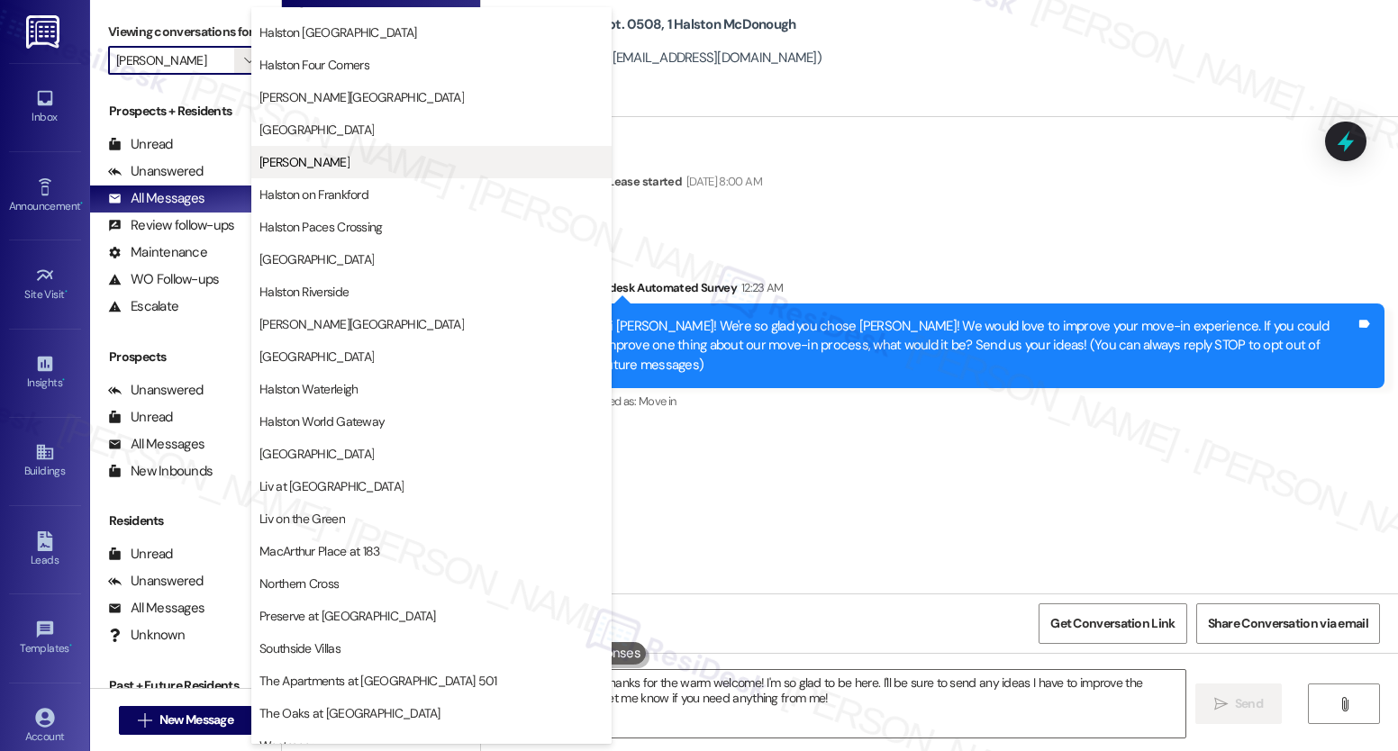
scroll to position [539, 0]
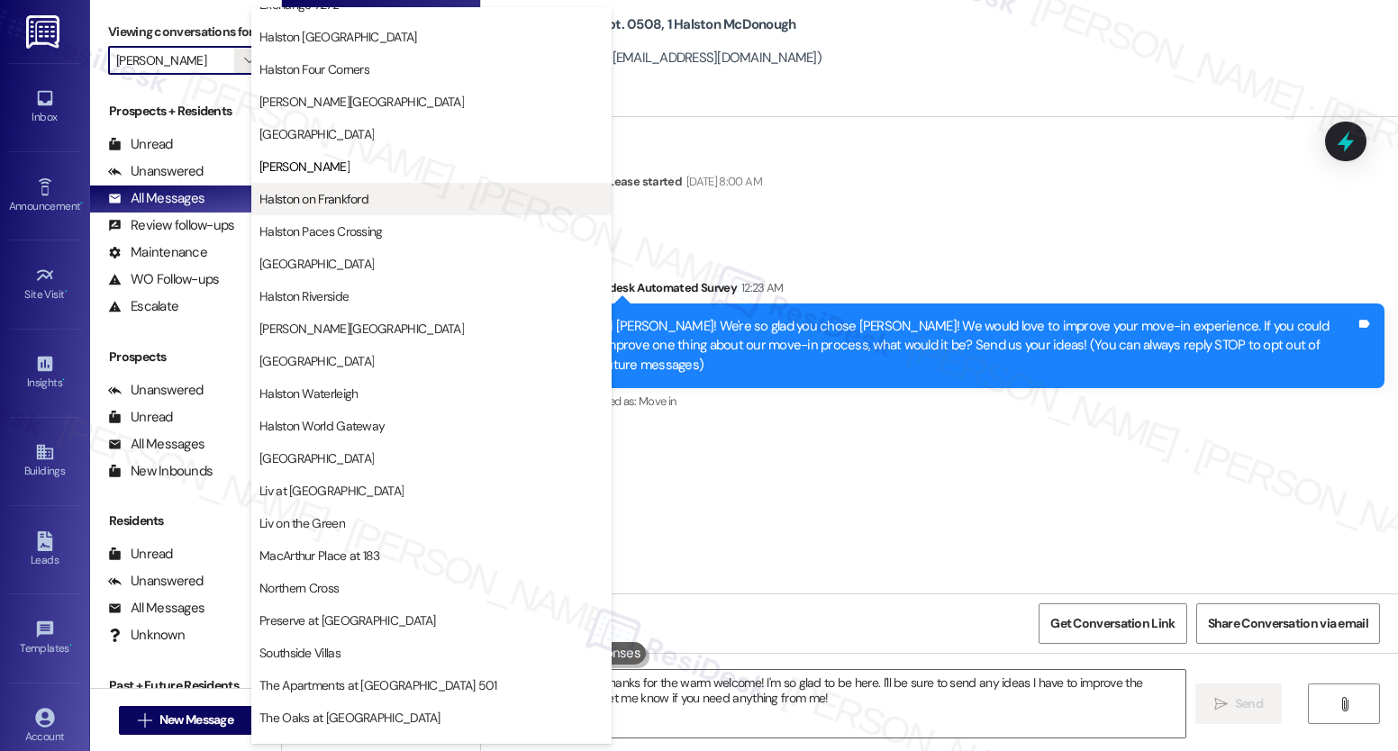
click at [367, 204] on span "Halston on Frankford" at bounding box center [313, 199] width 109 height 18
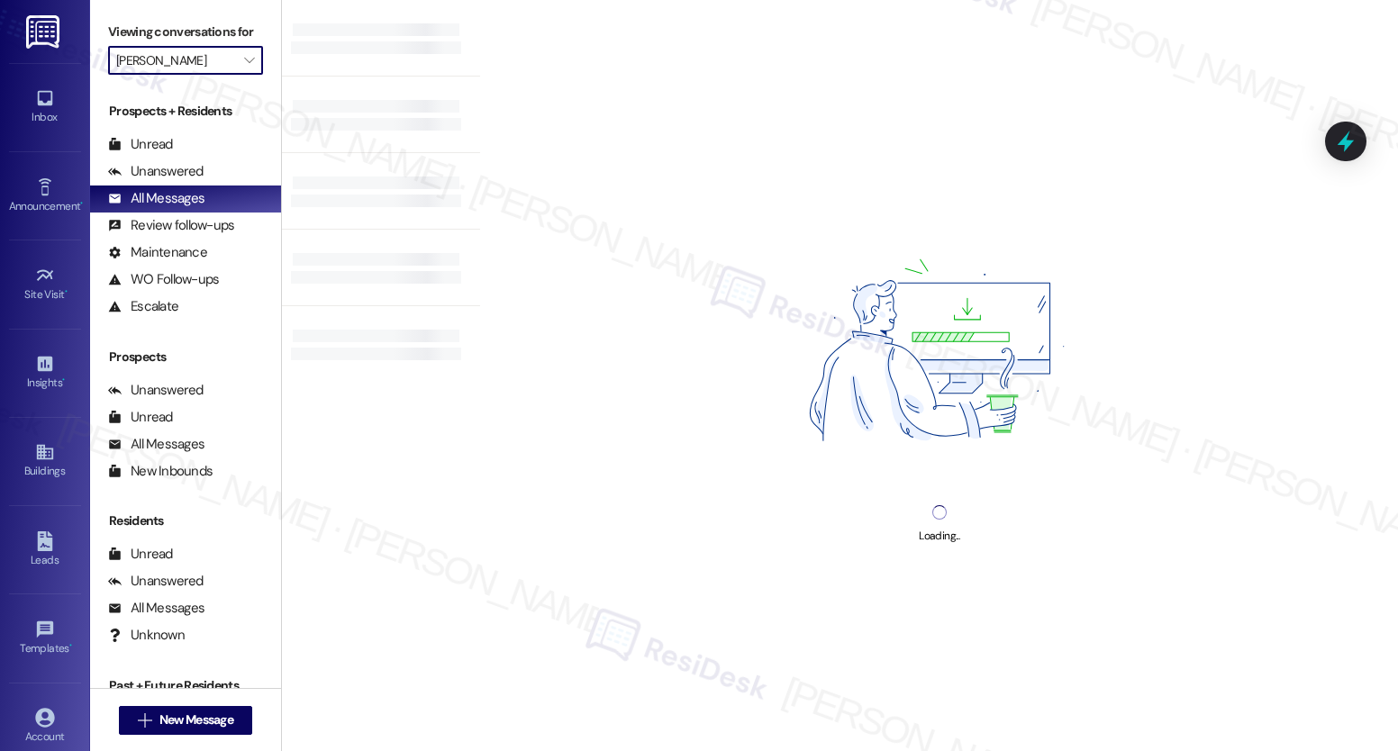
type input "Halston on Frankford"
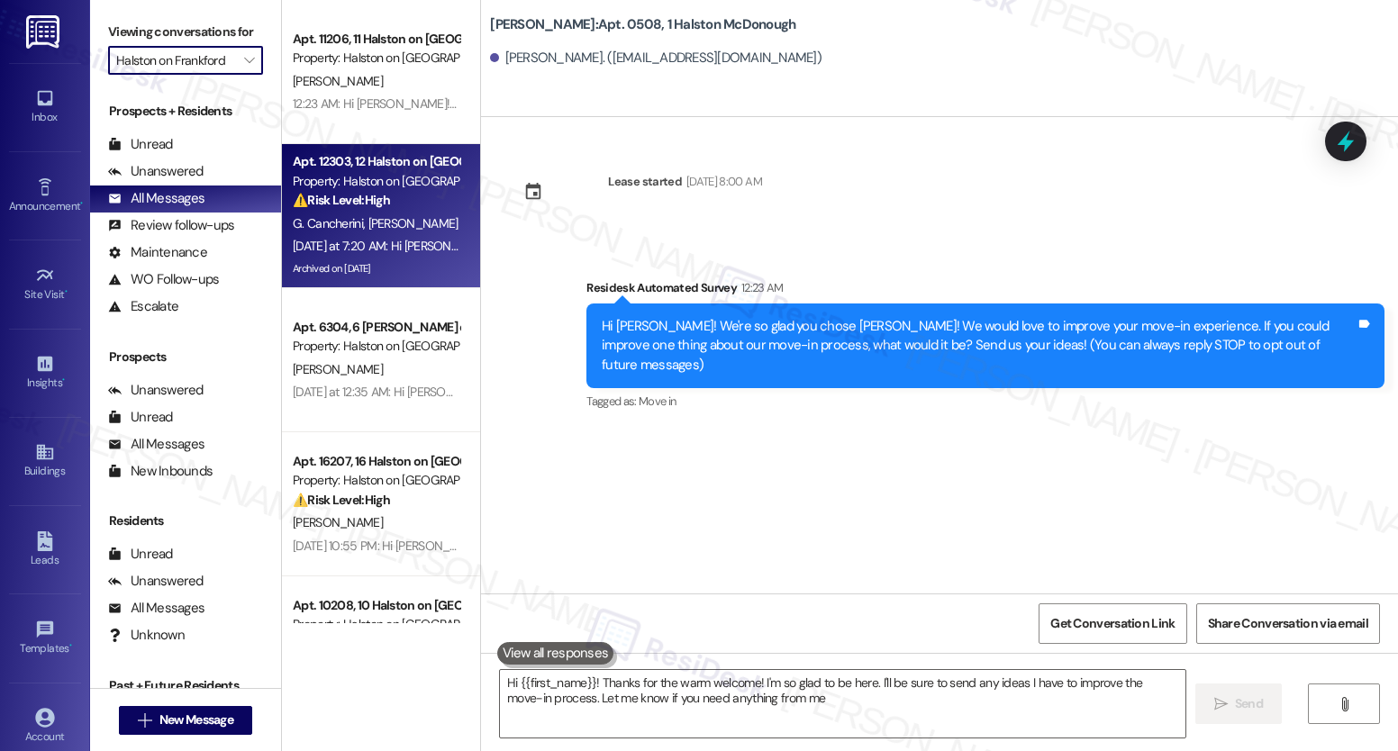
type textarea "Hi {{first_name}}! Thanks for the warm welcome! I'm so glad to be here. I'll be…"
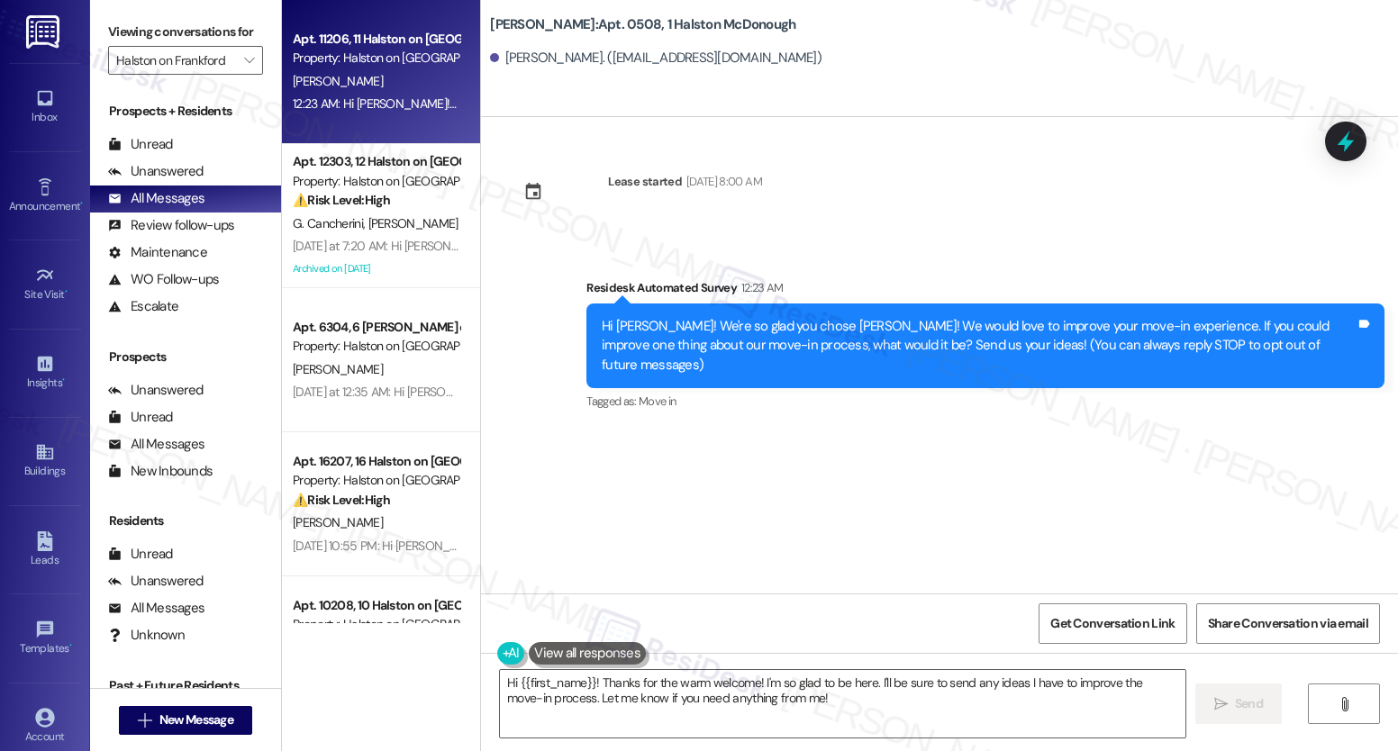
click at [389, 83] on div "[PERSON_NAME]" at bounding box center [376, 81] width 170 height 23
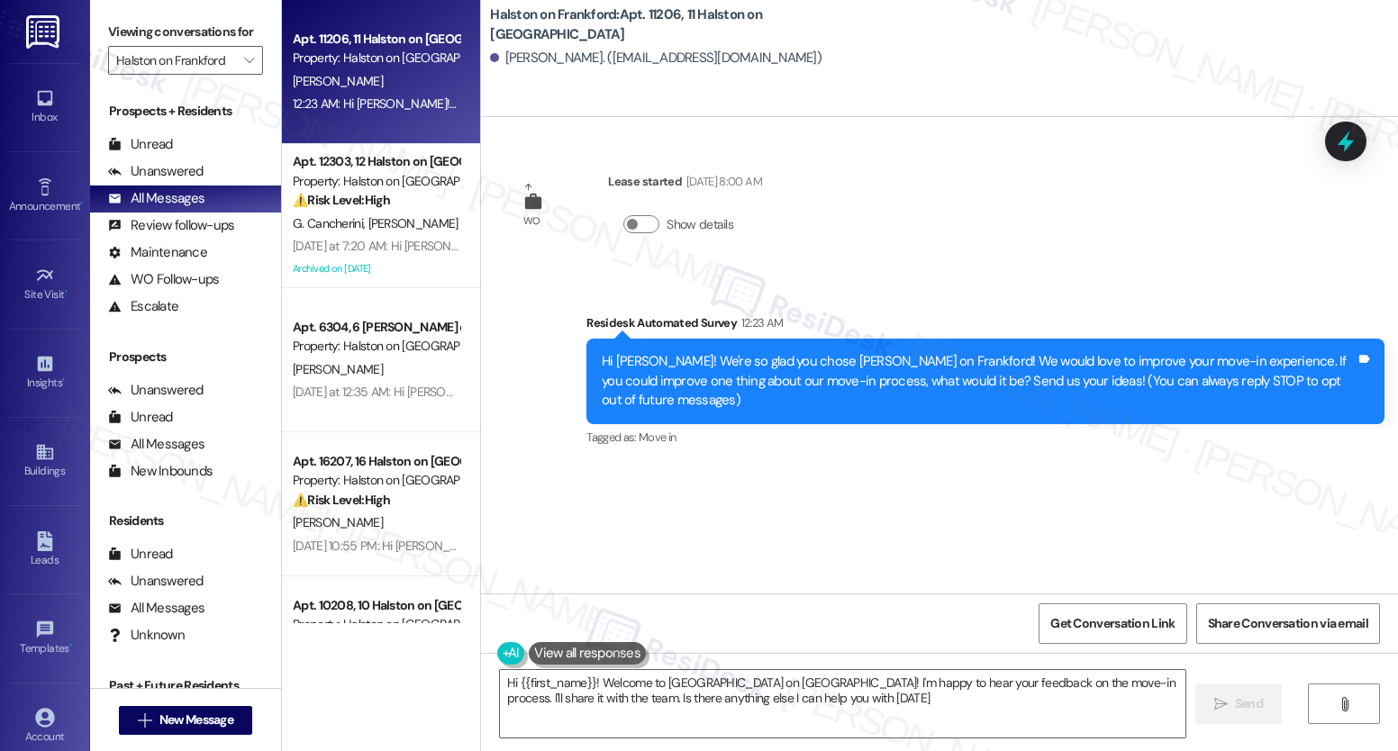
type textarea "Hi {{first_name}}! Welcome to [GEOGRAPHIC_DATA] on [GEOGRAPHIC_DATA]! I'm happy…"
click at [244, 68] on icon "" at bounding box center [249, 60] width 10 height 14
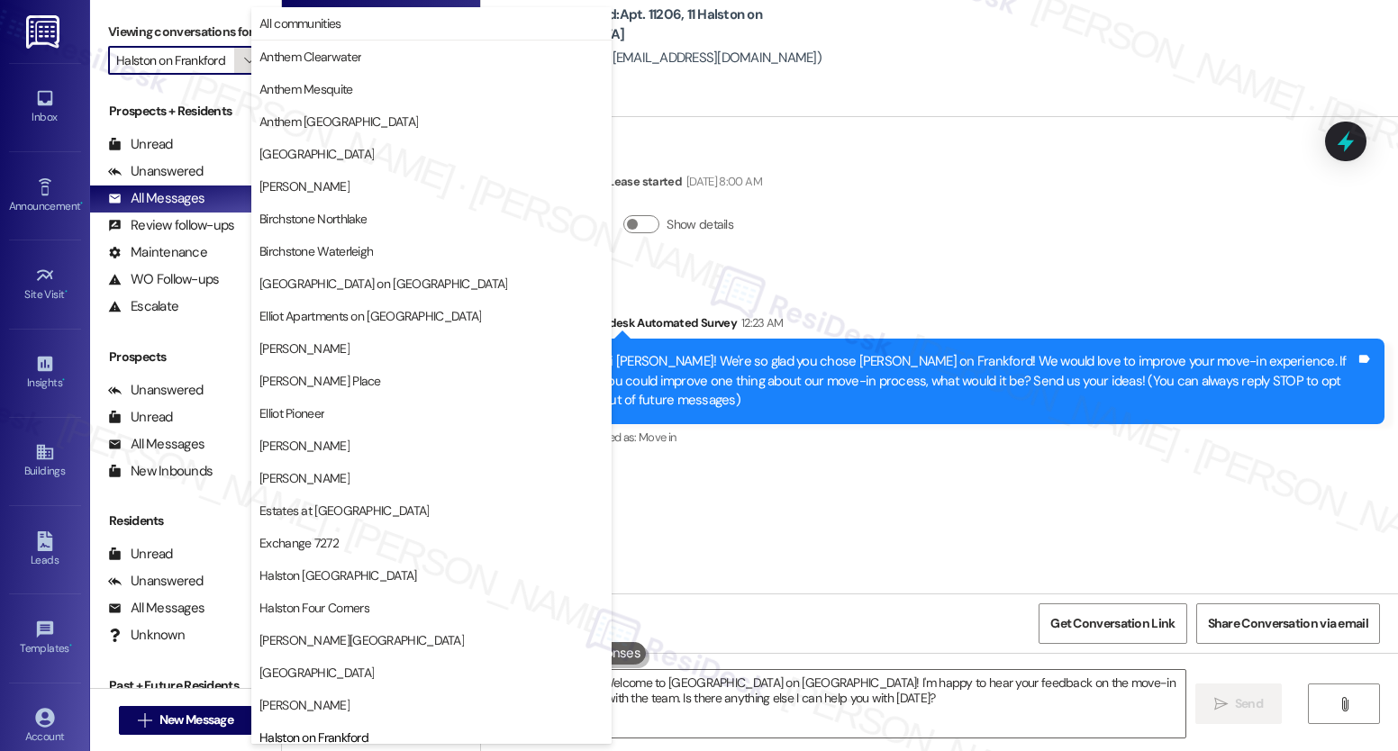
scroll to position [561, 0]
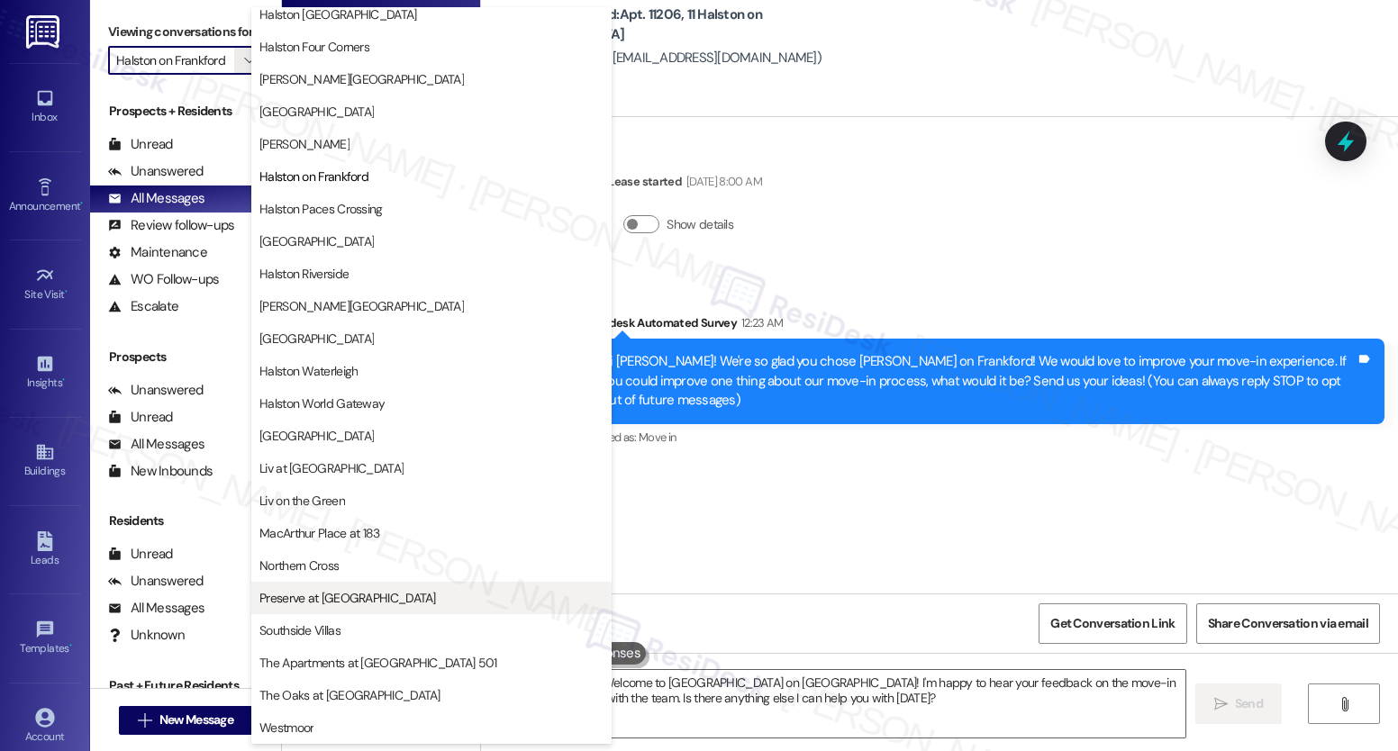
click at [339, 598] on span "Preserve at [GEOGRAPHIC_DATA]" at bounding box center [347, 598] width 177 height 18
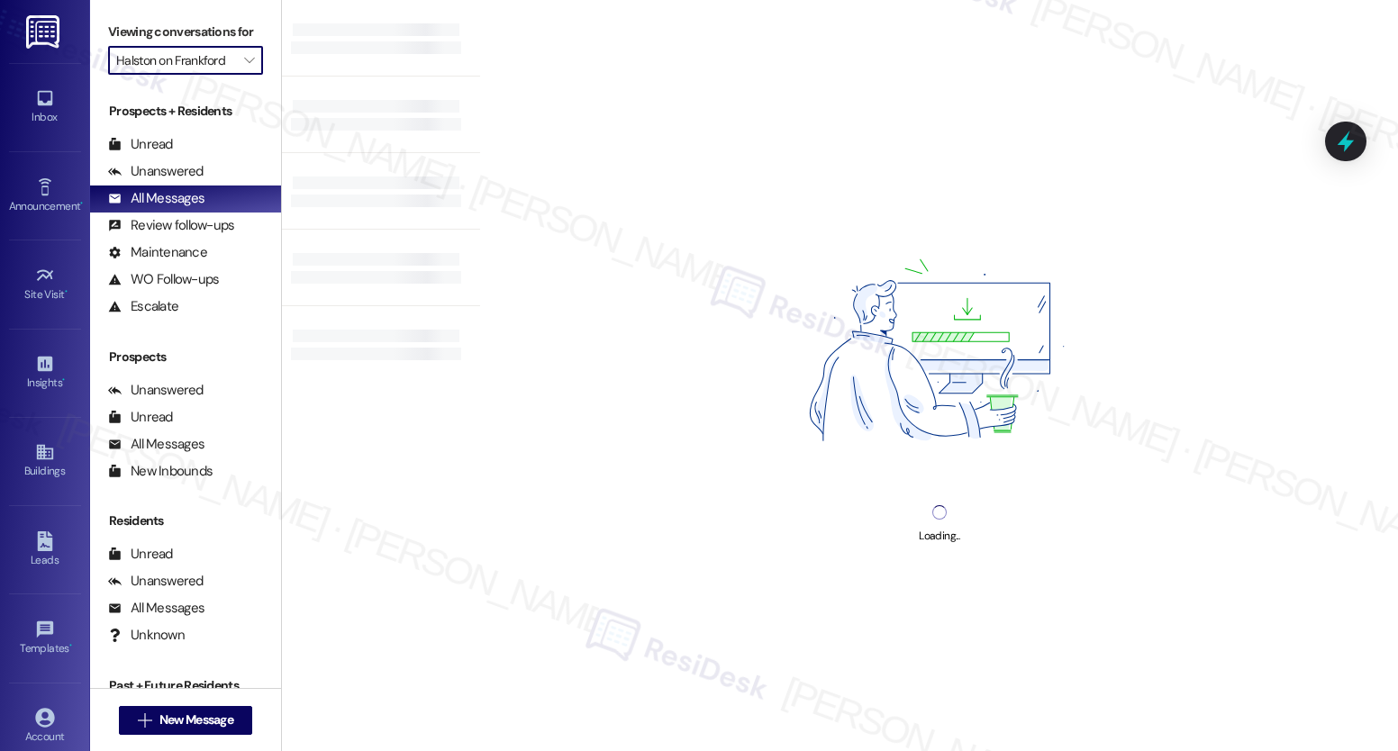
type input "Preserve at [GEOGRAPHIC_DATA]"
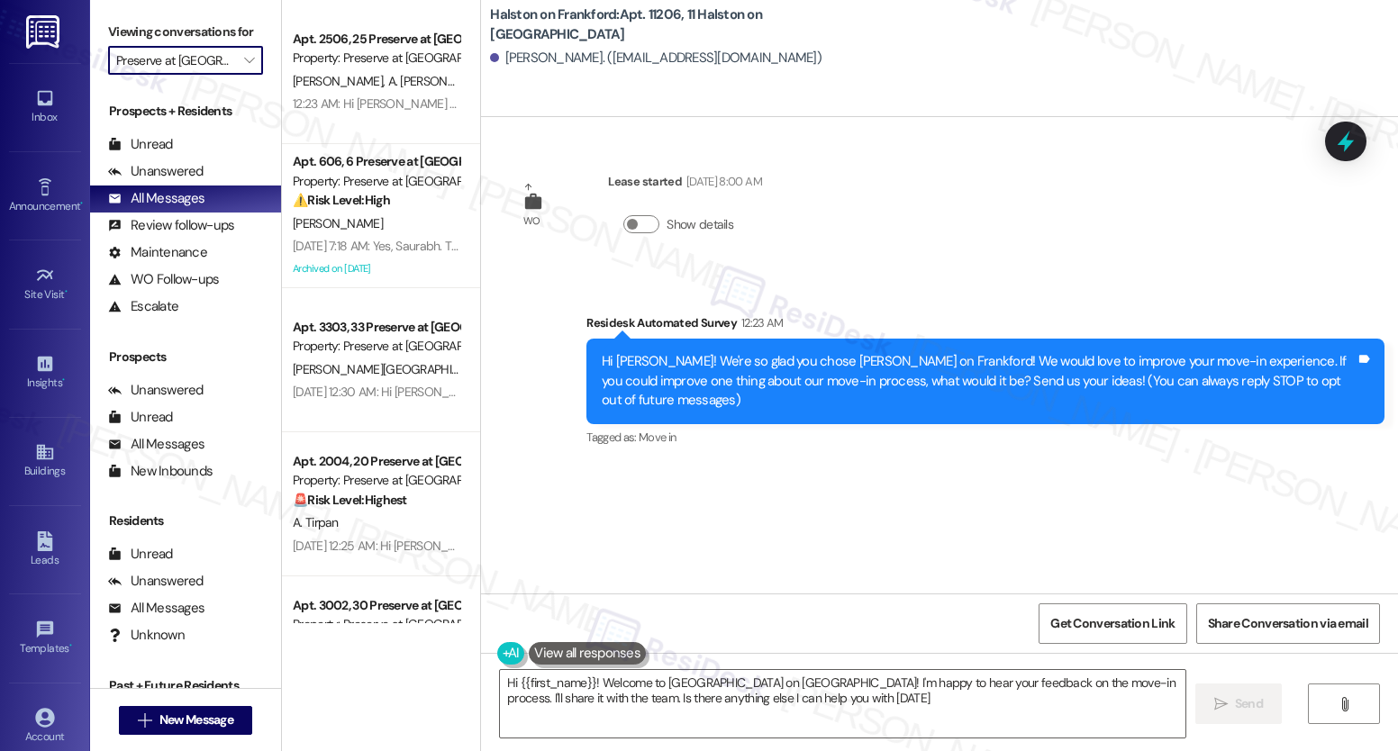
type textarea "Hi {{first_name}}! Welcome to [GEOGRAPHIC_DATA] on [GEOGRAPHIC_DATA]! I'm happy…"
click at [244, 75] on span "" at bounding box center [248, 60] width 17 height 29
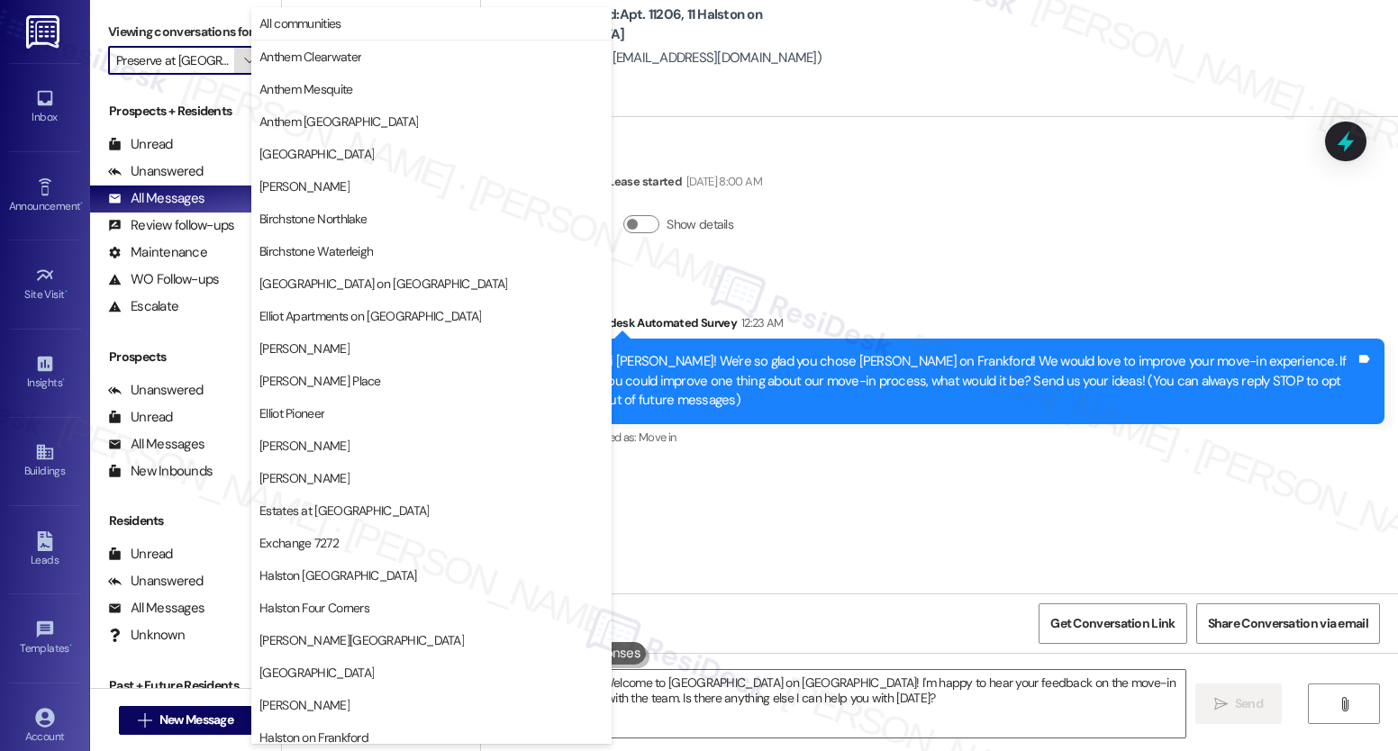
scroll to position [561, 0]
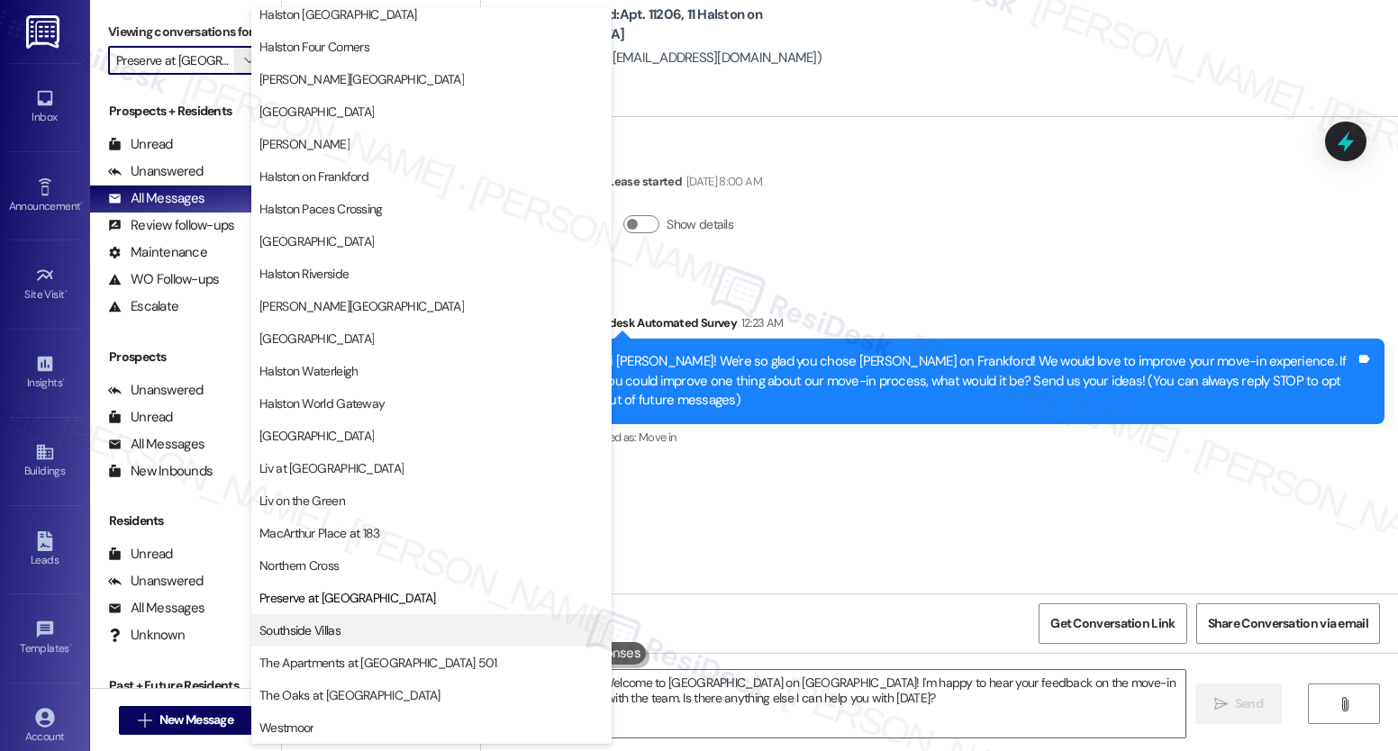
click at [302, 636] on span "Southside Villas" at bounding box center [299, 630] width 81 height 18
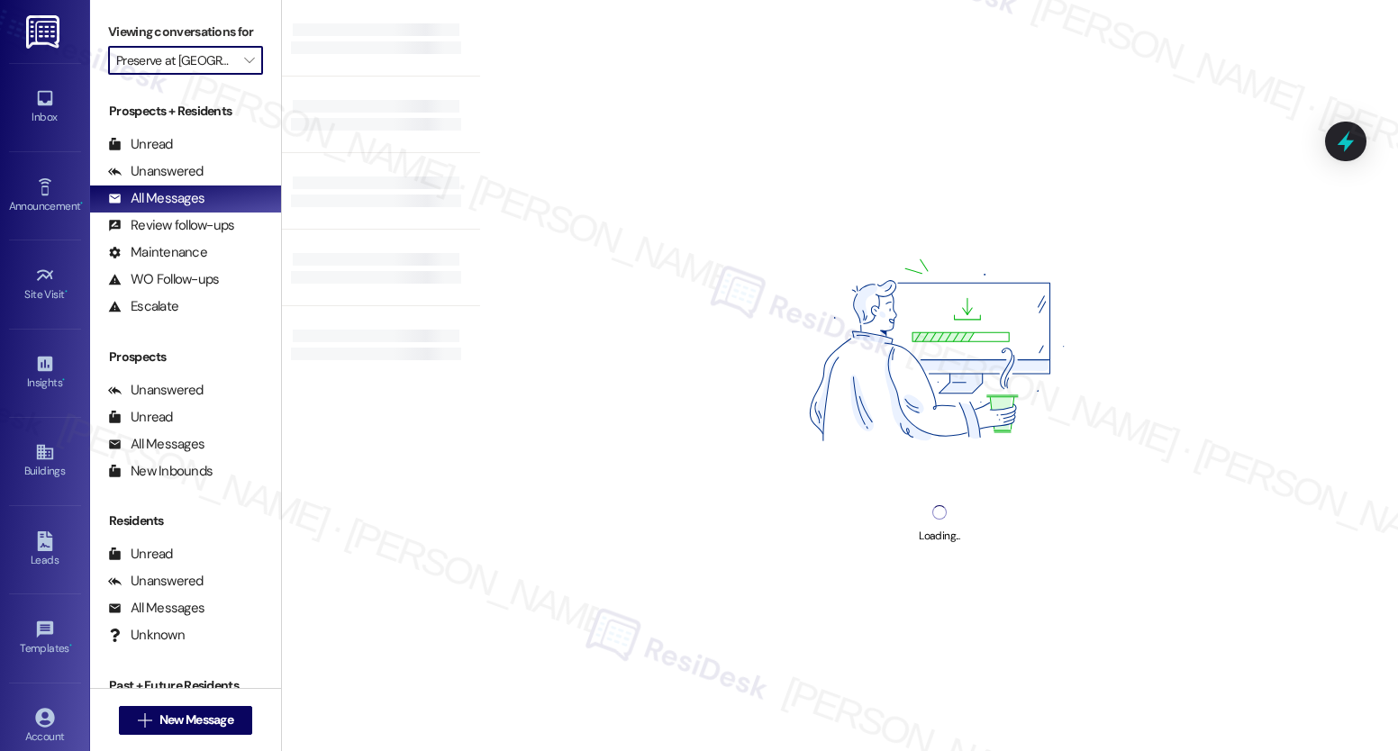
type input "Southside Villas"
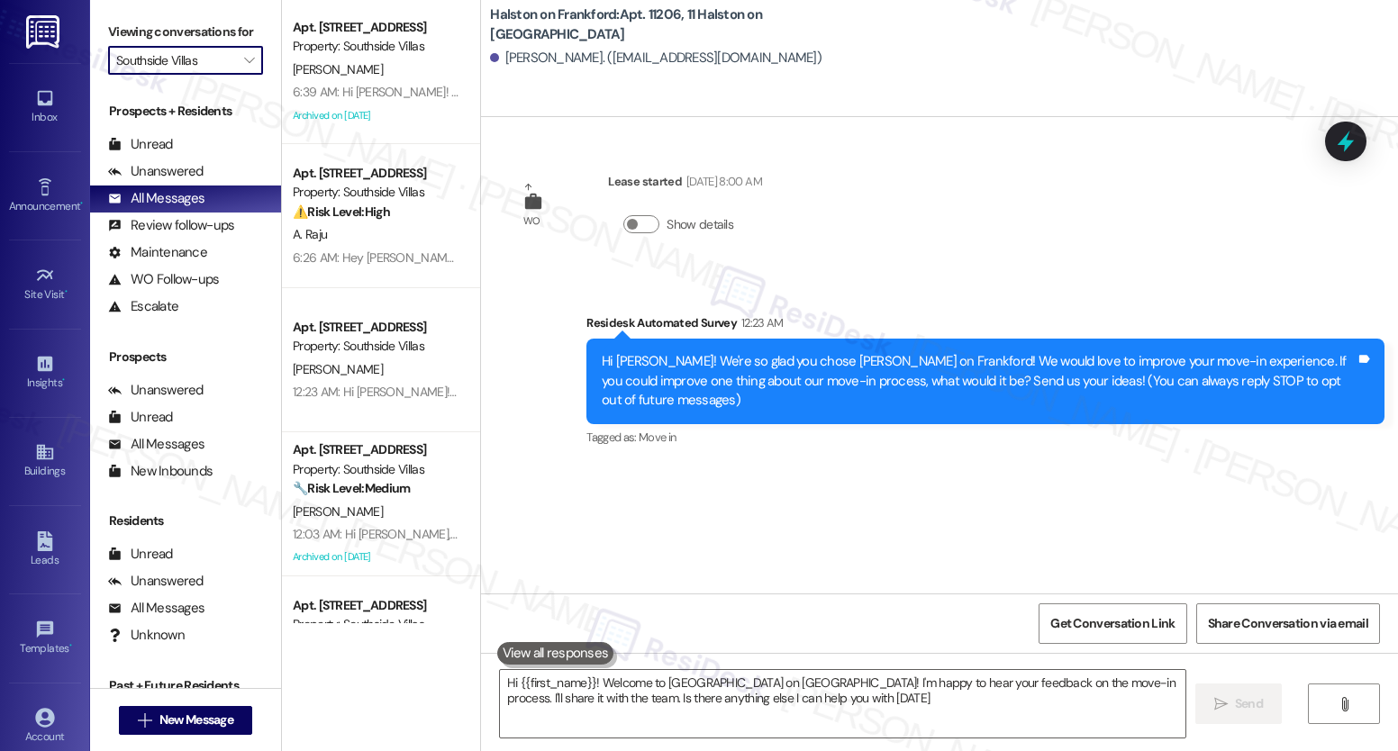
type textarea "Hi {{first_name}}! Welcome to [GEOGRAPHIC_DATA] on [GEOGRAPHIC_DATA]! I'm happy…"
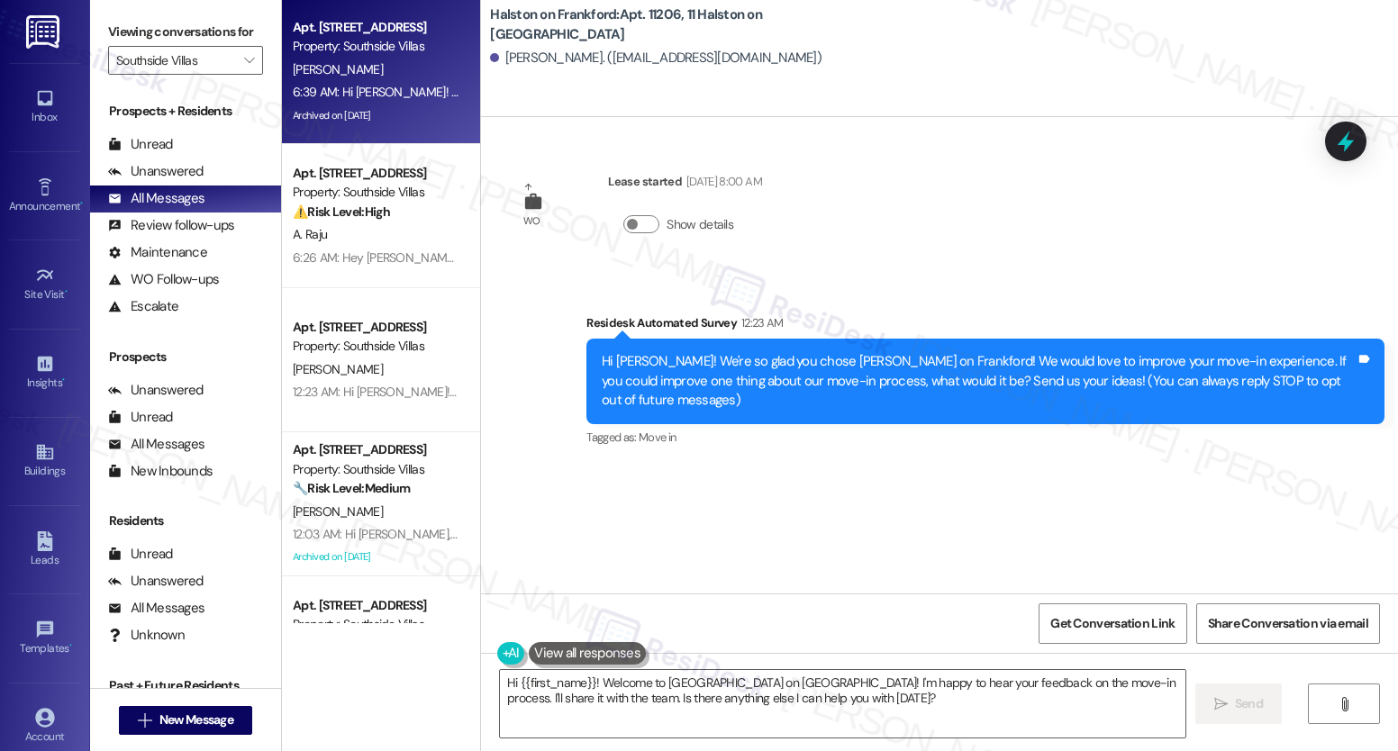
click at [385, 83] on div "6:39 AM: Hi [PERSON_NAME]! Hope you're doing great 😊 Just wanted to see if you’…" at bounding box center [376, 92] width 170 height 23
type textarea "Hi {{first_name}}! Welcome to [GEOGRAPHIC_DATA] on [GEOGRAPHIC_DATA]! I'm happy…"
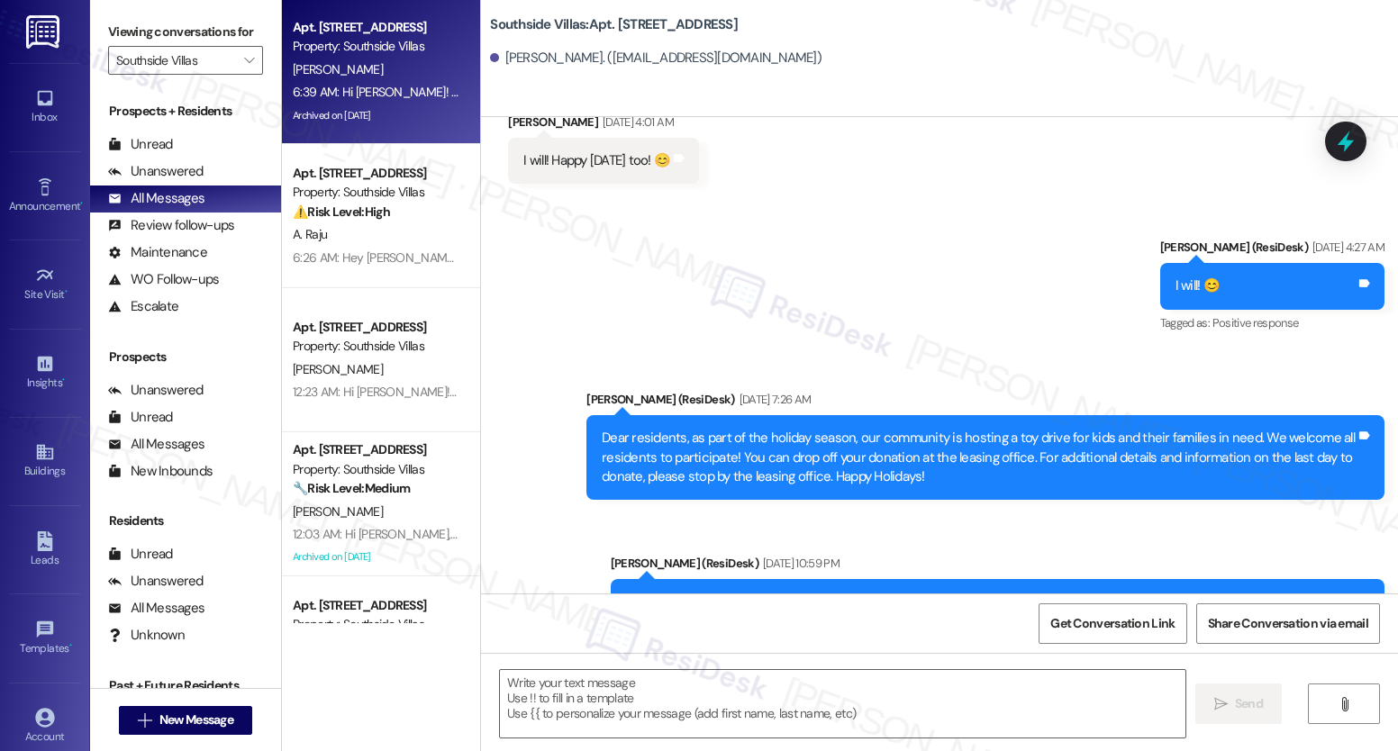
scroll to position [24456, 0]
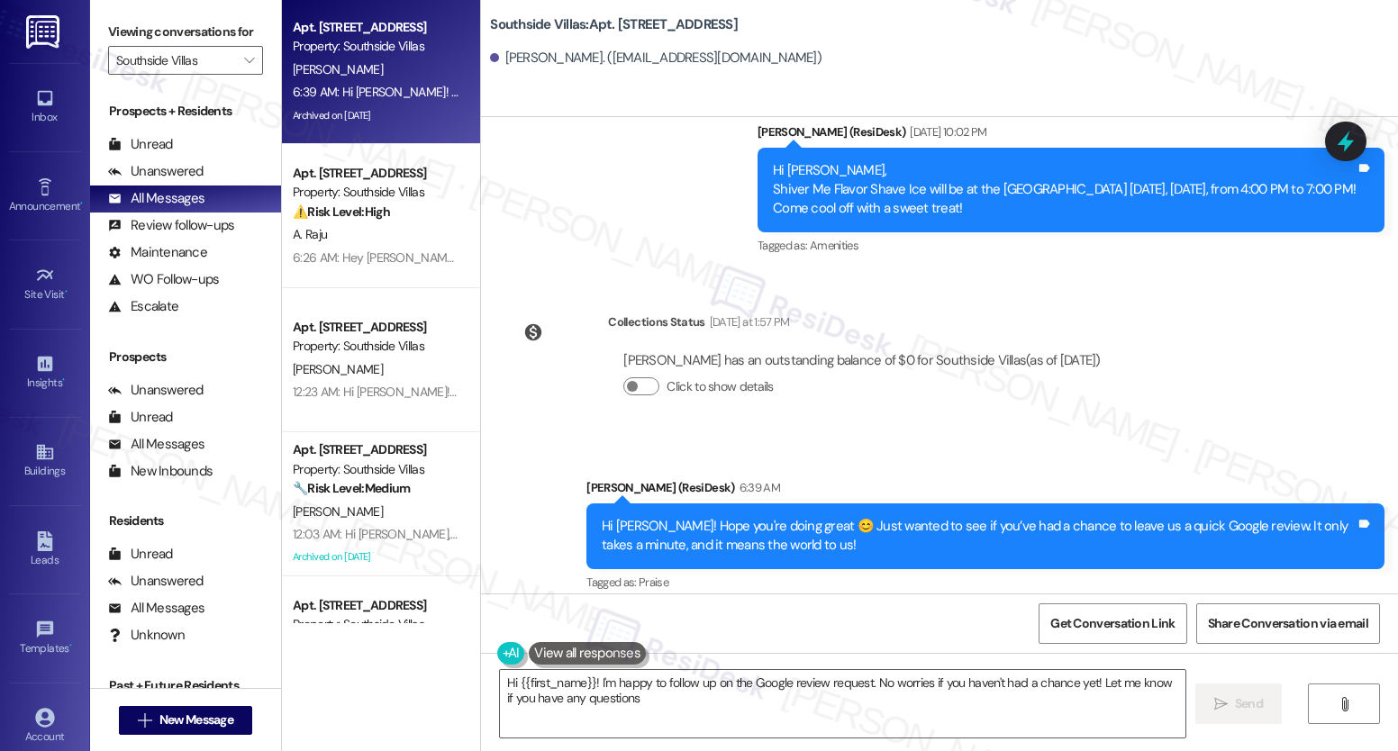
type textarea "Hi {{first_name}}! I'm happy to follow up on the Google review request. No worr…"
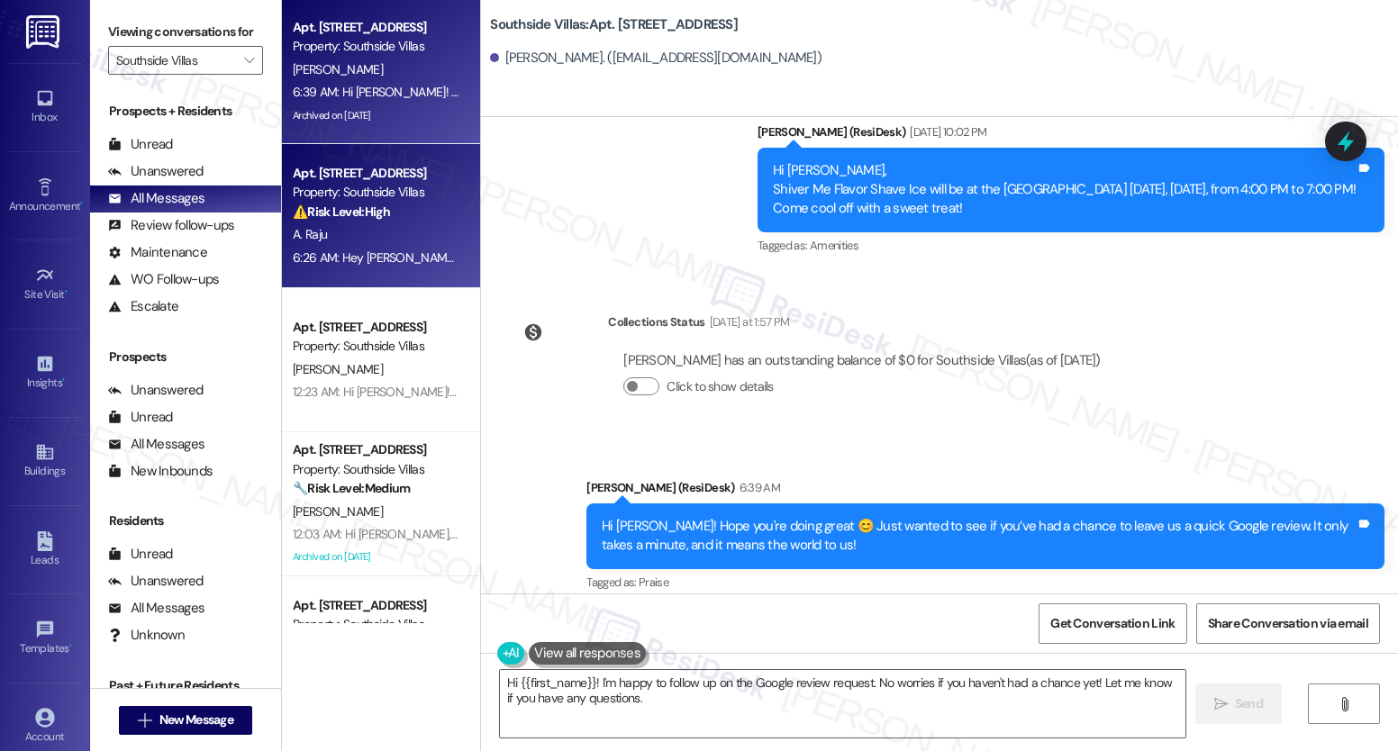
click at [388, 261] on div "6:26 AM: Hey [PERSON_NAME], I got an update from the site management team. The …" at bounding box center [698, 257] width 811 height 16
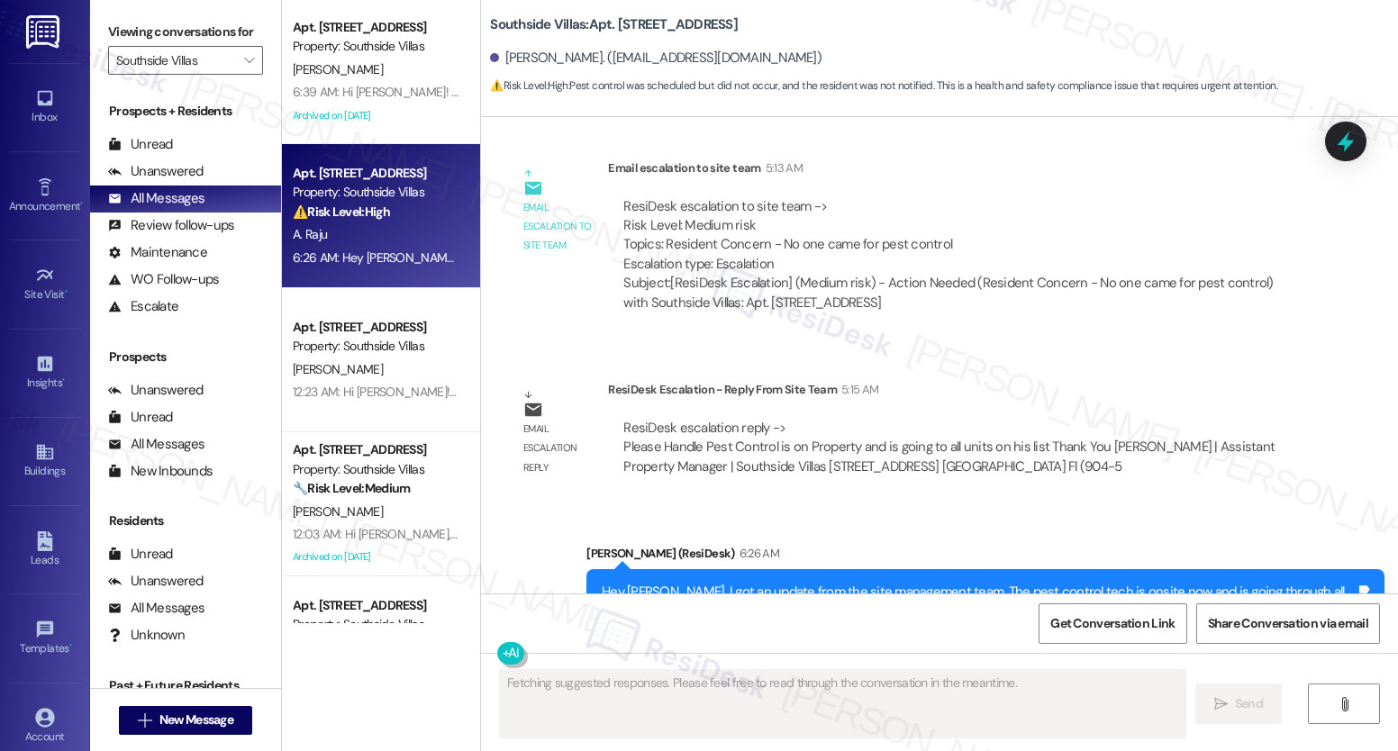
scroll to position [17420, 0]
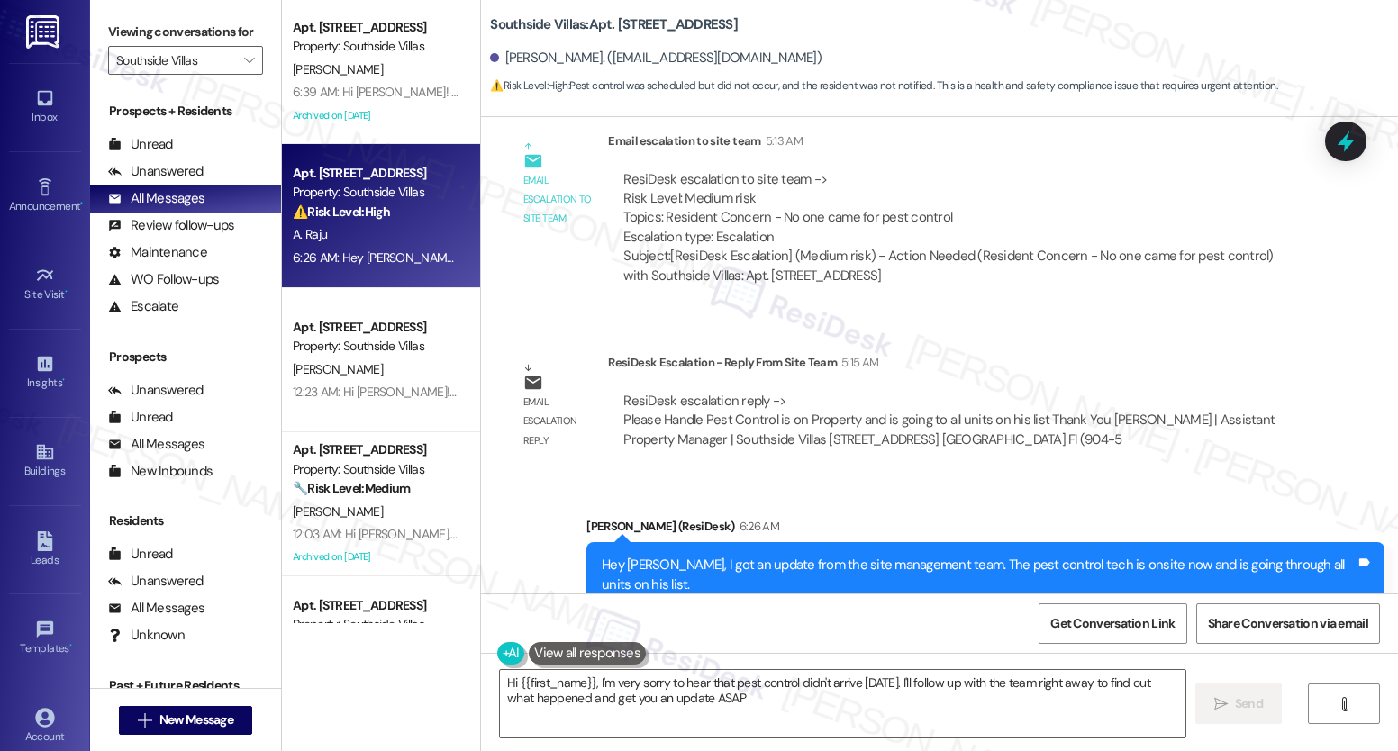
type textarea "Hi {{first_name}}, I'm very sorry to hear that pest control didn't arrive [DATE…"
click at [1069, 620] on span "Get Conversation Link" at bounding box center [1112, 623] width 124 height 19
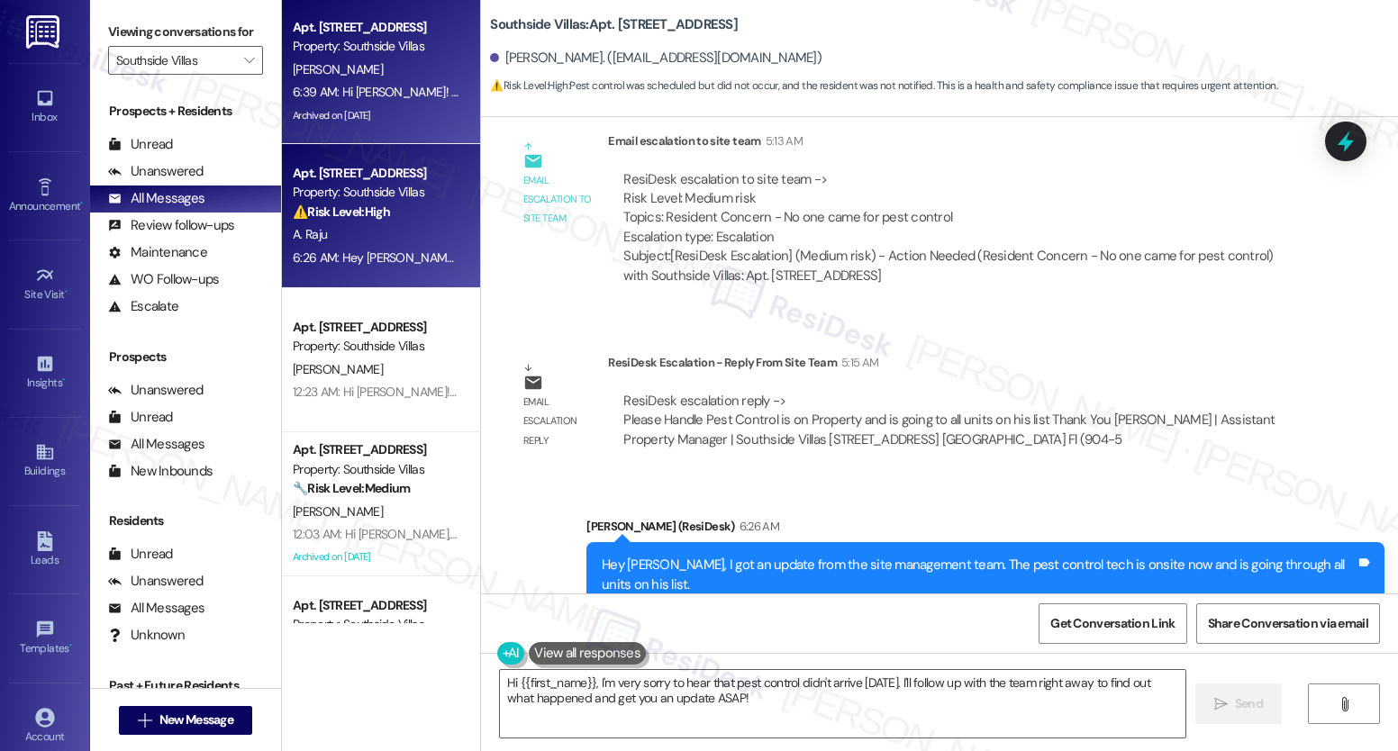
click at [331, 51] on div "Property: Southside Villas" at bounding box center [376, 46] width 167 height 19
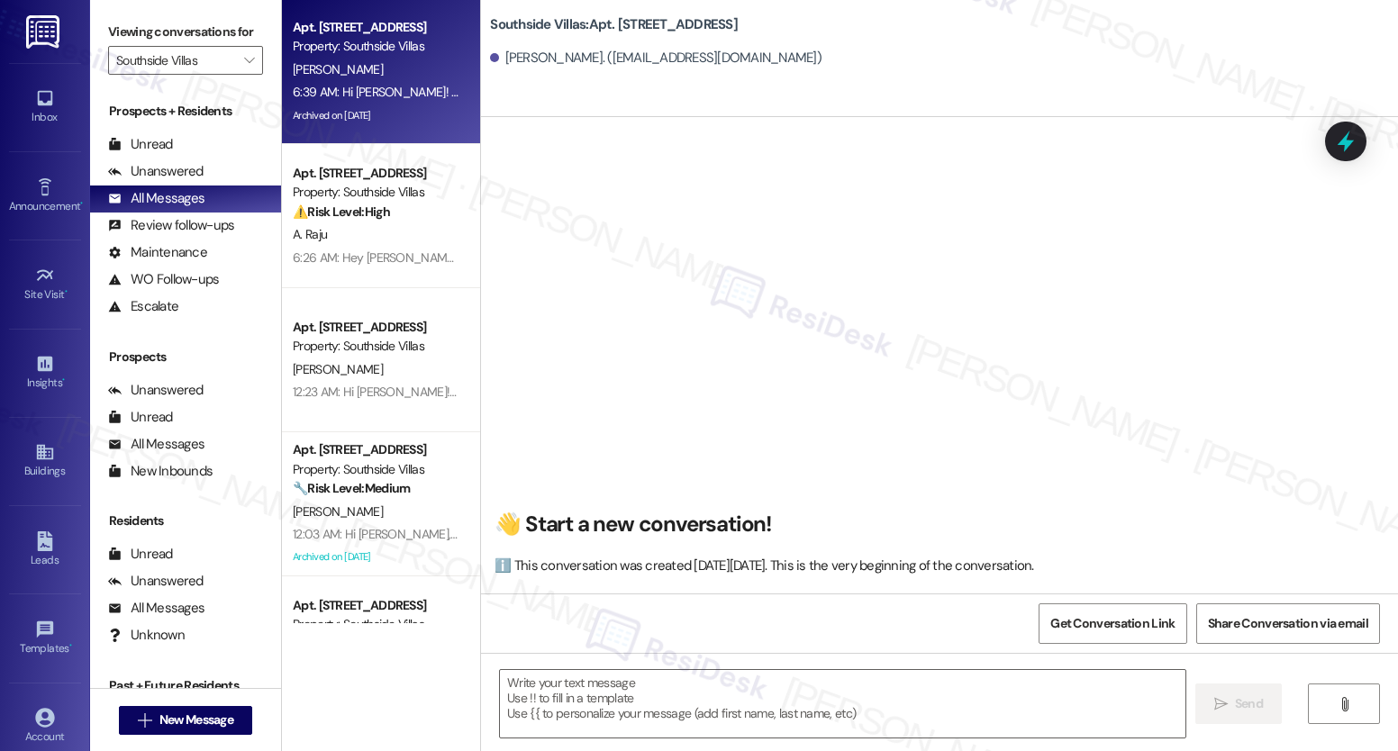
scroll to position [24455, 0]
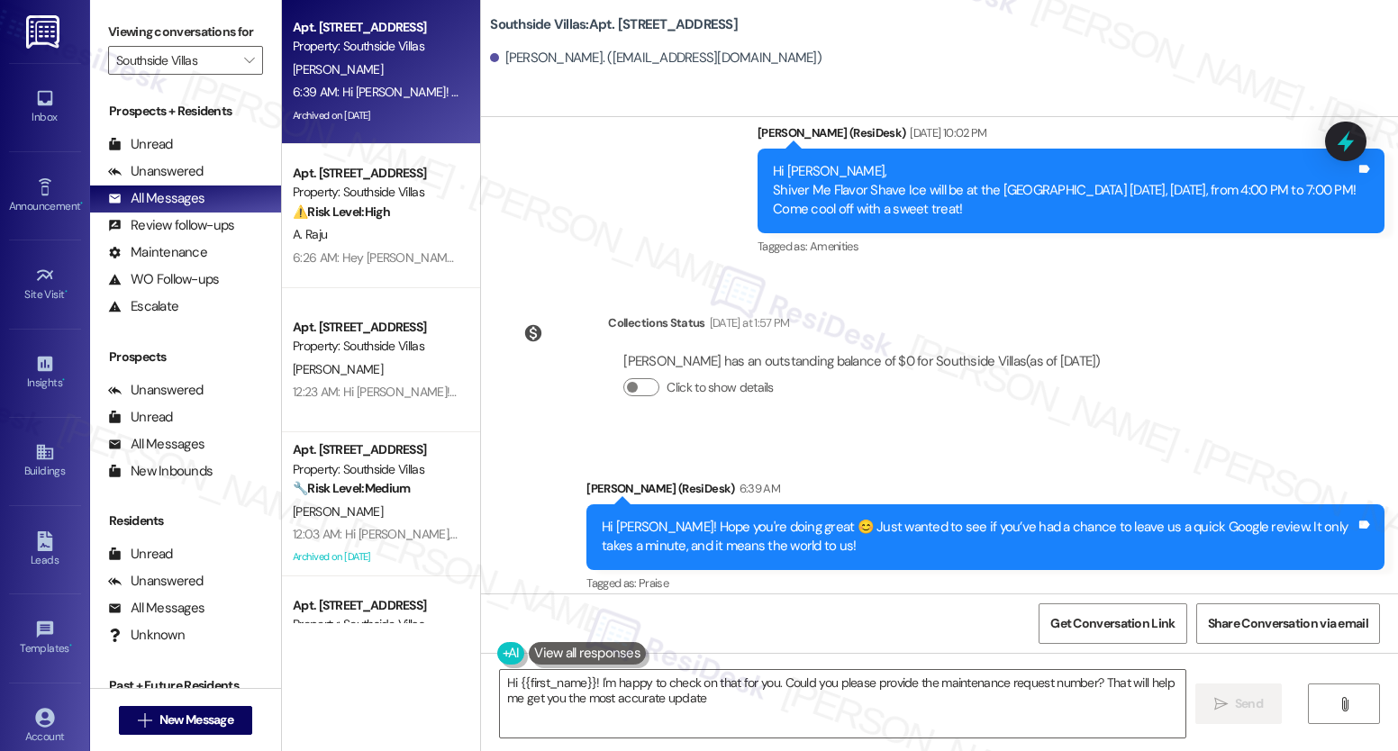
type textarea "Hi {{first_name}}! I'm happy to check on that for you. Could you please provide…"
click at [244, 68] on icon "" at bounding box center [249, 60] width 10 height 14
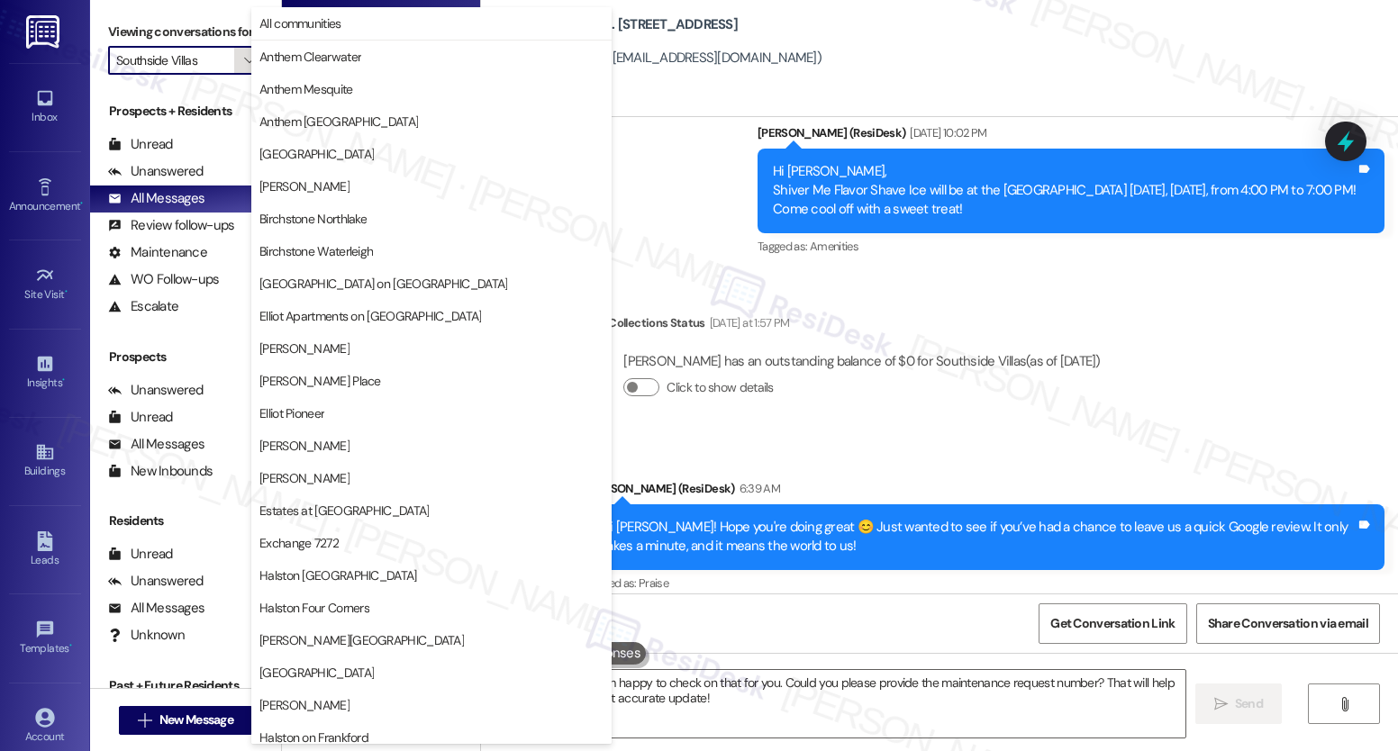
scroll to position [561, 0]
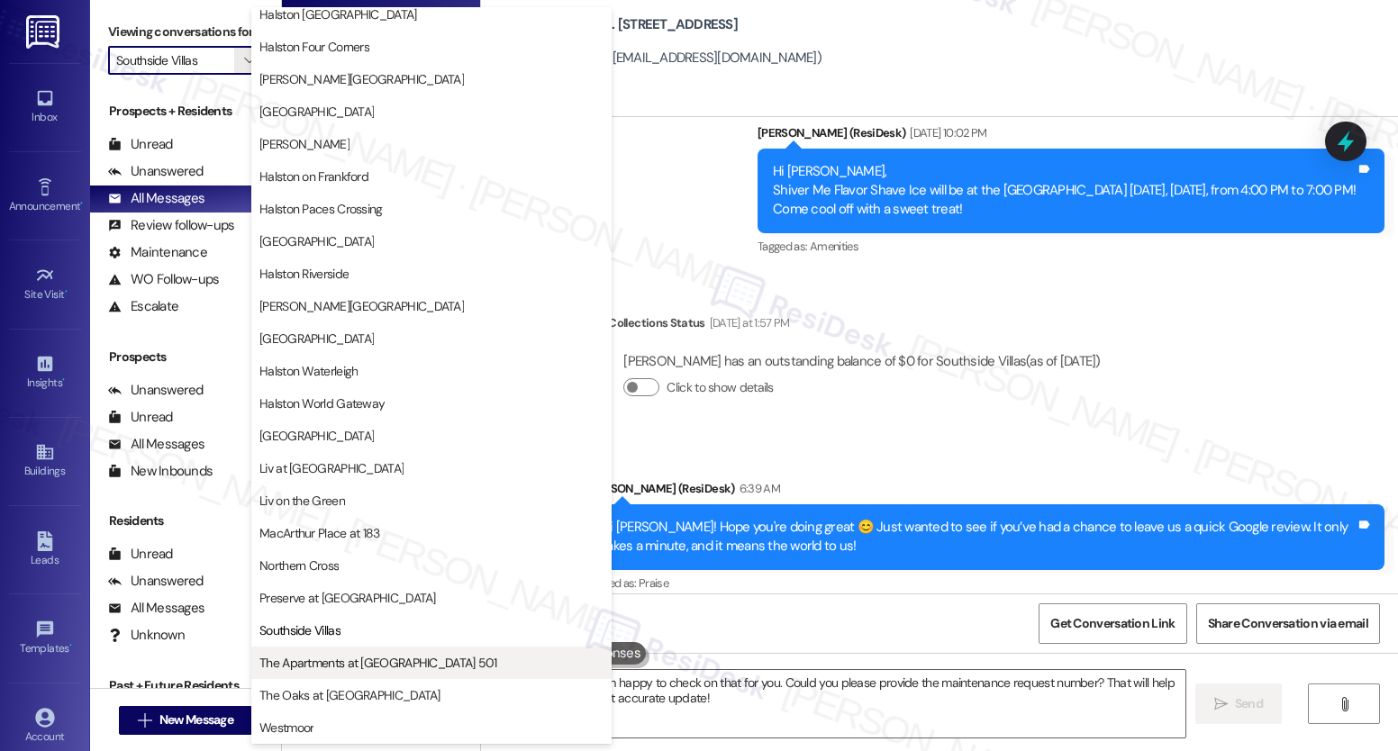
click at [309, 665] on span "The Apartments at [GEOGRAPHIC_DATA] 501" at bounding box center [378, 663] width 238 height 18
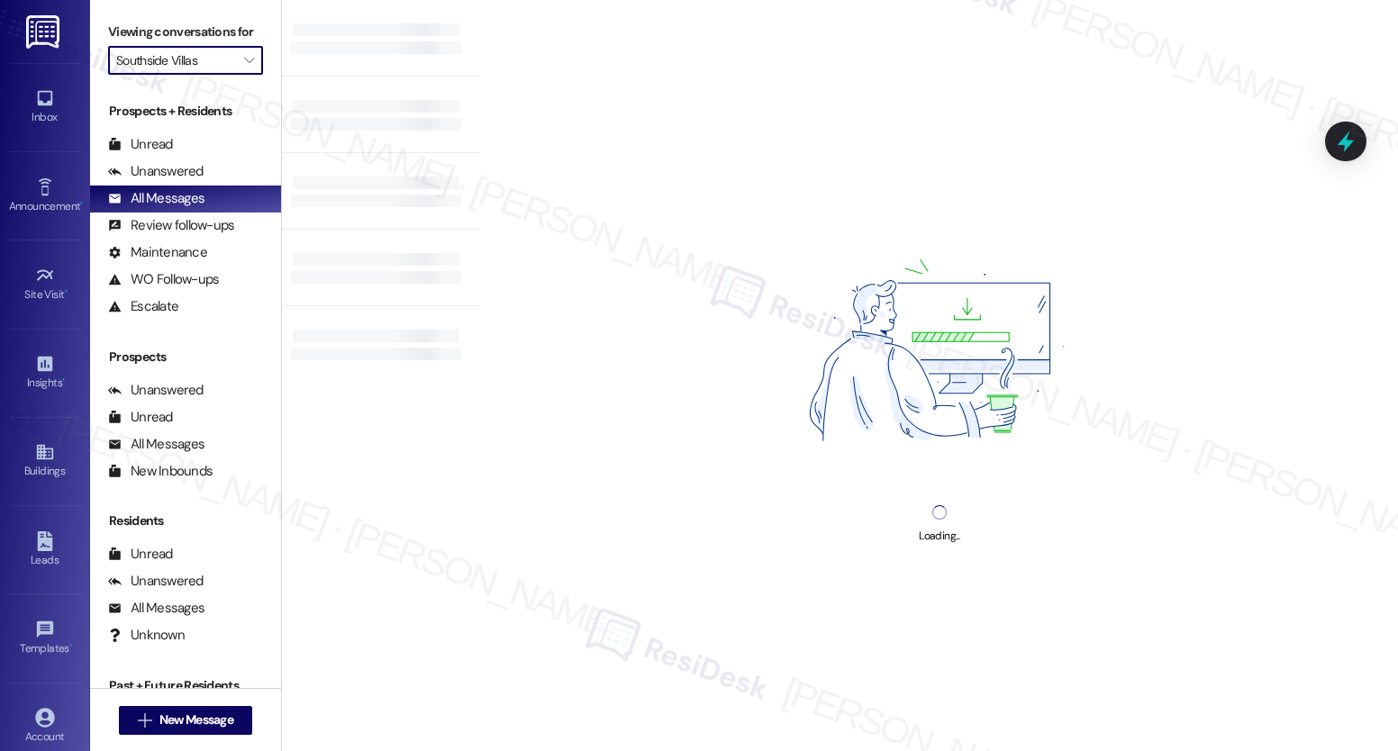
type input "The Apartments at [GEOGRAPHIC_DATA] 501"
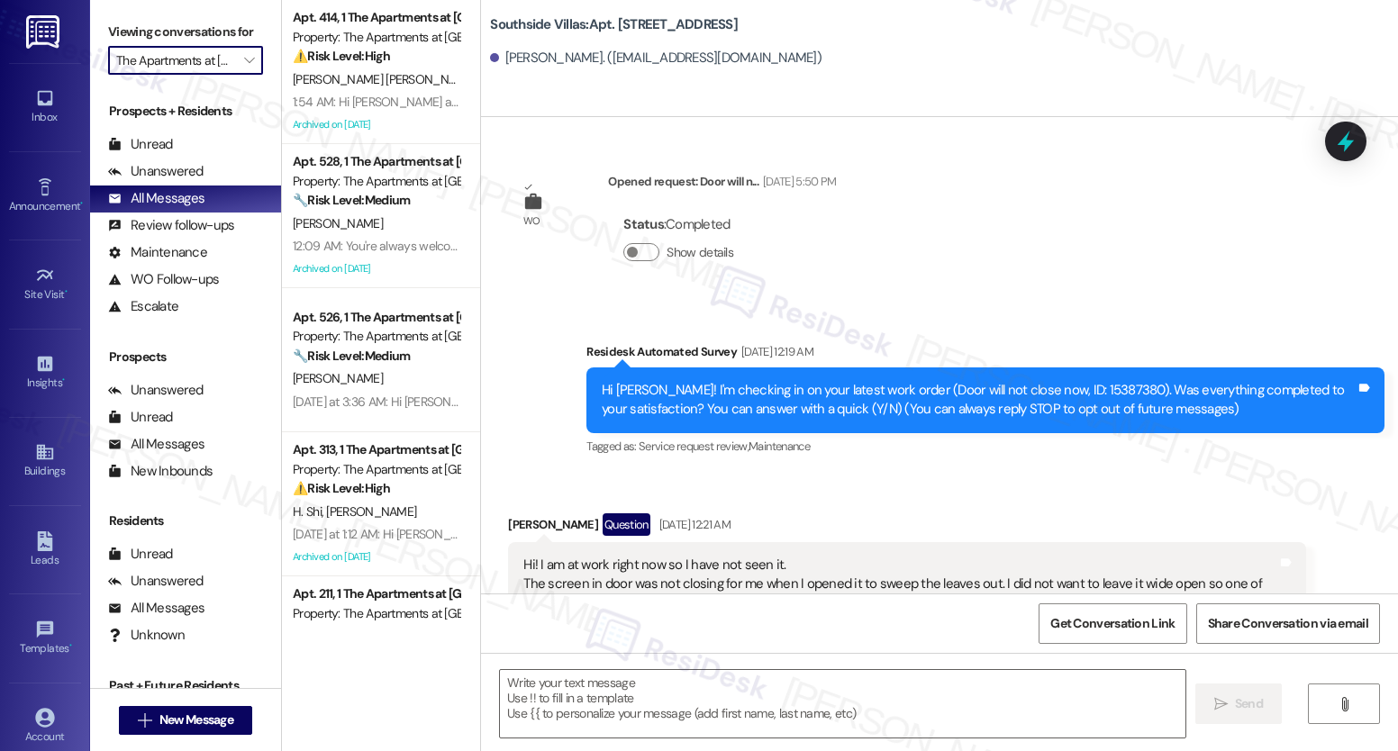
scroll to position [24443, 0]
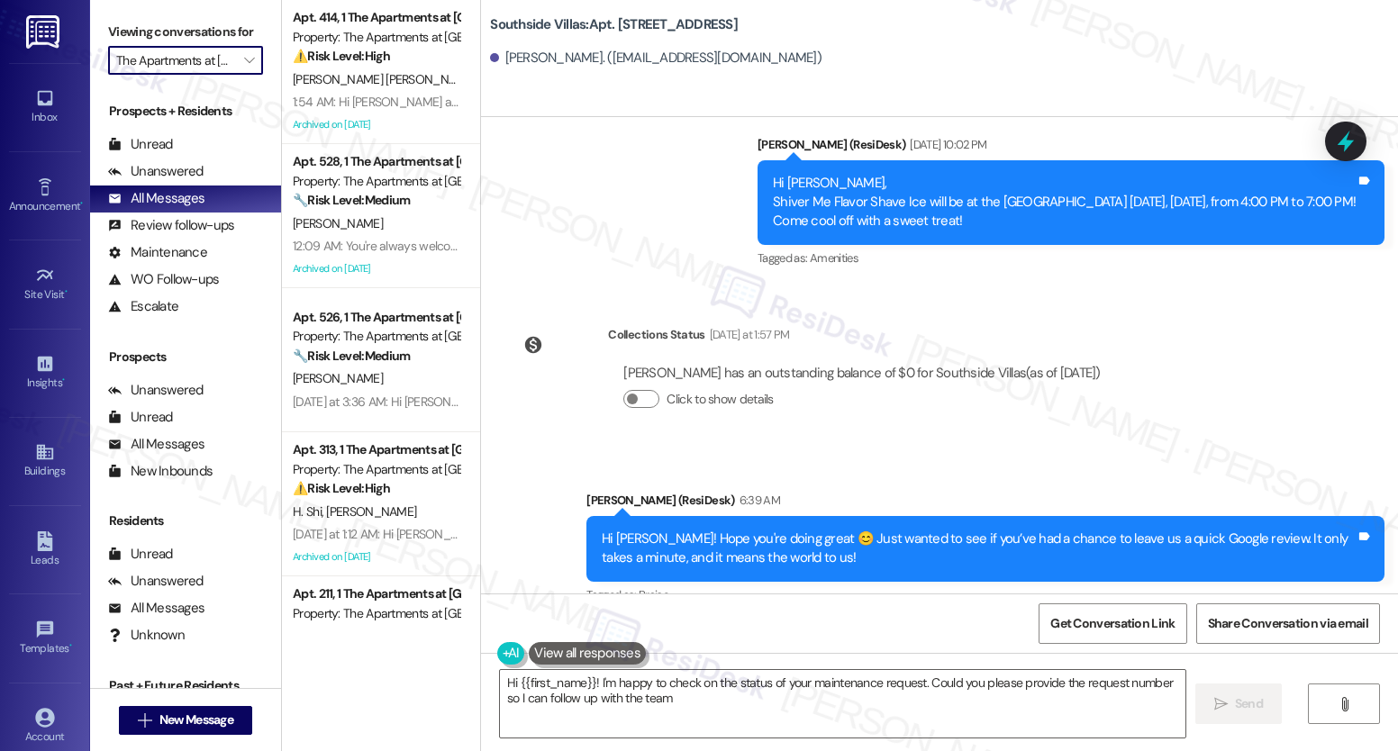
type textarea "Hi {{first_name}}! I'm happy to check on the status of your maintenance request…"
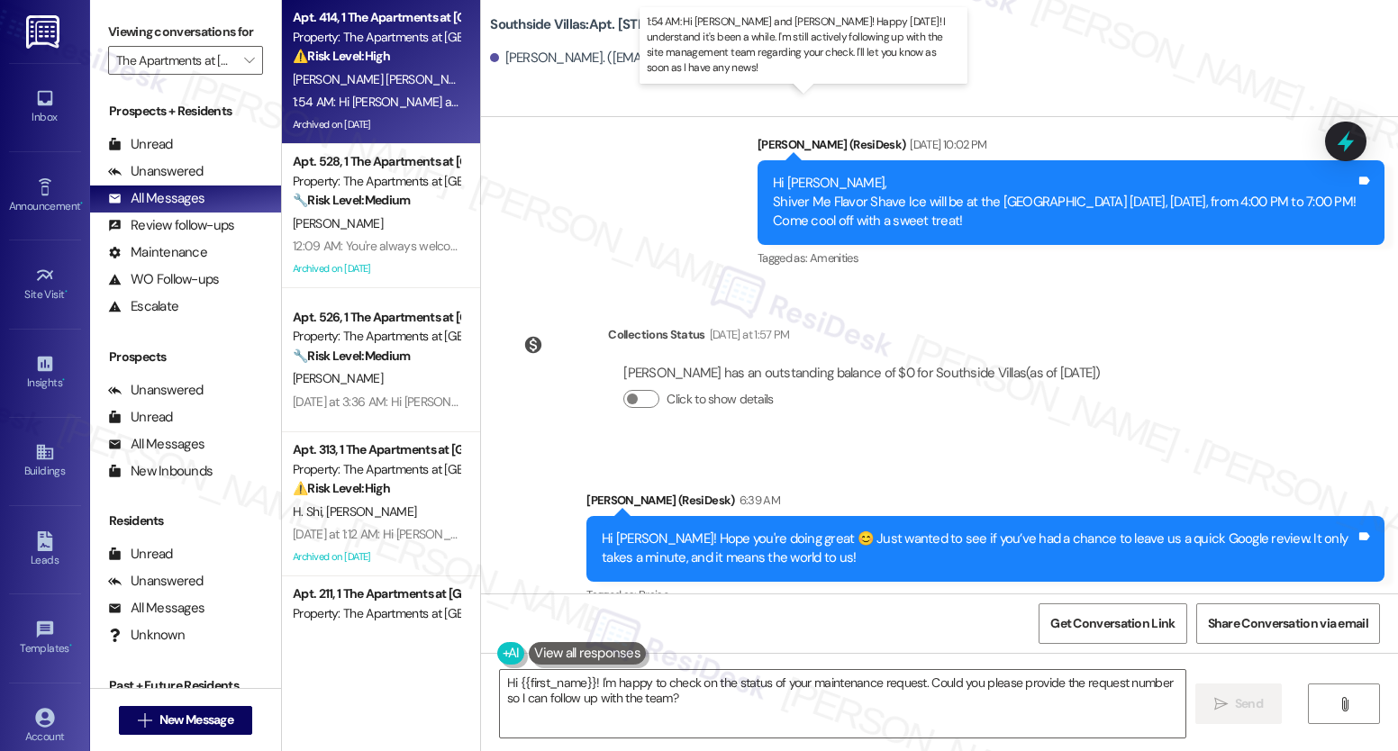
click at [348, 100] on div "1:54 AM: Hi [PERSON_NAME] and [PERSON_NAME]! Happy [DATE]! I understand it's be…" at bounding box center [872, 102] width 1159 height 16
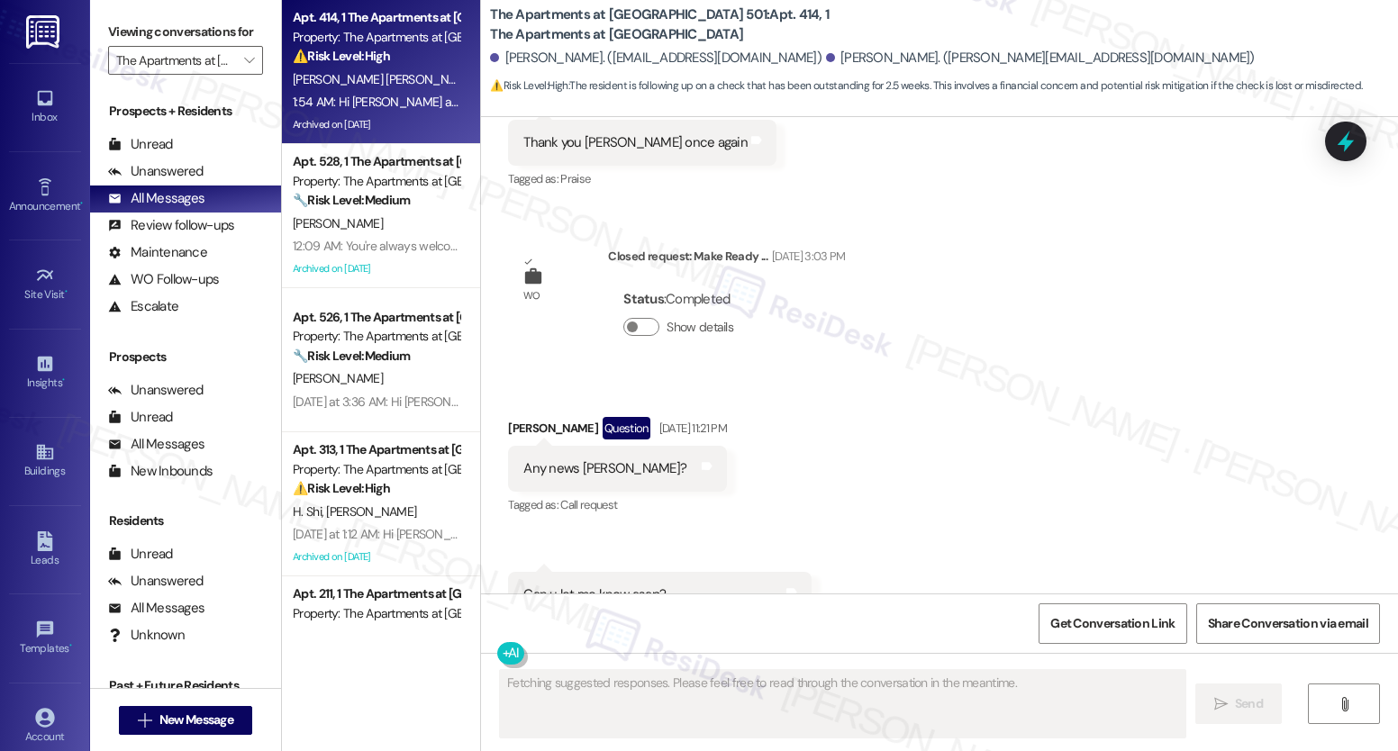
scroll to position [19693, 0]
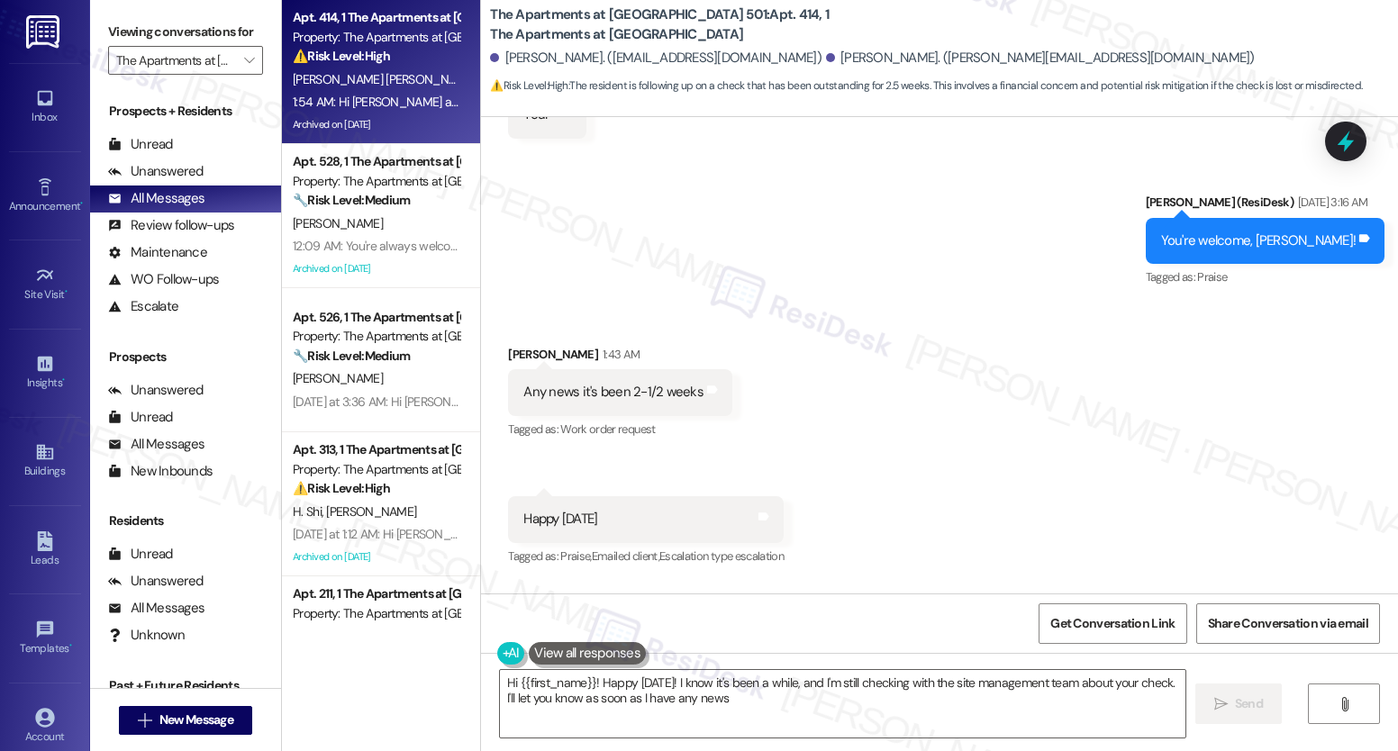
type textarea "Hi {{first_name}}! Happy [DATE]! I know it's been a while, and I'm still checki…"
click at [244, 68] on icon "" at bounding box center [249, 60] width 10 height 14
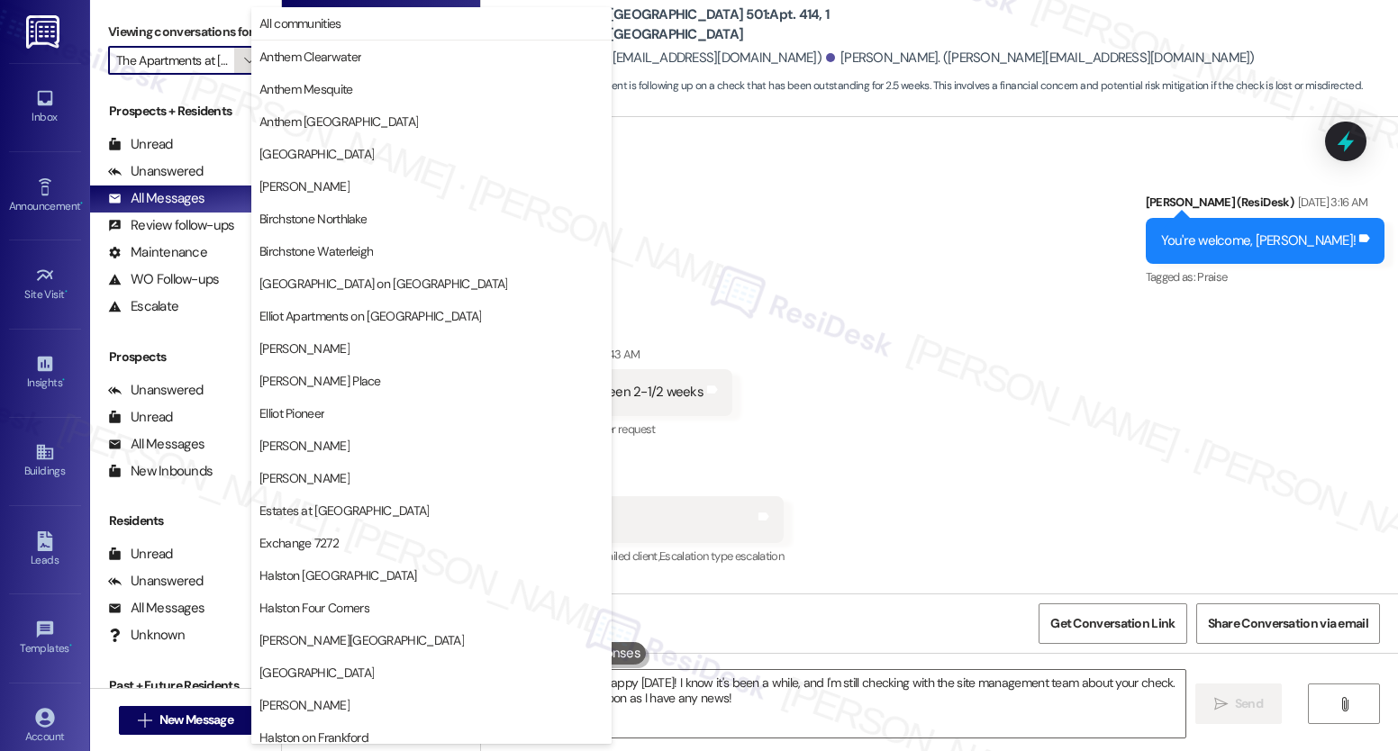
scroll to position [561, 0]
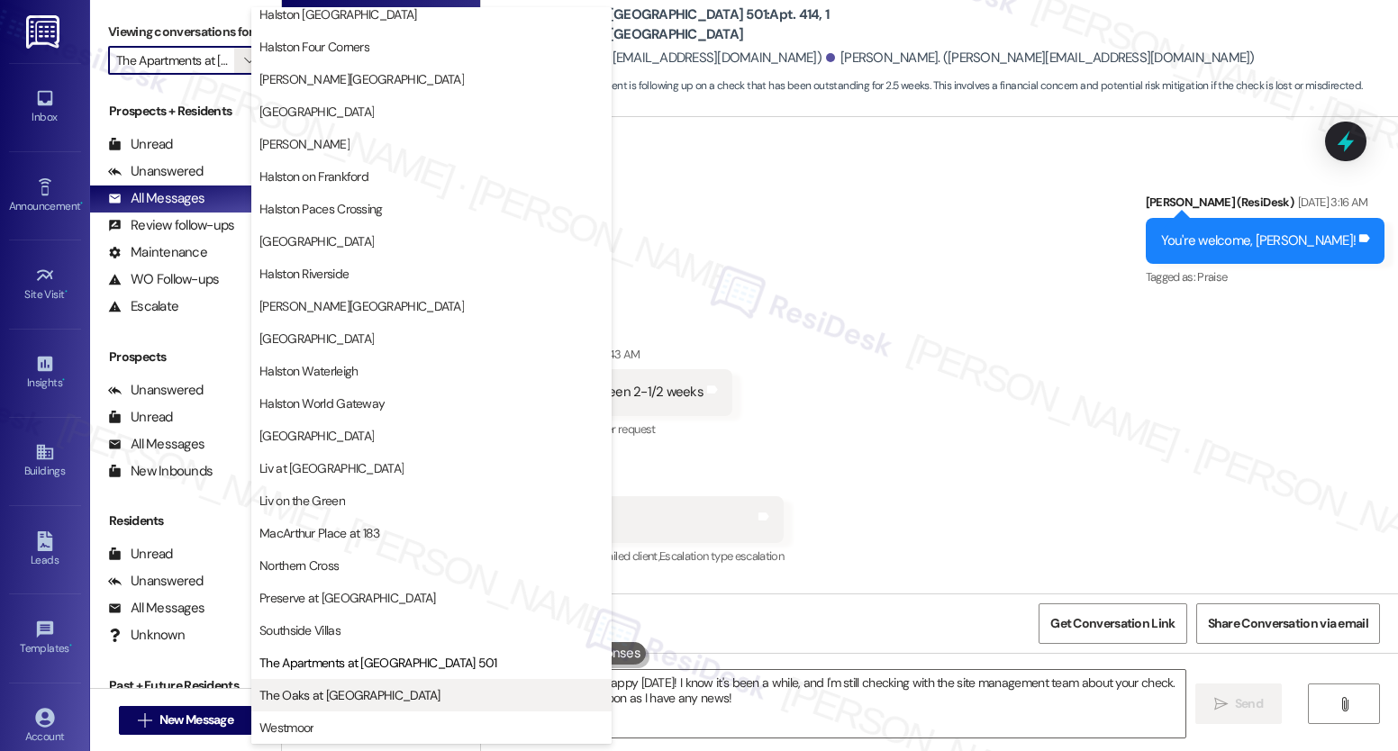
click at [307, 694] on span "The Oaks at [GEOGRAPHIC_DATA]" at bounding box center [349, 695] width 181 height 18
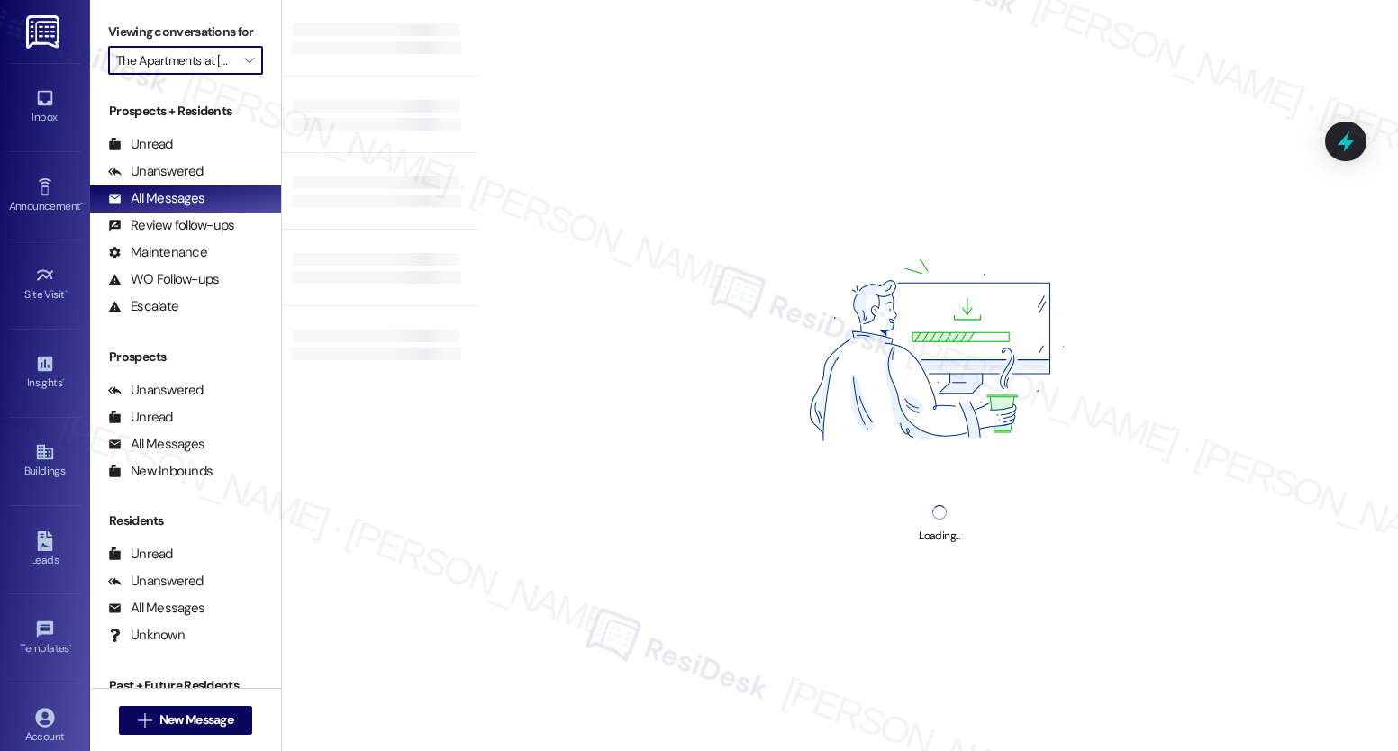
type input "The Oaks at [GEOGRAPHIC_DATA]"
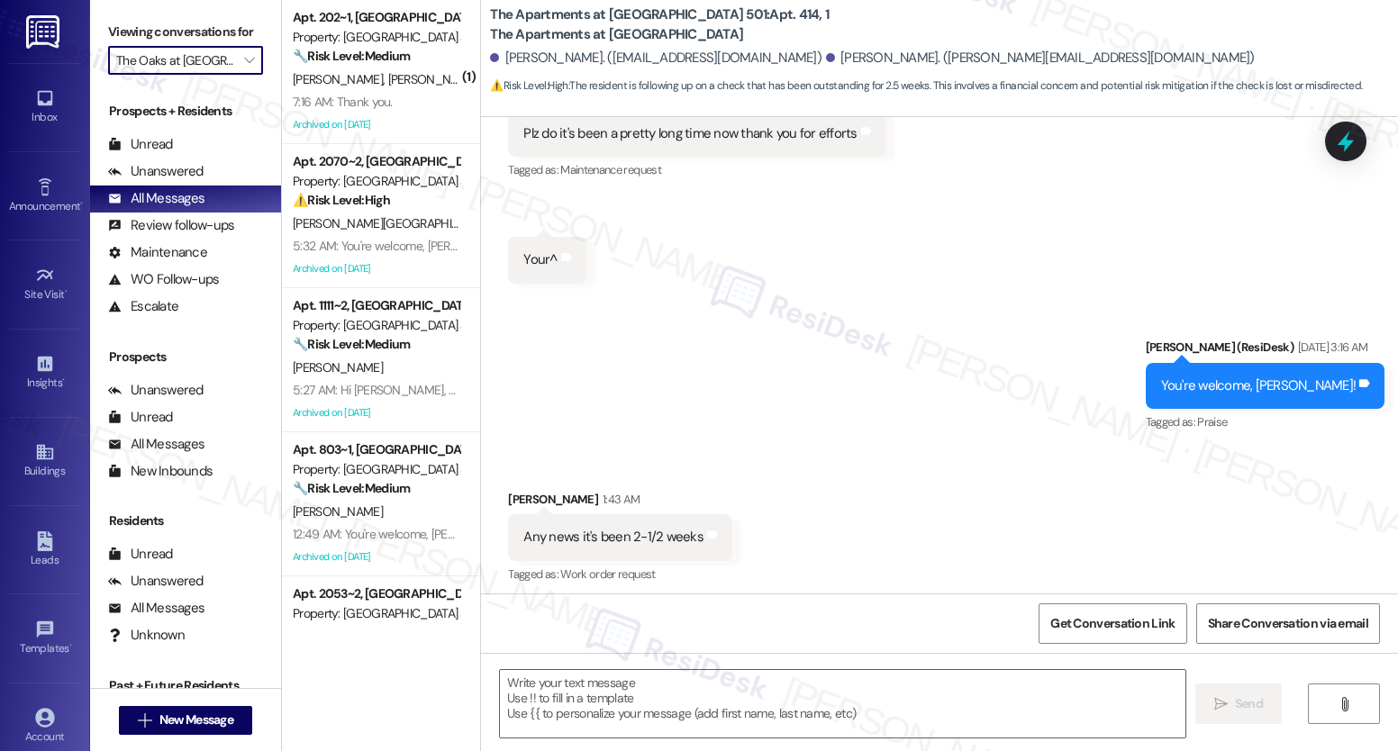
type textarea "Fetching suggested responses. Please feel free to read through the conversation…"
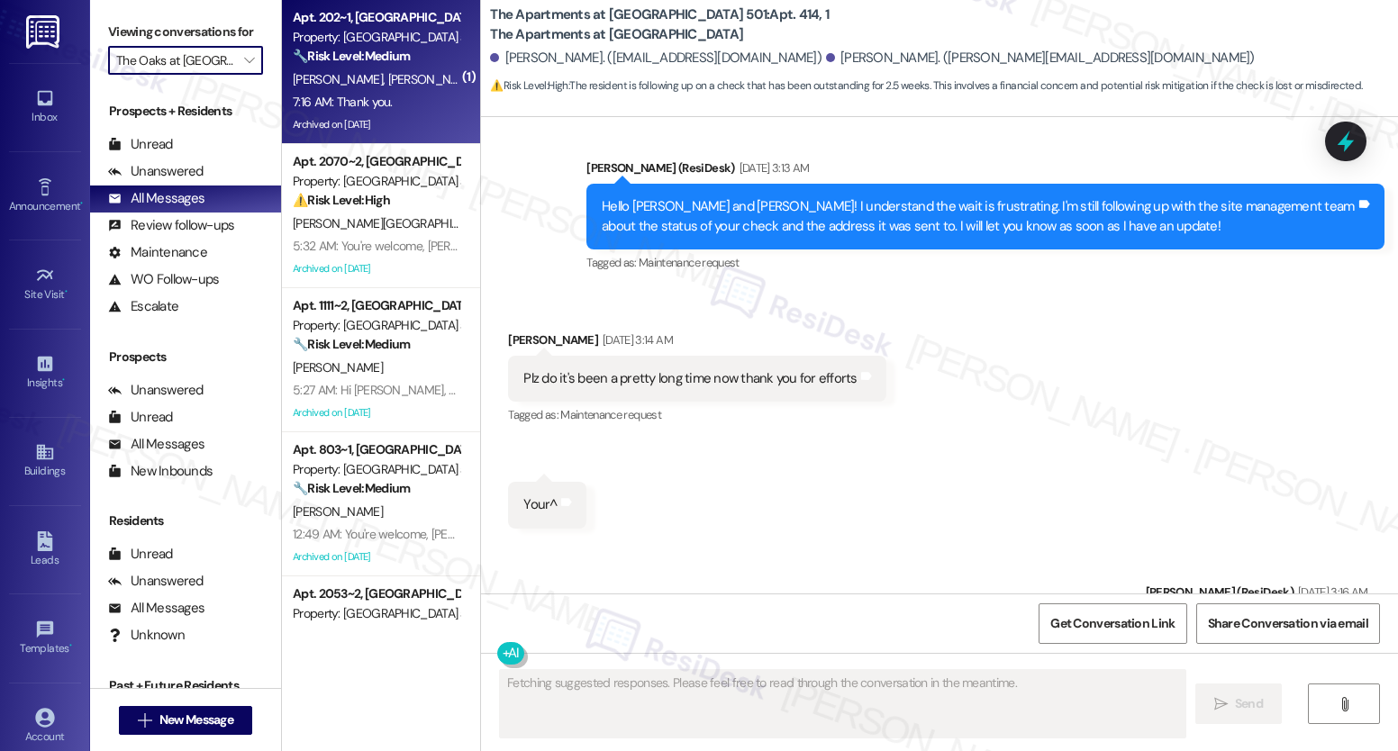
scroll to position [19298, 0]
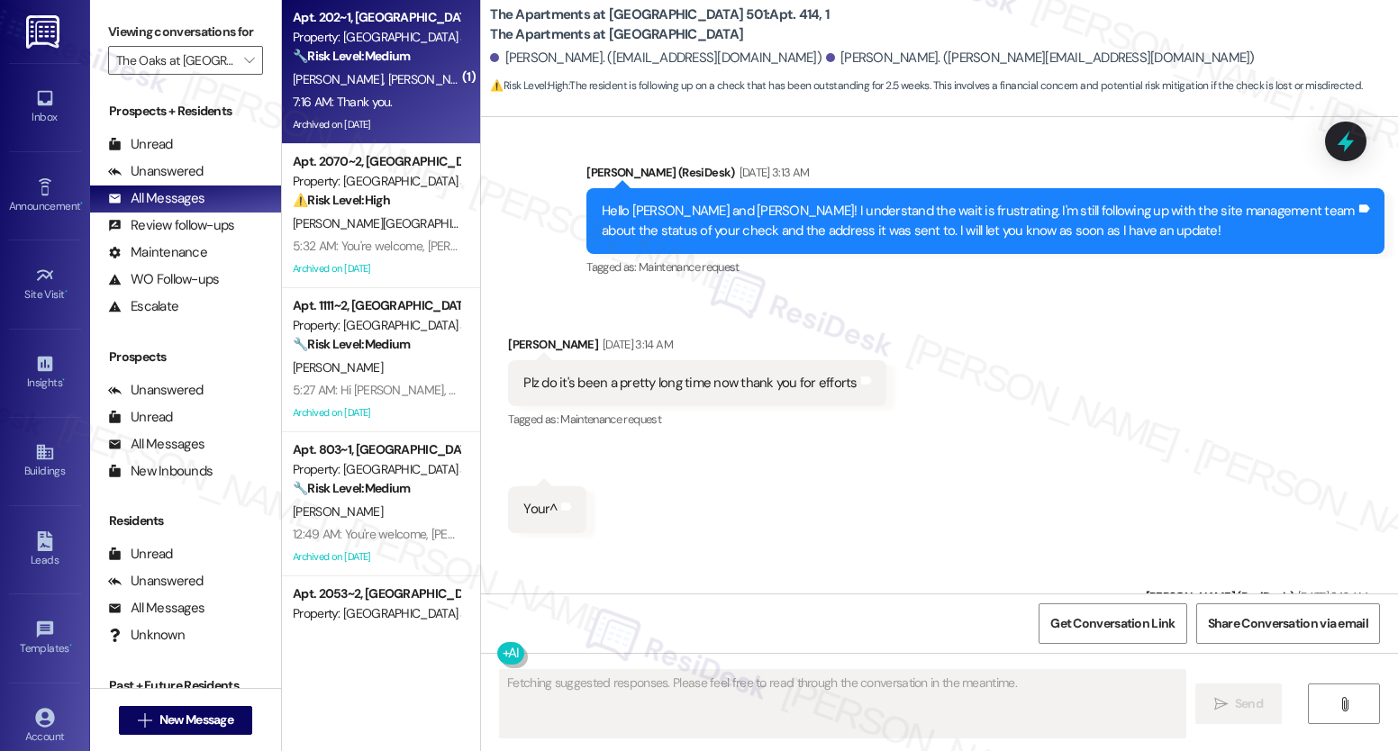
click at [403, 84] on div "[PERSON_NAME] [PERSON_NAME]" at bounding box center [376, 79] width 170 height 23
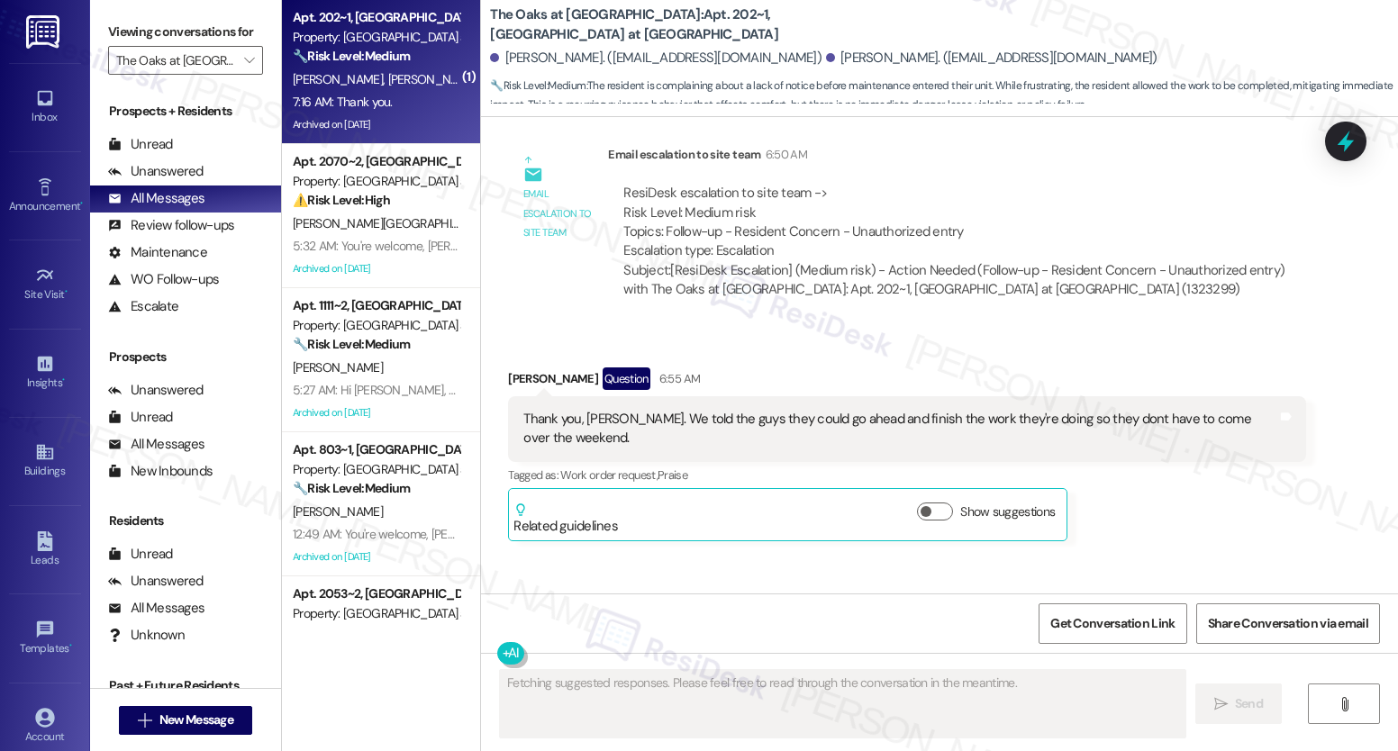
scroll to position [8333, 0]
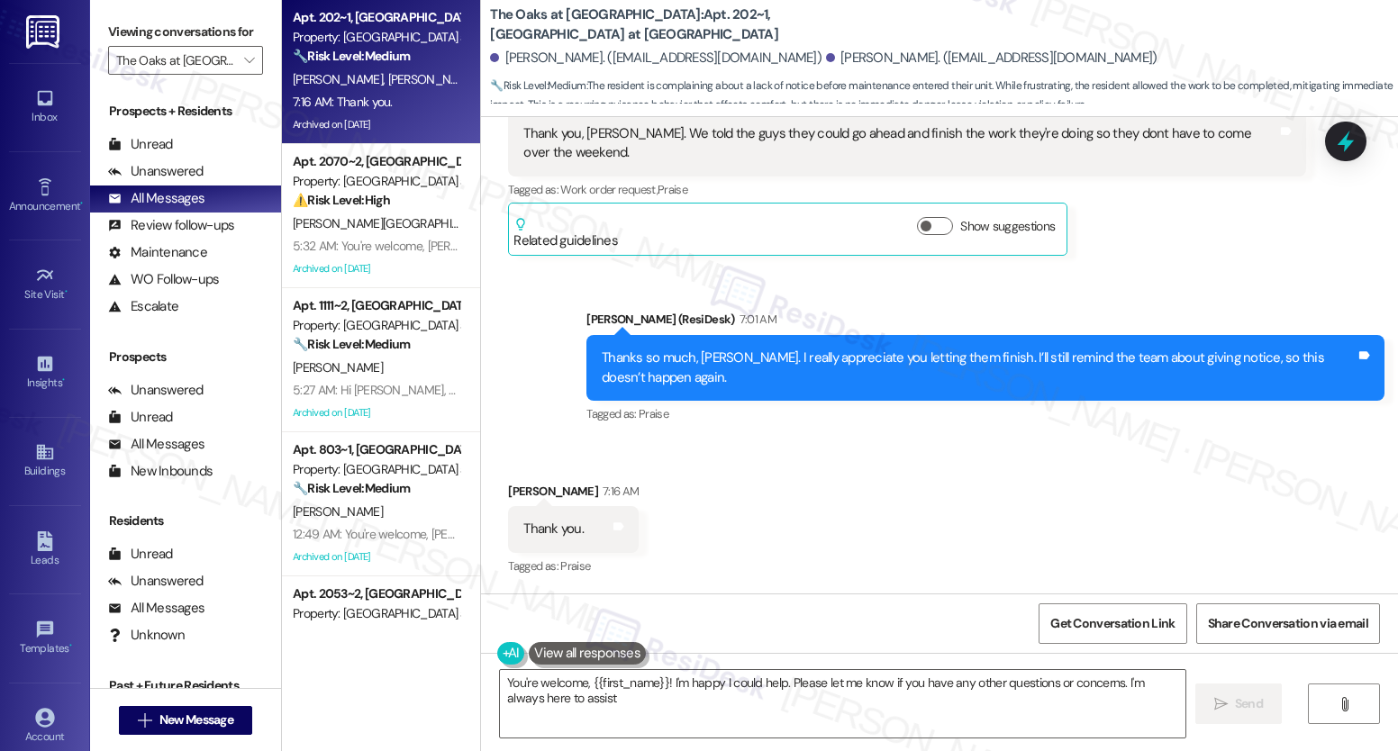
type textarea "You're welcome, {{first_name}}! I'm happy I could help. Please let me know if y…"
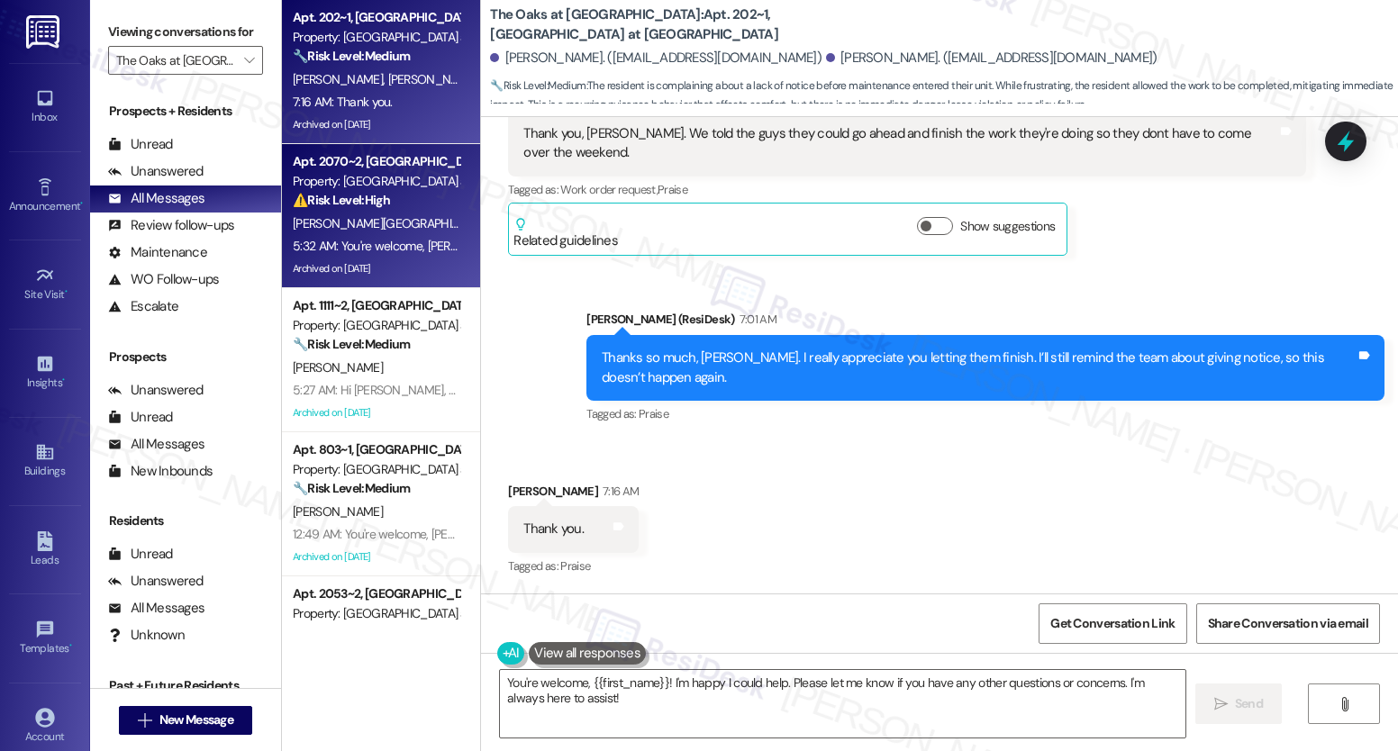
click at [386, 242] on div "5:32 AM: You're welcome, [PERSON_NAME]! 5:32 AM: You're welcome, [PERSON_NAME]!" at bounding box center [407, 246] width 228 height 16
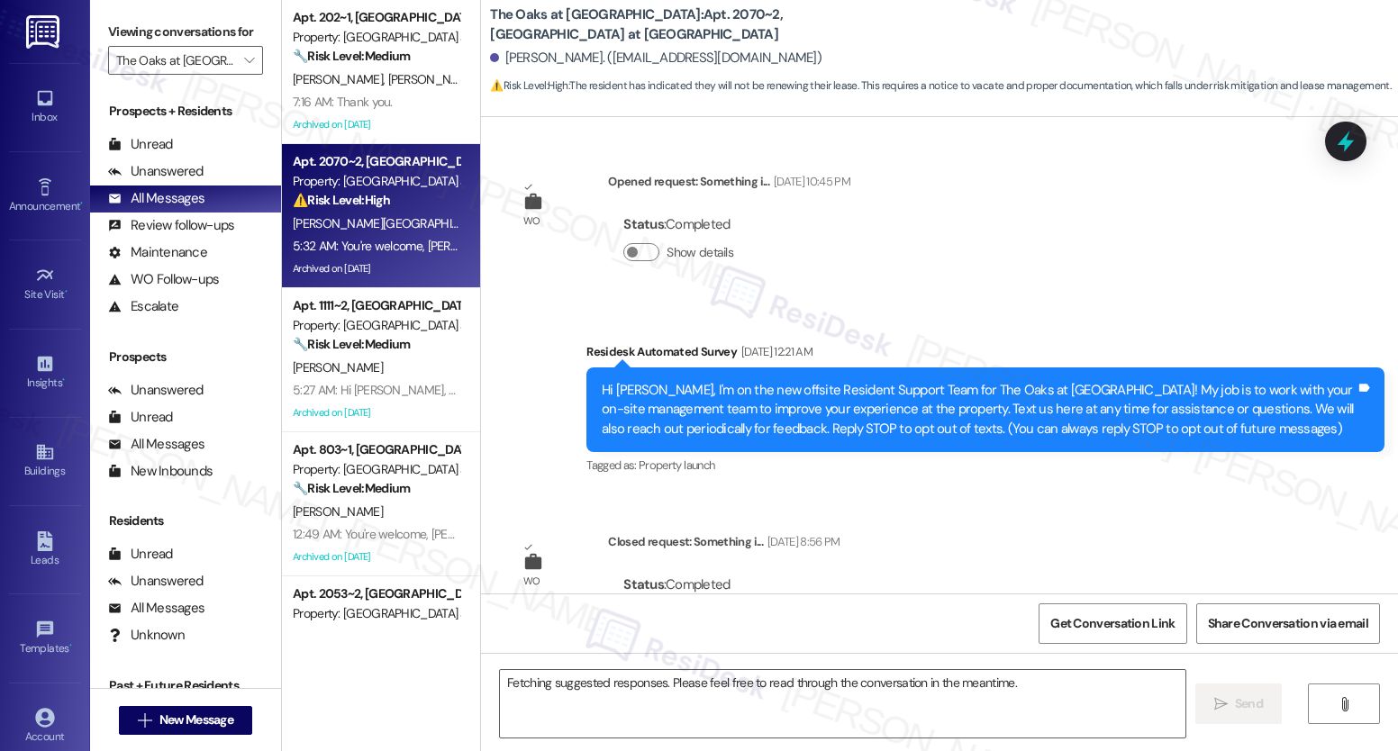
scroll to position [42326, 0]
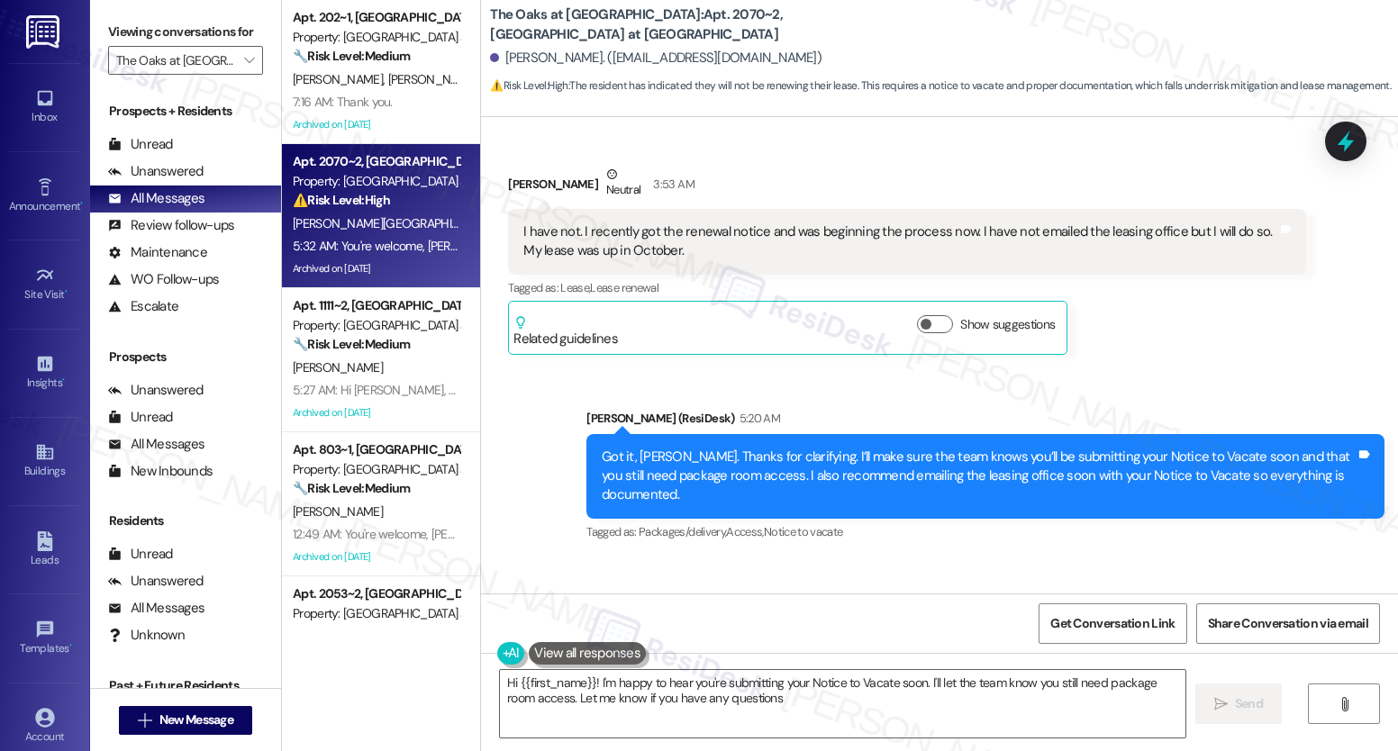
type textarea "Hi {{first_name}}! I'm happy to hear you're submitting your Notice to Vacate so…"
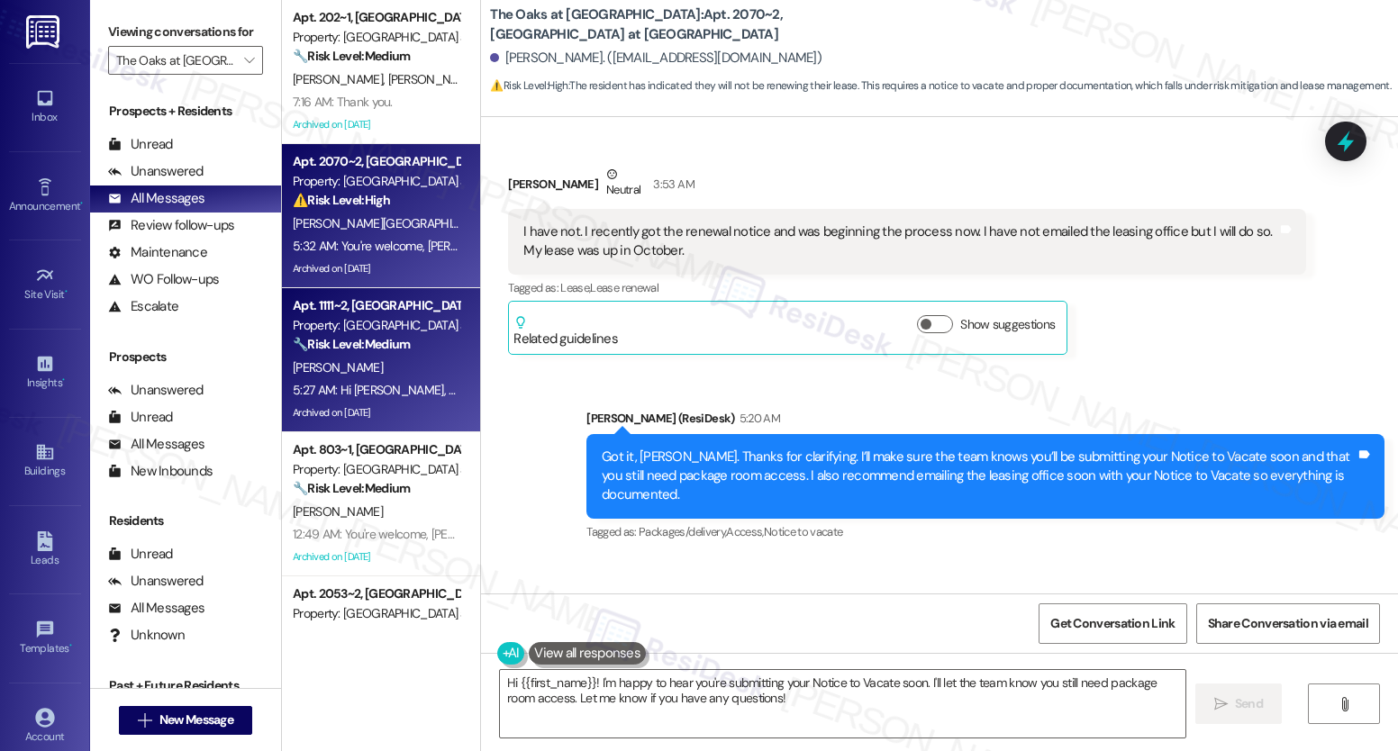
click at [379, 364] on div "[PERSON_NAME]" at bounding box center [376, 368] width 170 height 23
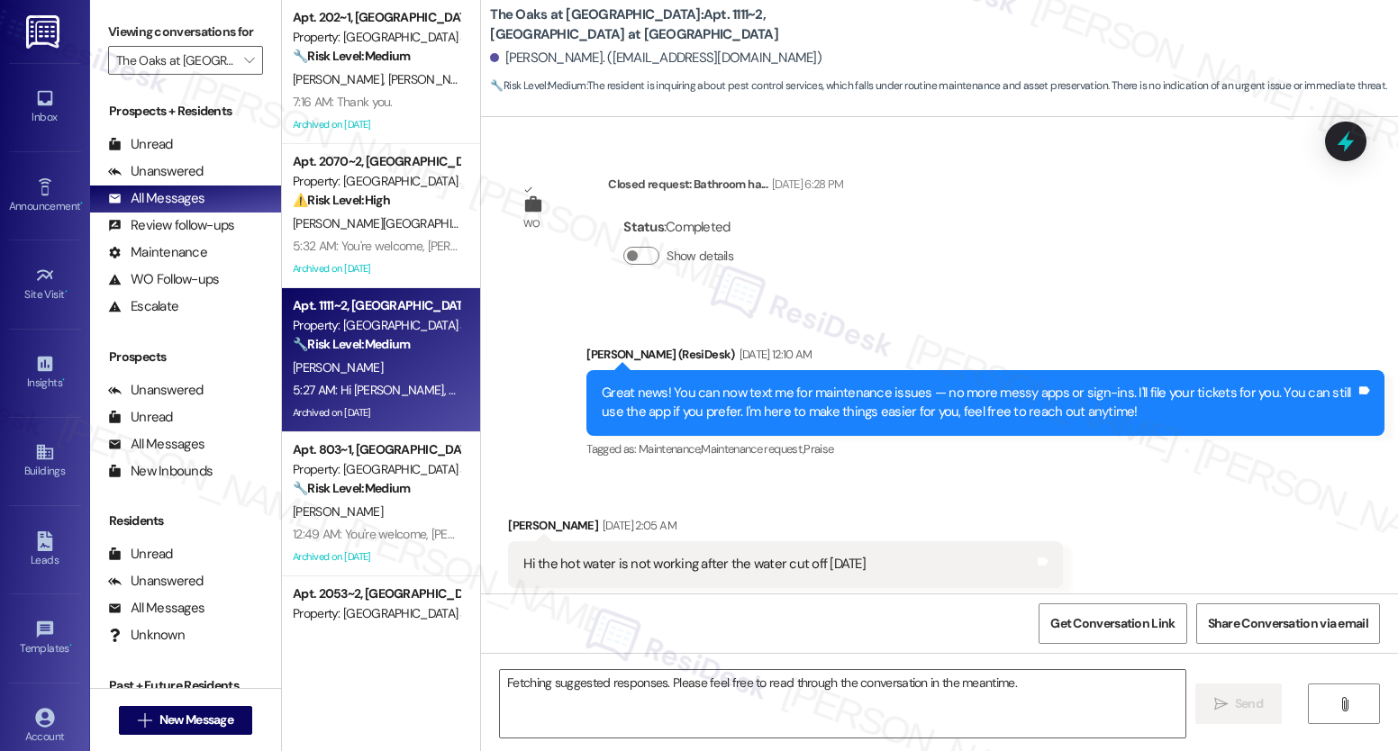
scroll to position [36711, 0]
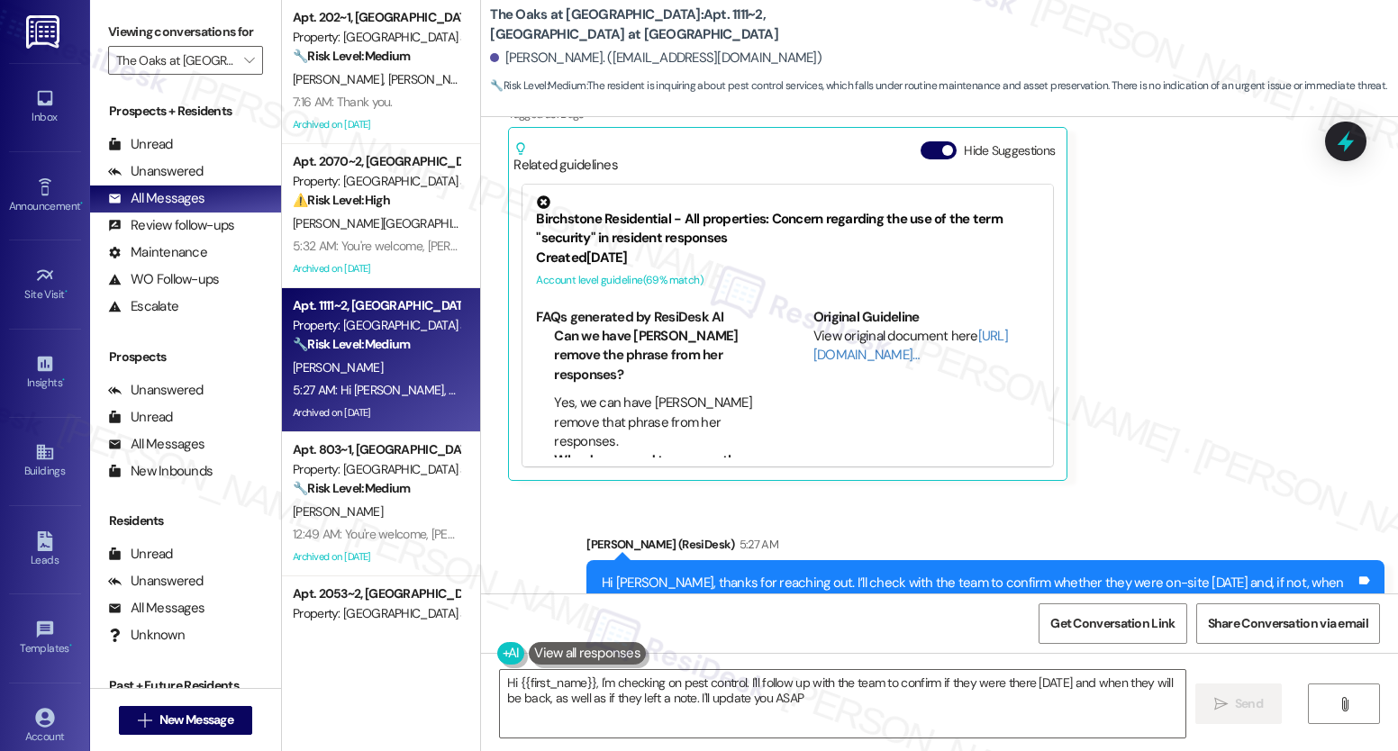
type textarea "Hi {{first_name}}, I'm checking on pest control. I'll follow up with the team t…"
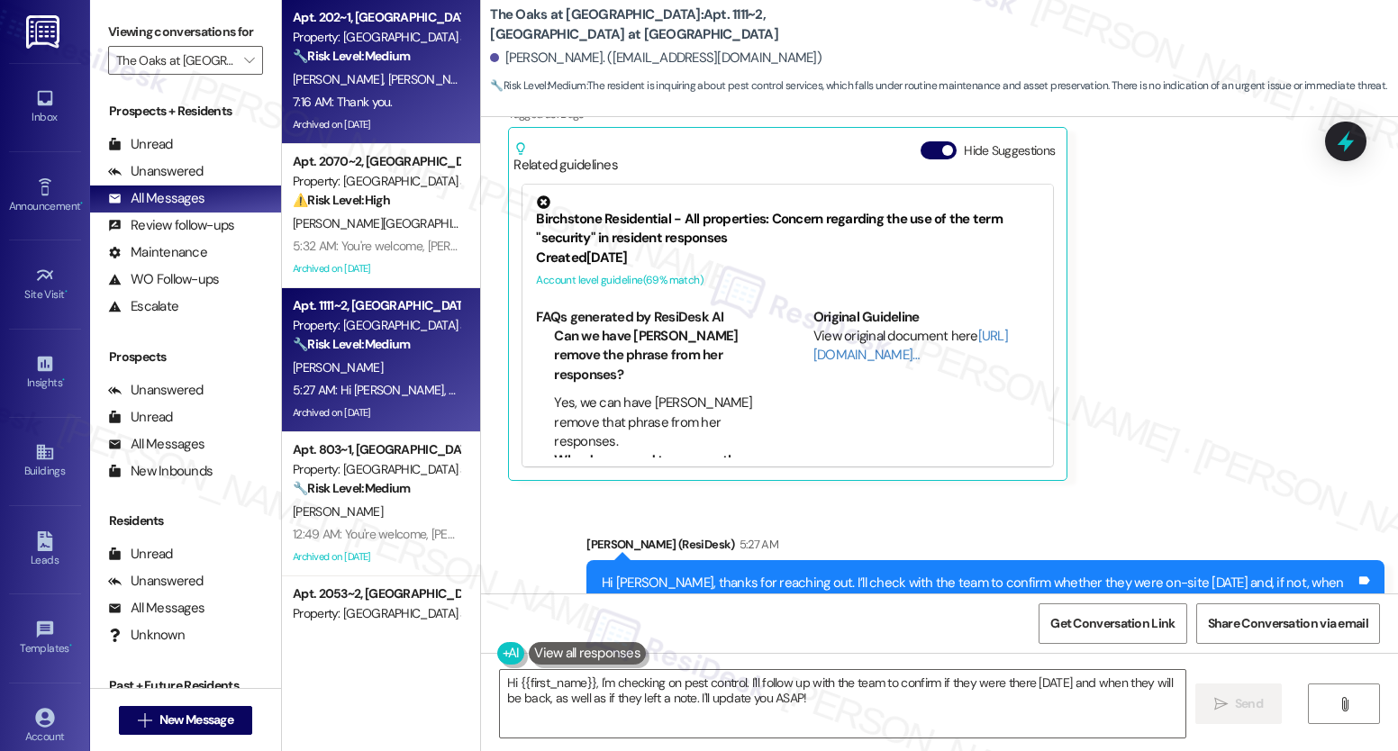
click at [382, 91] on div "7:16 AM: Thank you. 7:16 AM: Thank you." at bounding box center [376, 102] width 170 height 23
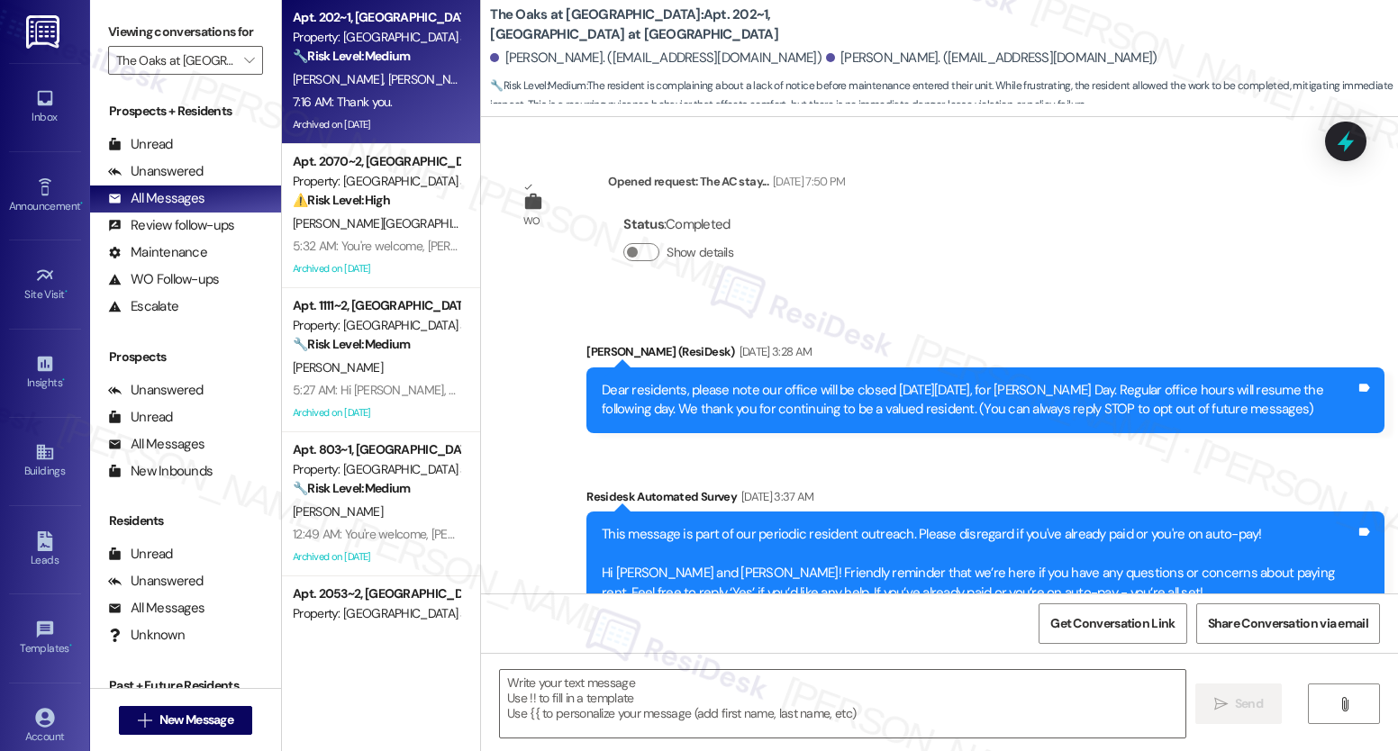
scroll to position [8333, 0]
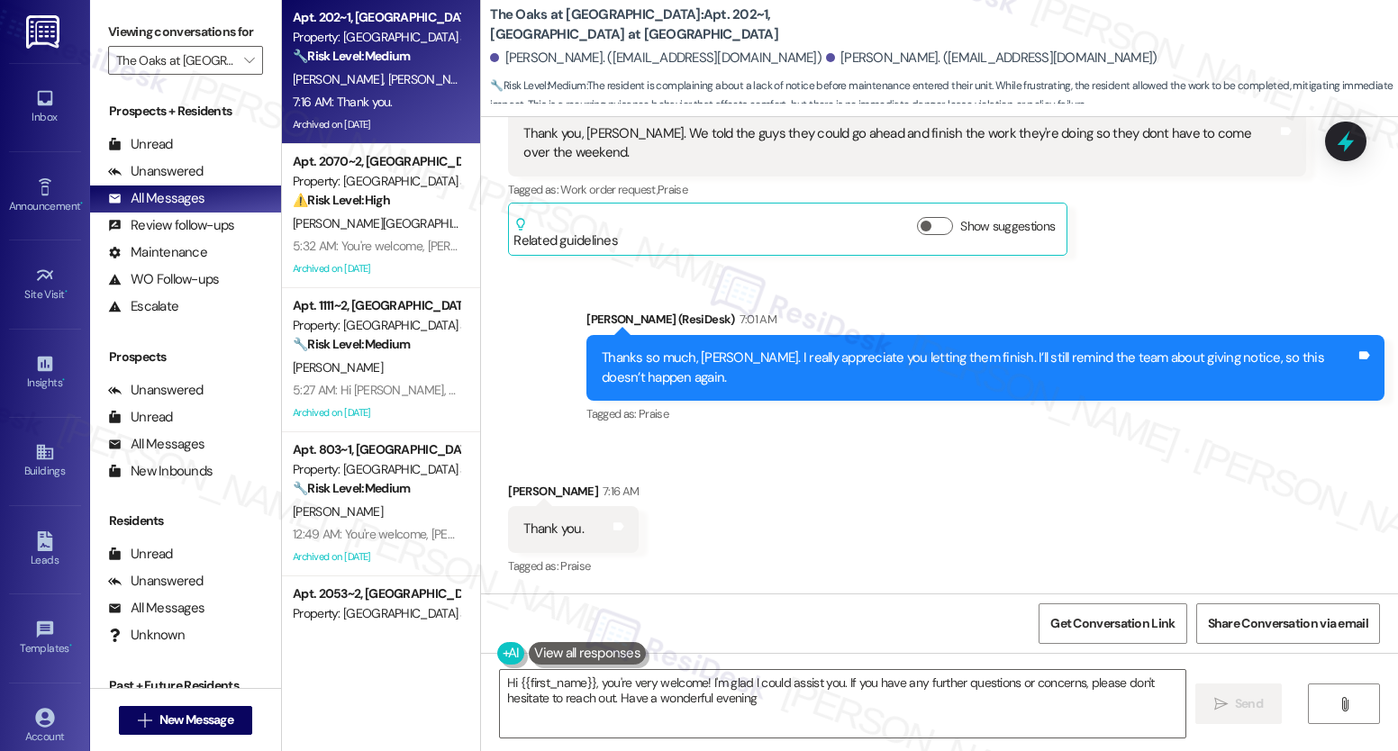
type textarea "Hi {{first_name}}, you're very welcome! I'm glad I could assist you. If you hav…"
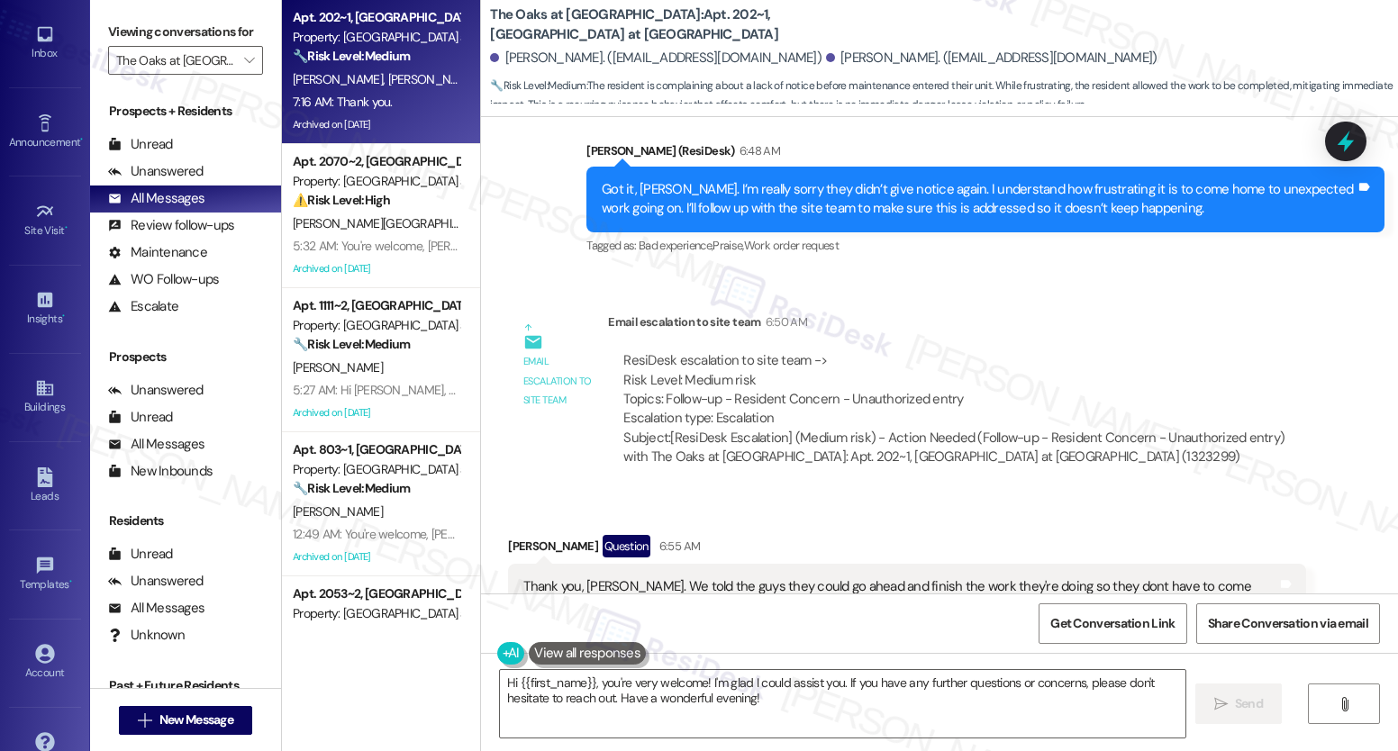
scroll to position [108, 0]
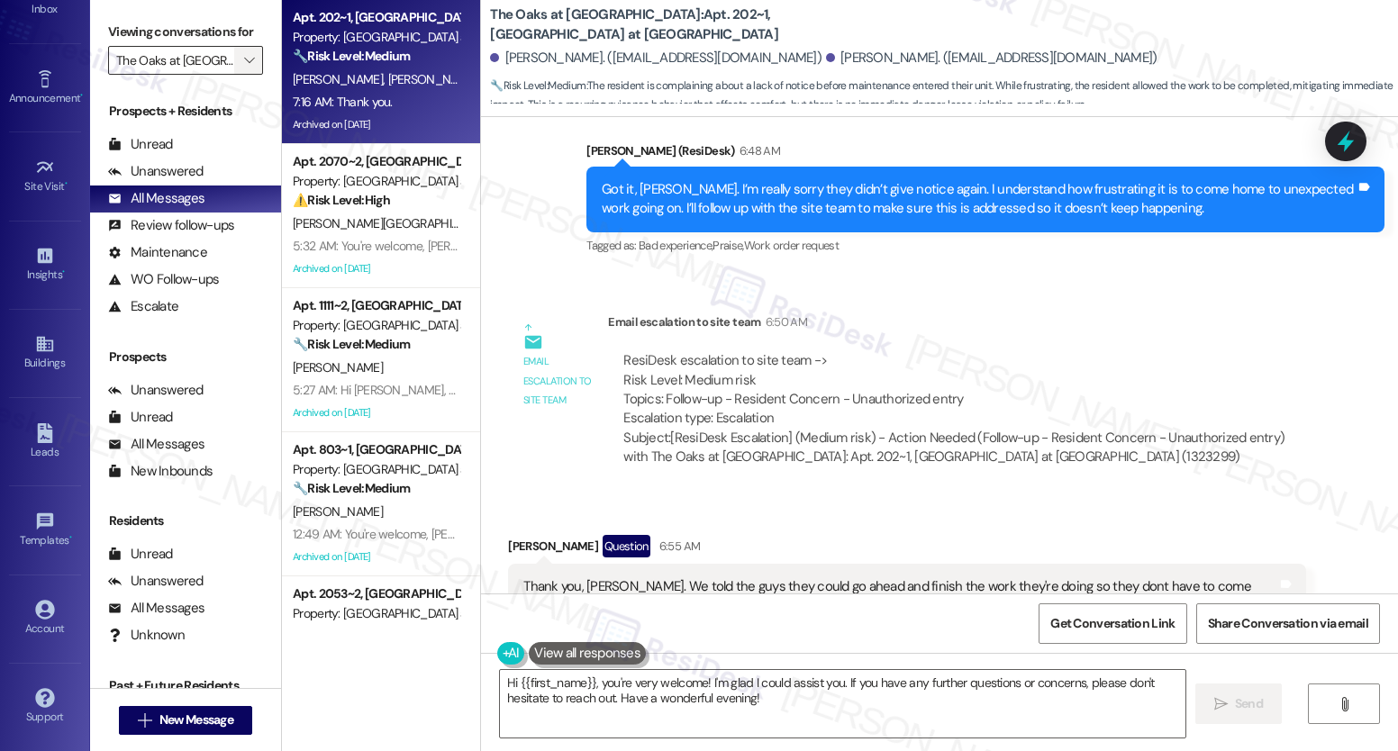
click at [244, 68] on icon "" at bounding box center [249, 60] width 10 height 14
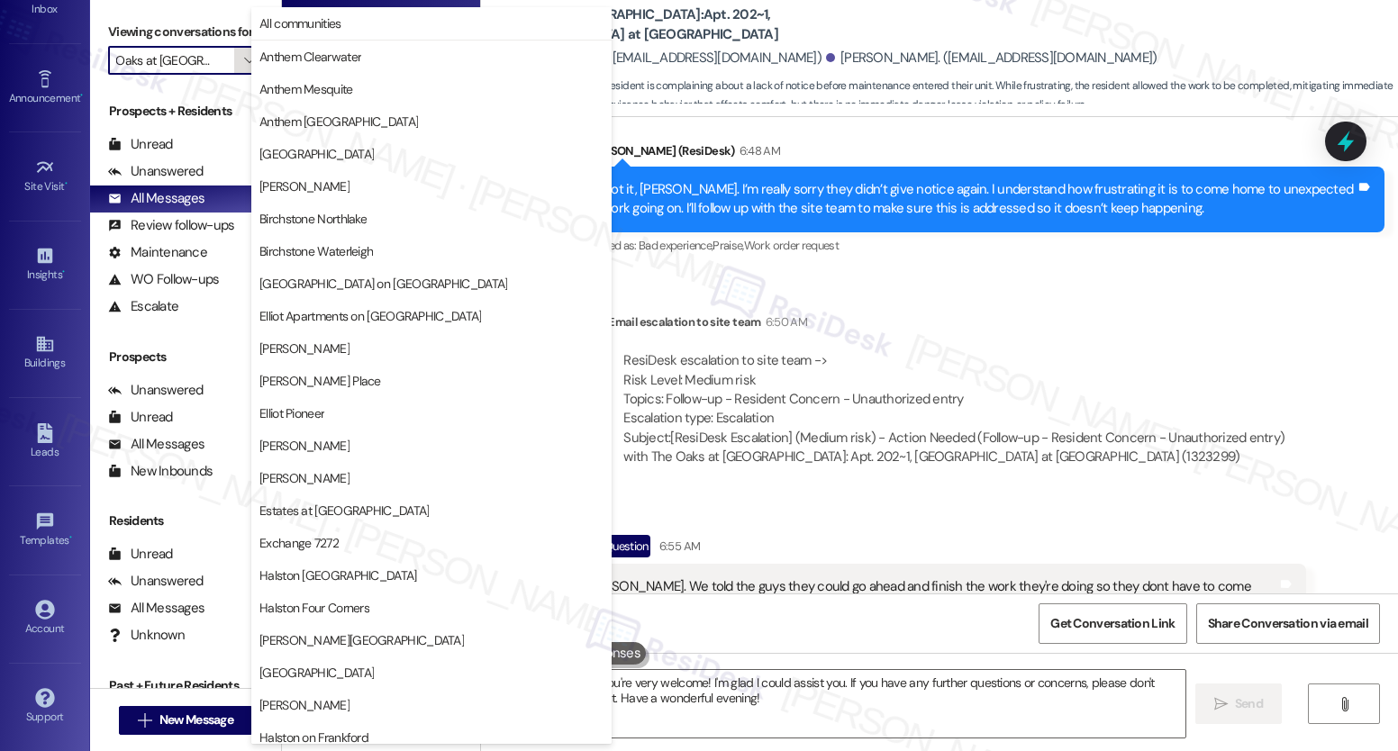
scroll to position [561, 0]
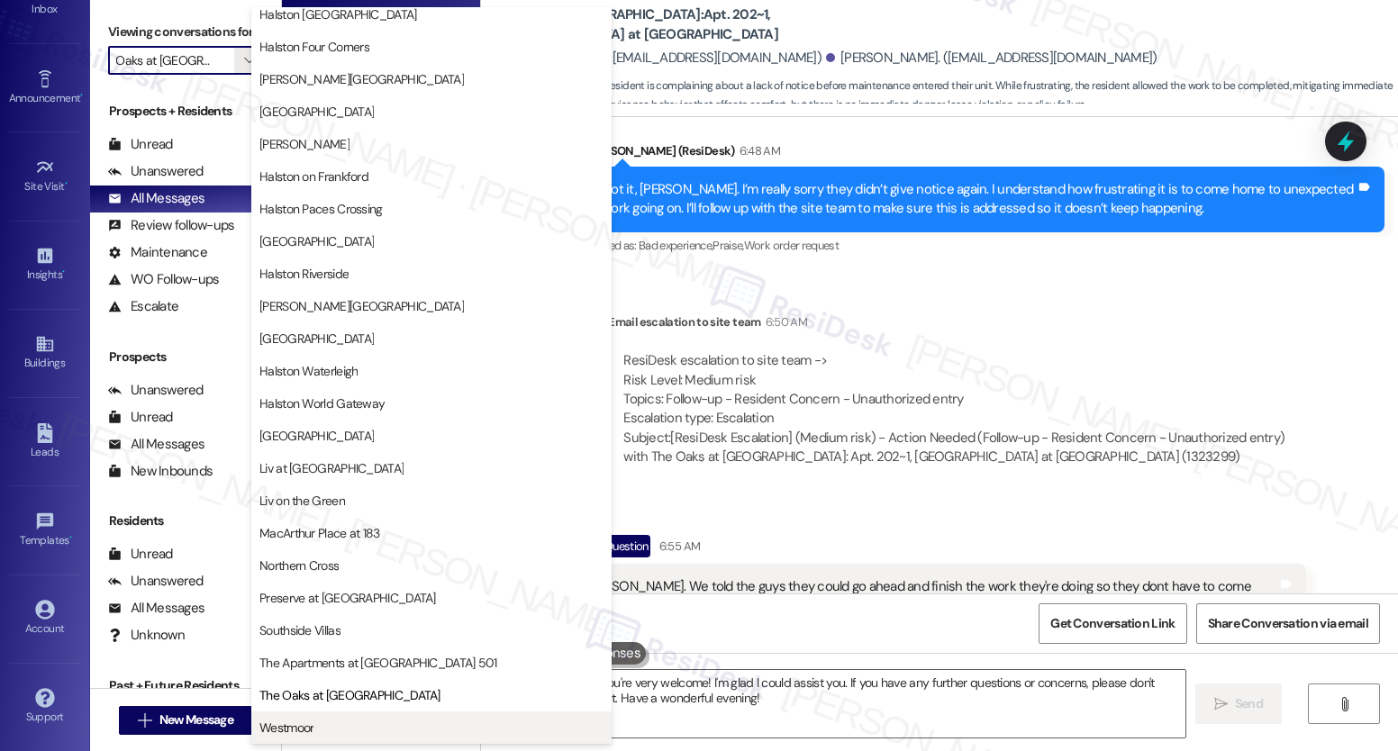
click at [291, 732] on span "Westmoor" at bounding box center [286, 728] width 54 height 18
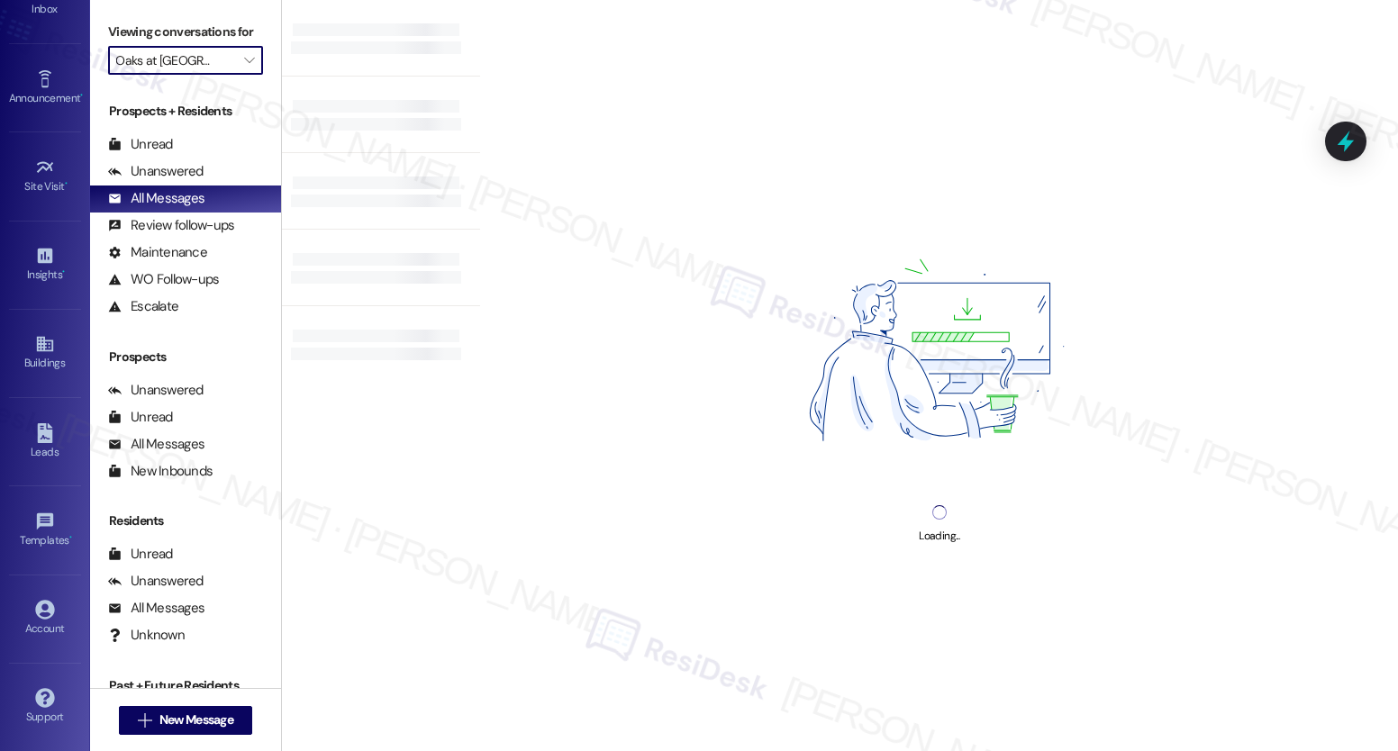
type input "Westmoor"
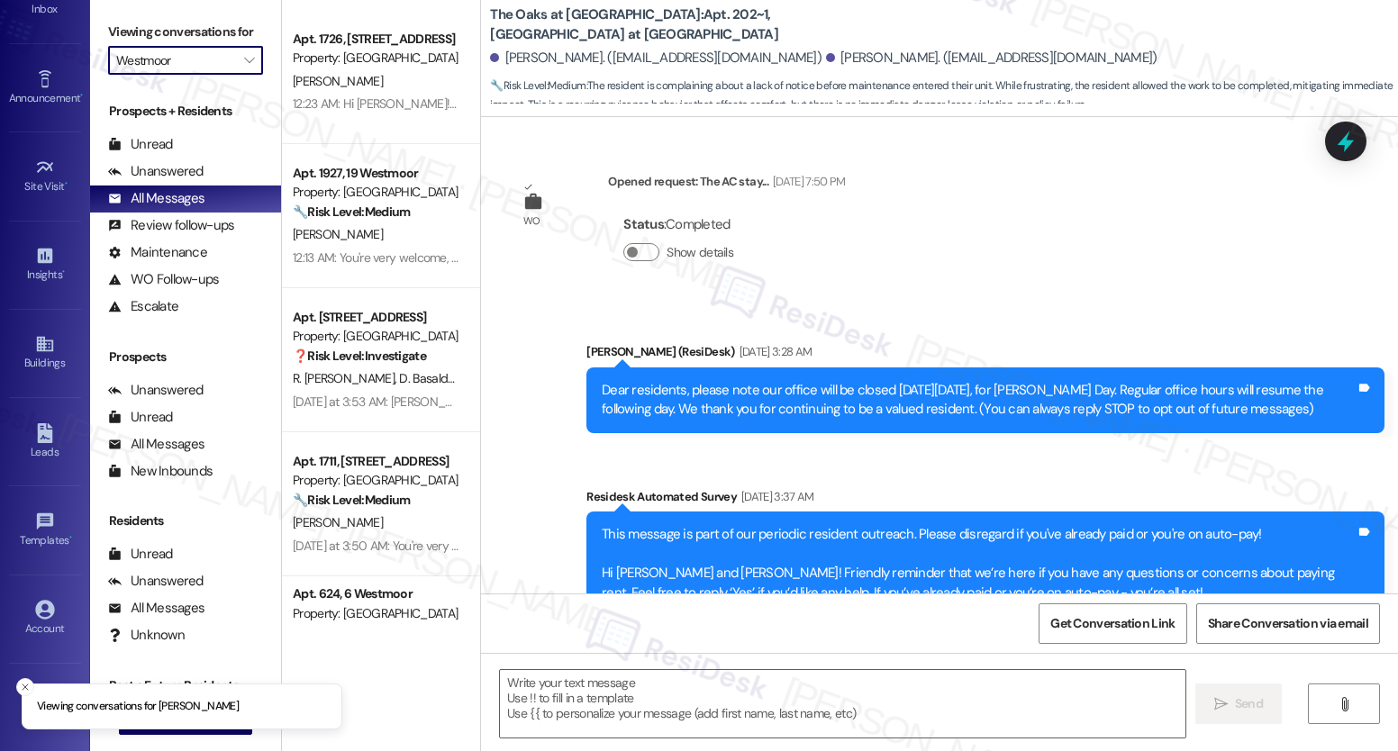
scroll to position [8332, 0]
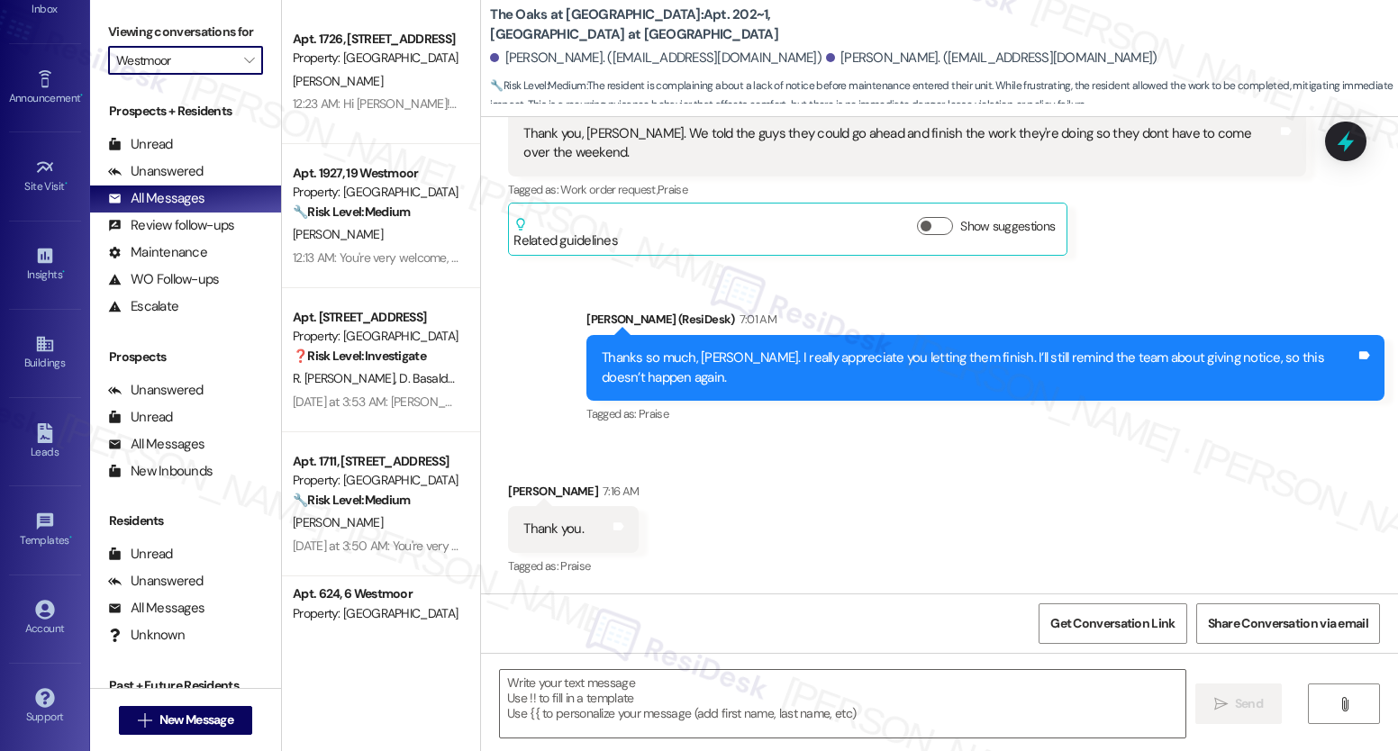
type textarea "Fetching suggested responses. Please feel free to read through the conversation…"
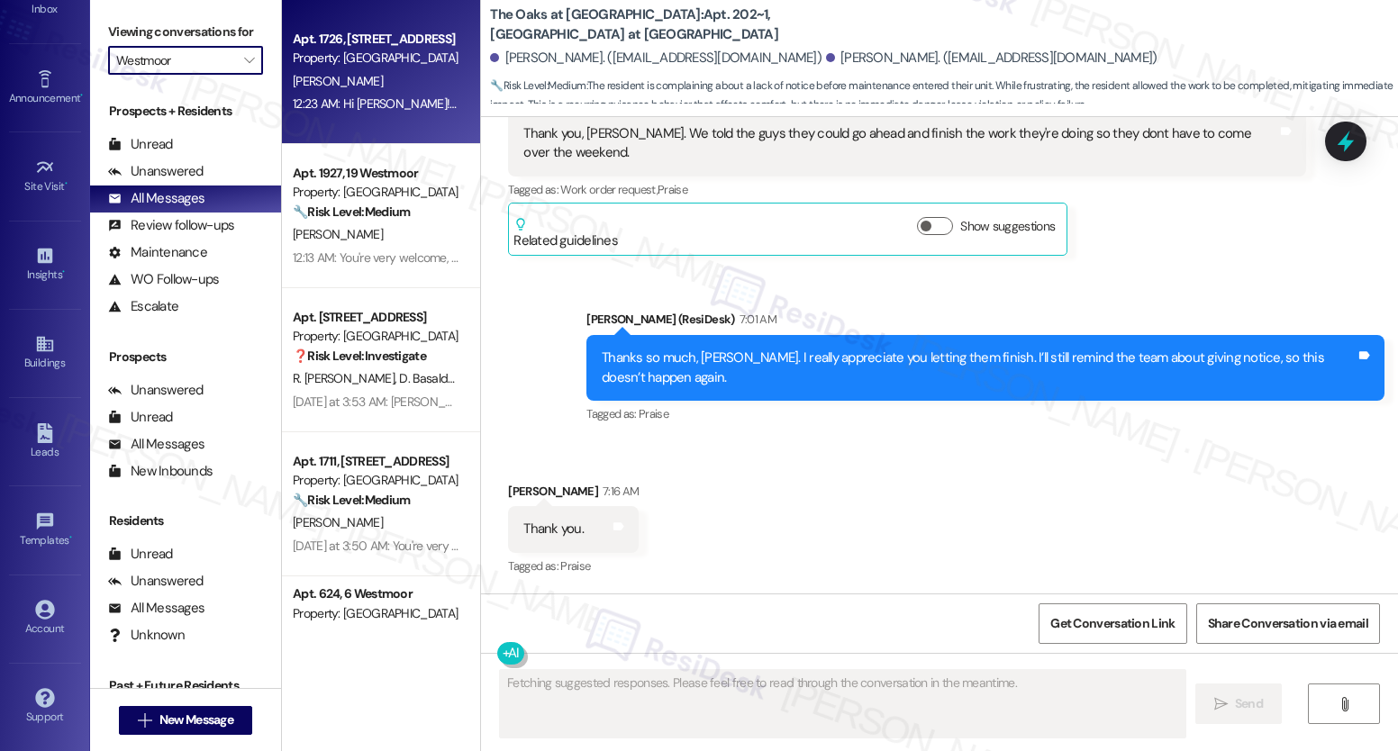
click at [388, 81] on div "[PERSON_NAME]" at bounding box center [376, 81] width 170 height 23
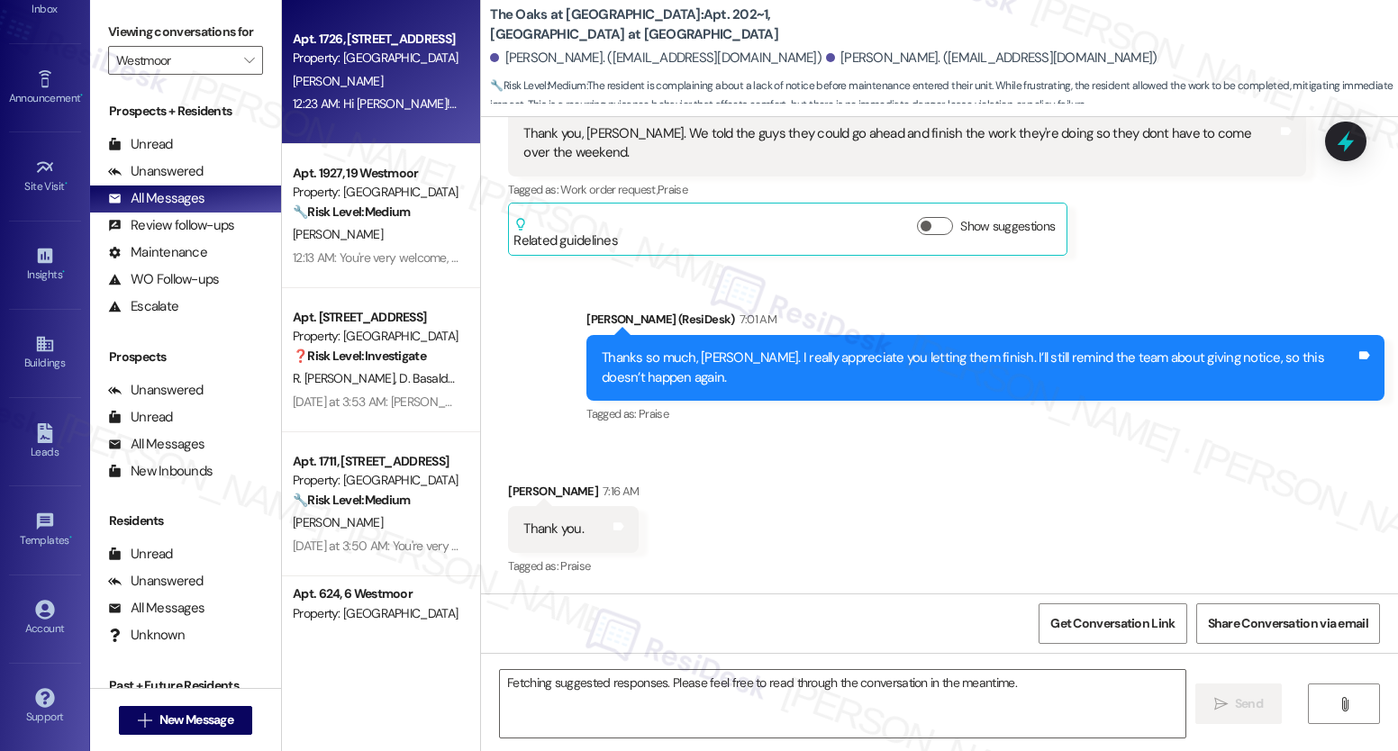
scroll to position [208, 0]
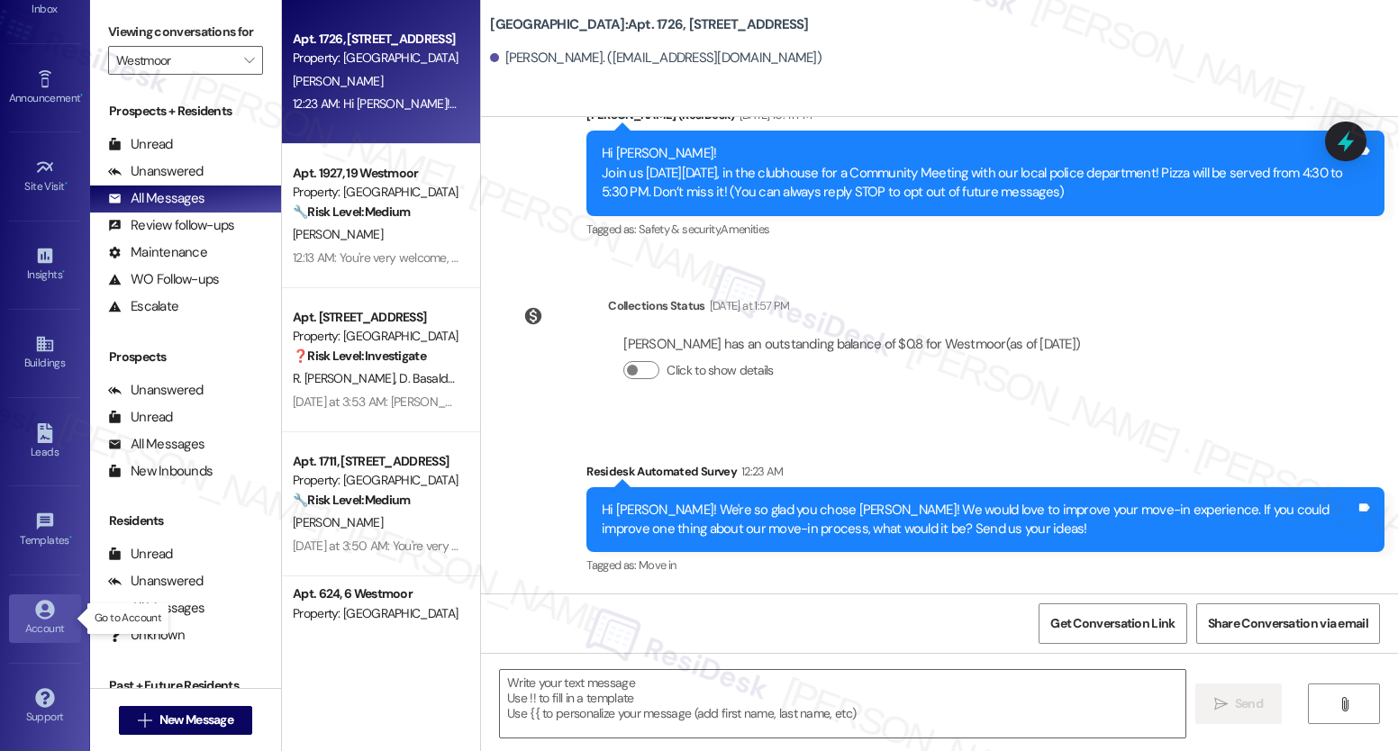
click at [35, 606] on icon at bounding box center [44, 609] width 19 height 19
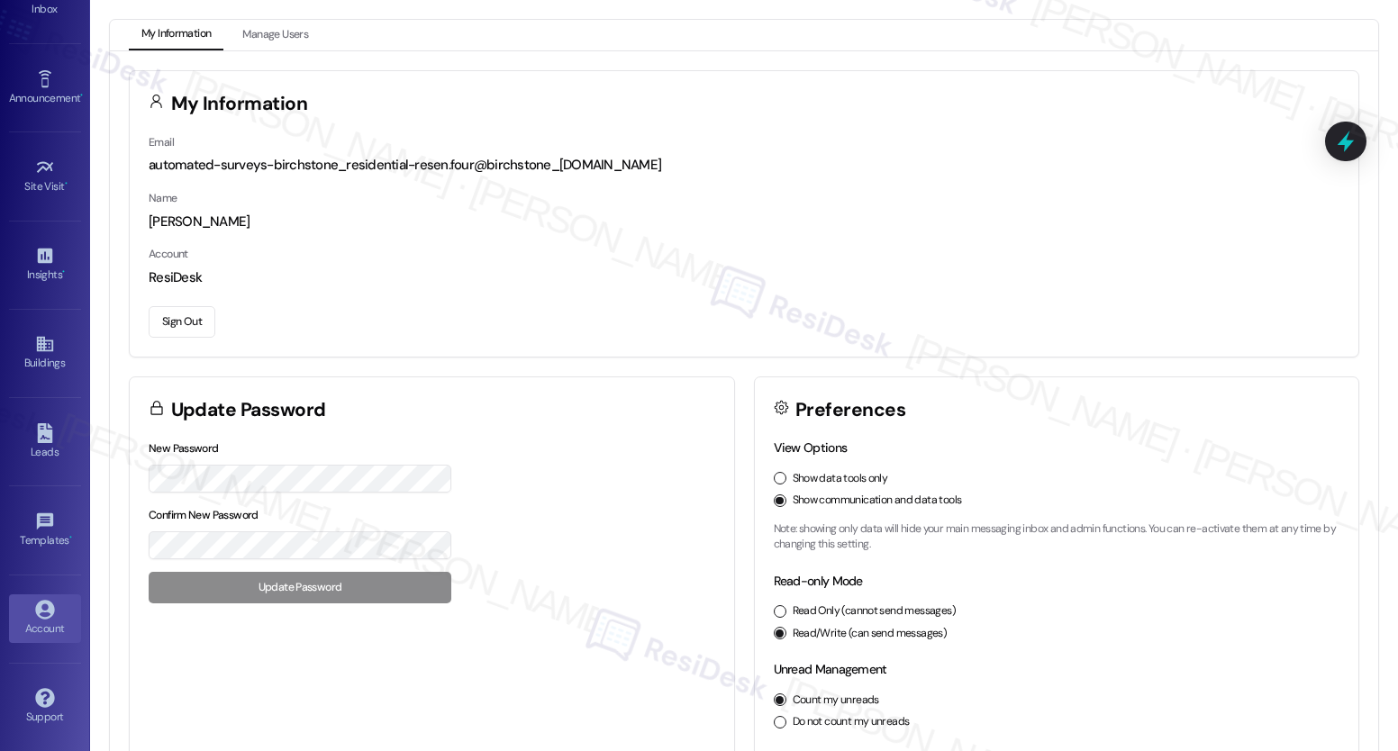
click at [178, 315] on button "Sign Out" at bounding box center [182, 322] width 67 height 32
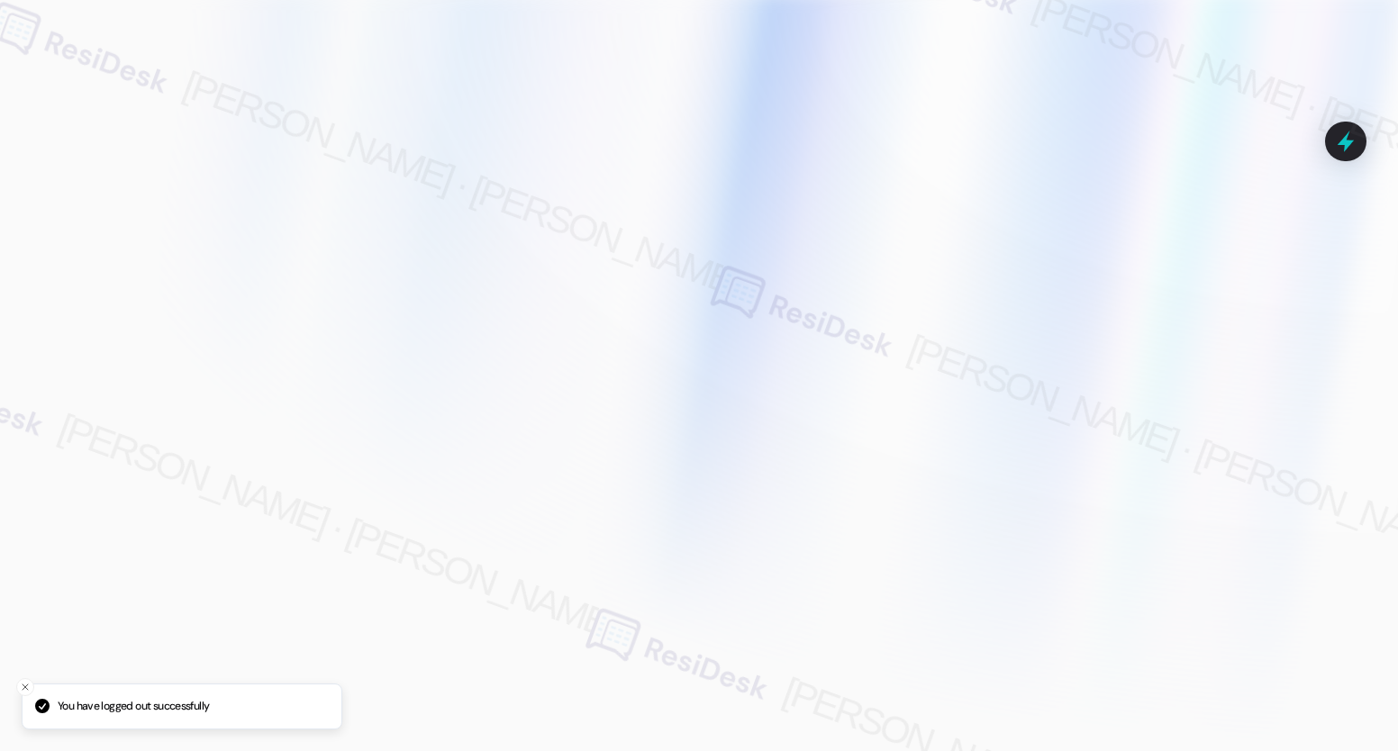
type input "[EMAIL_ADDRESS][PERSON_NAME][PERSON_NAME][PERSON_NAME][DOMAIN_NAME]"
